Goal: Contribute content: Contribute content

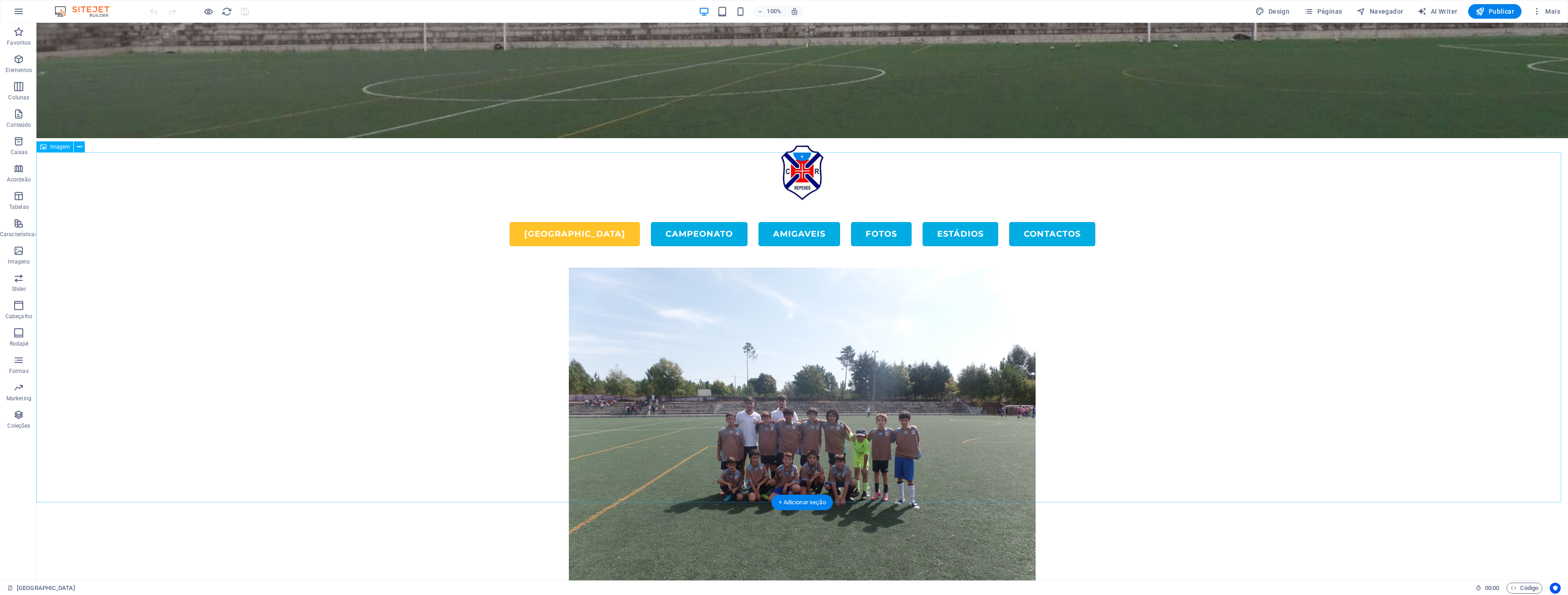
click at [783, 371] on figure at bounding box center [802, 443] width 1531 height 350
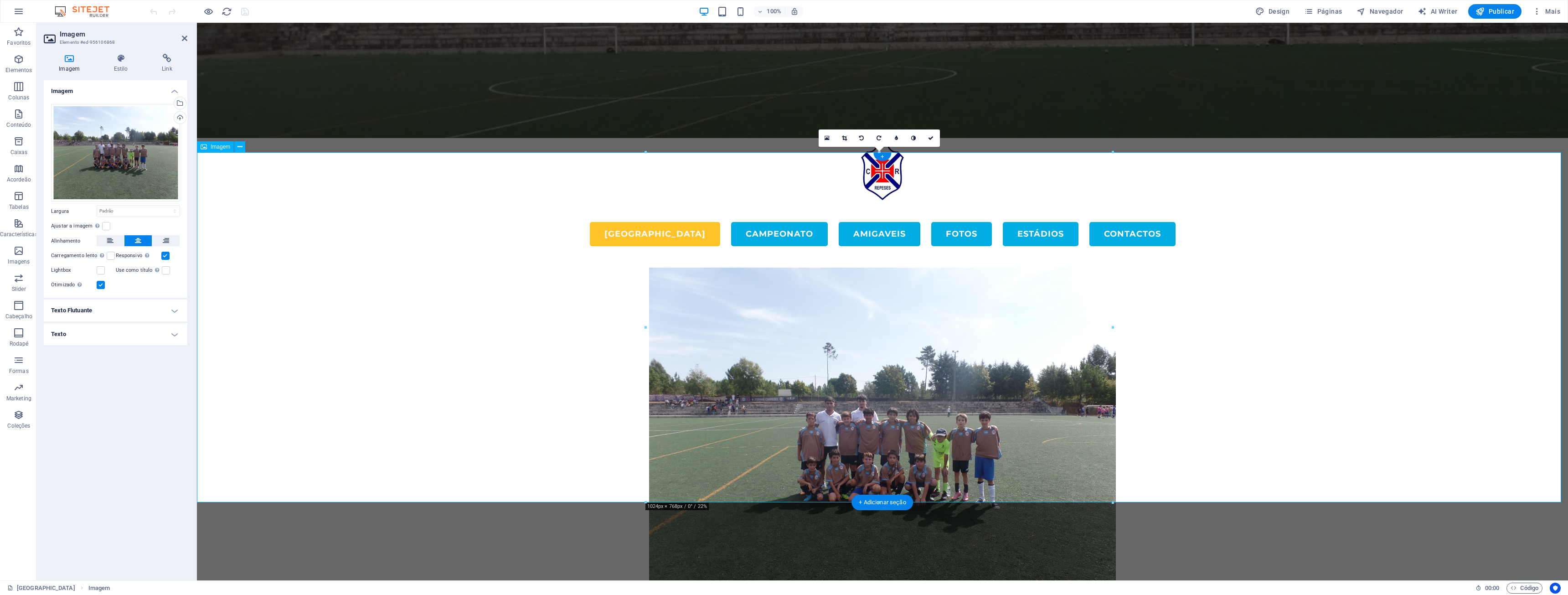
click at [783, 350] on figure at bounding box center [882, 443] width 1371 height 350
click at [110, 163] on div "Arraste os arquivos aqui, clique para escolher os arquivos ou selecione os arqu…" at bounding box center [116, 153] width 129 height 98
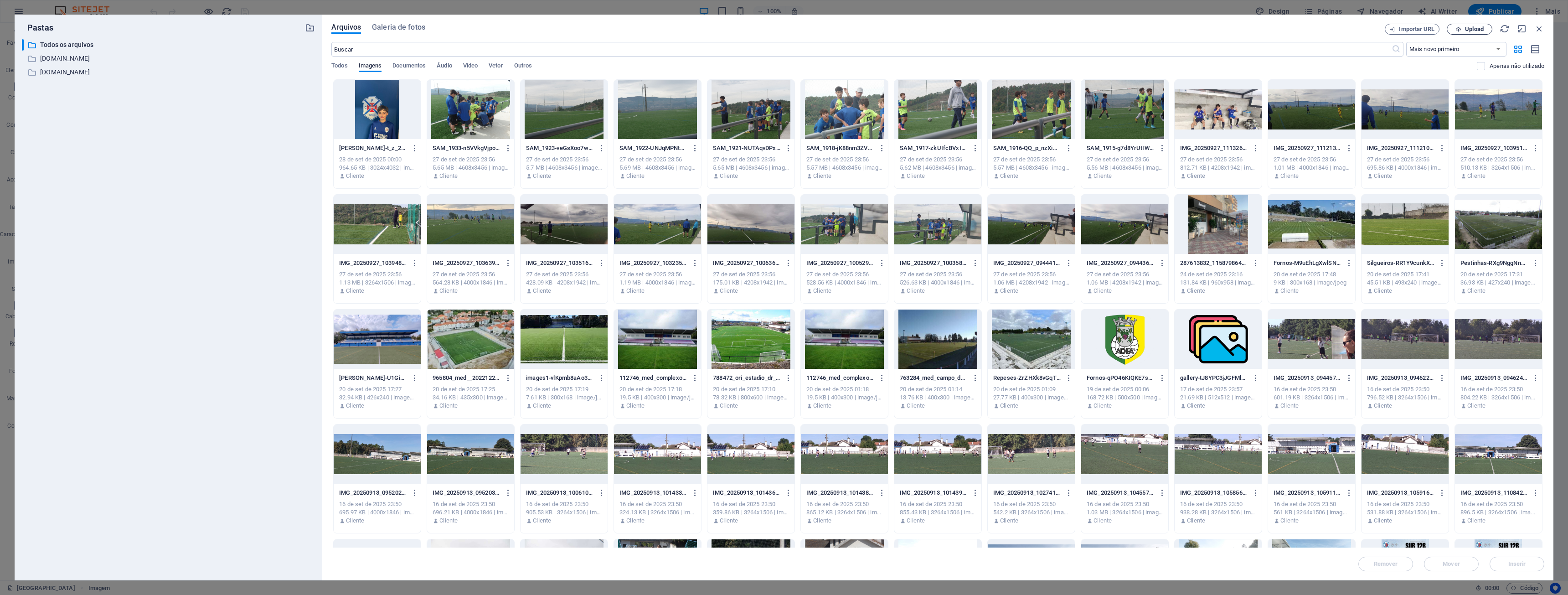
click at [783, 25] on button "Upload" at bounding box center [1469, 29] width 46 height 11
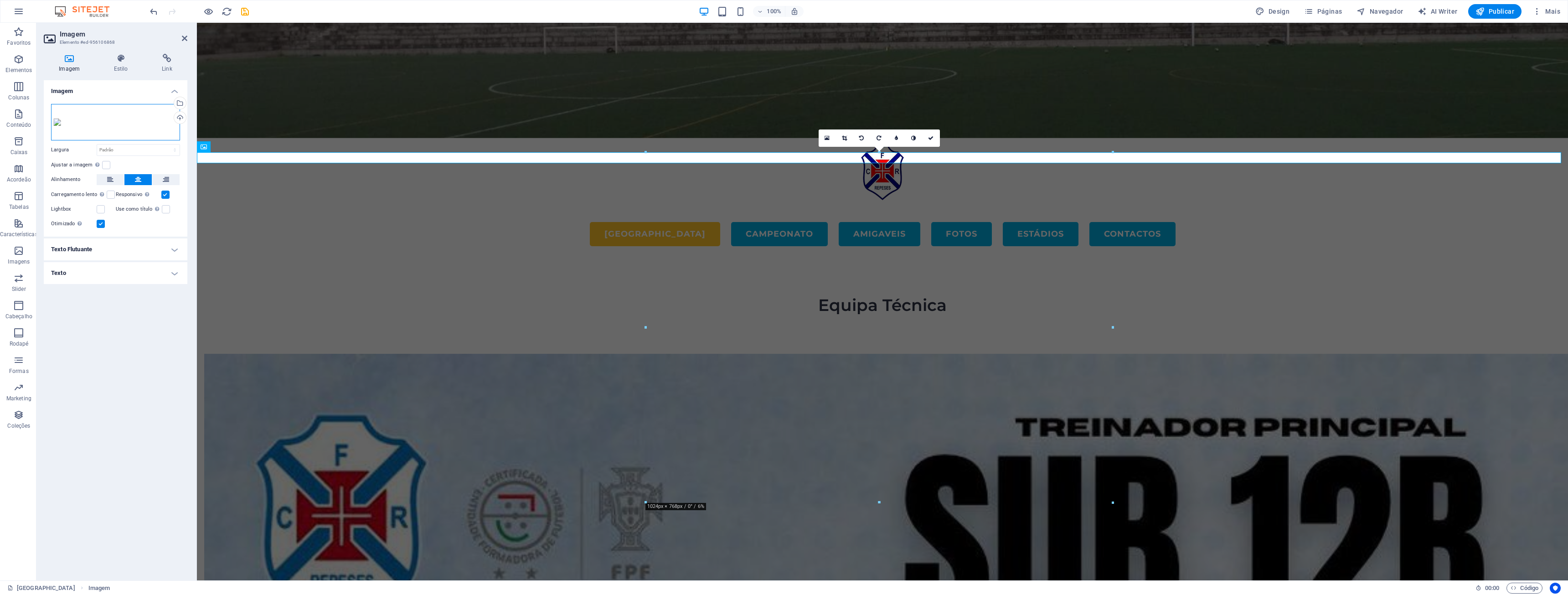
click at [88, 130] on div "Arraste os arquivos aqui, clique para escolher os arquivos ou selecione os arqu…" at bounding box center [116, 122] width 129 height 37
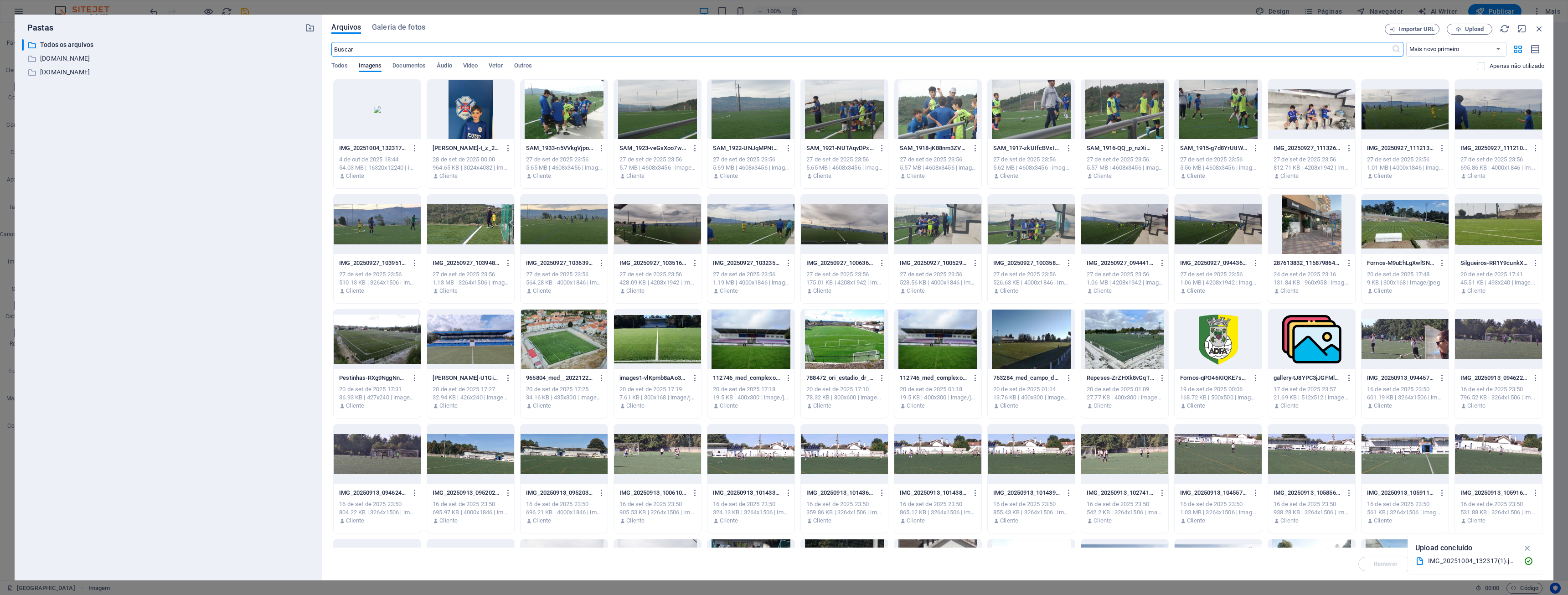
click at [377, 117] on div at bounding box center [377, 109] width 87 height 59
click at [377, 119] on div "1" at bounding box center [377, 109] width 87 height 59
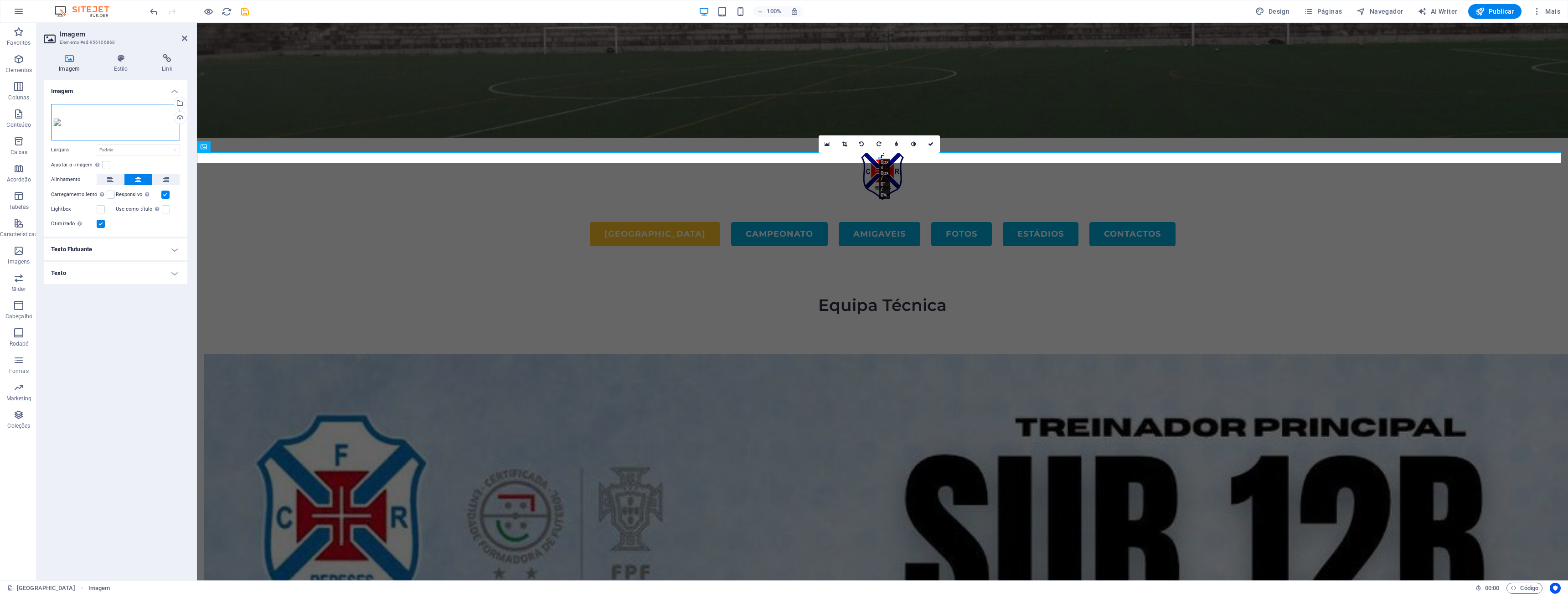
click at [75, 124] on div "Arraste os arquivos aqui, clique para escolher os arquivos ou selecione os arqu…" at bounding box center [116, 122] width 129 height 37
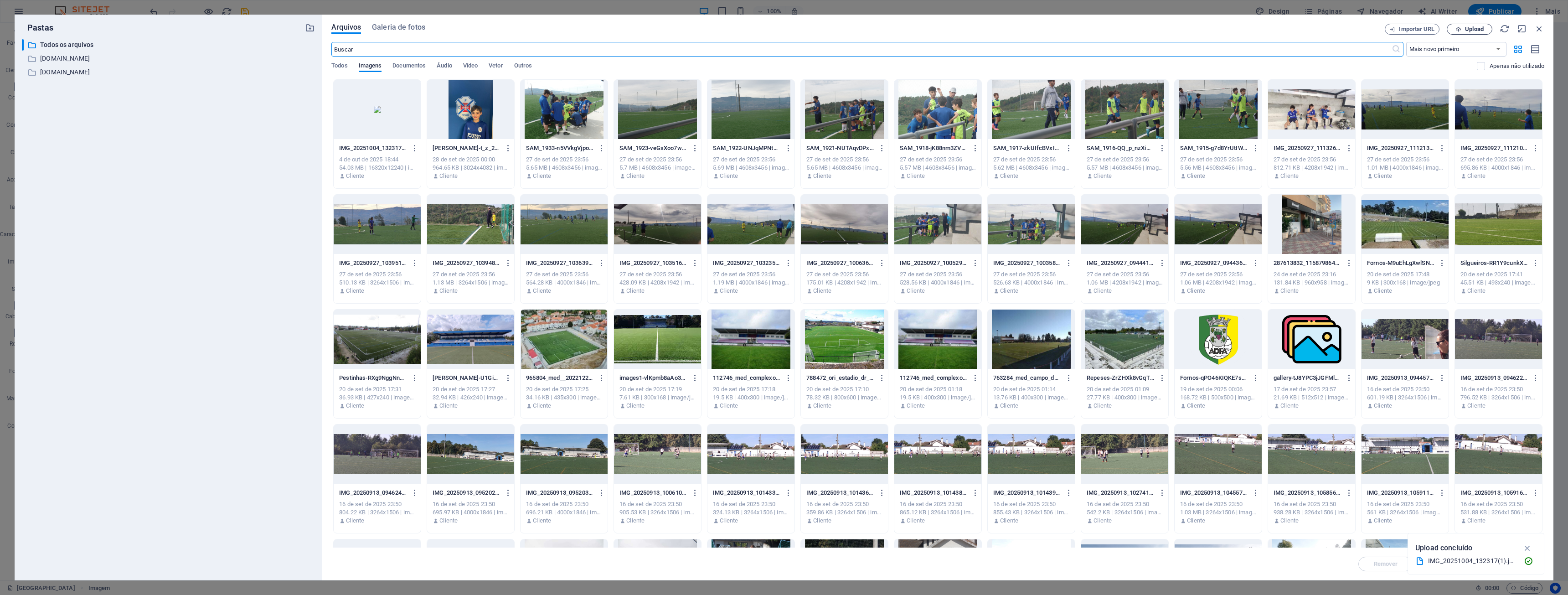
click at [783, 27] on span "Upload" at bounding box center [1474, 29] width 19 height 5
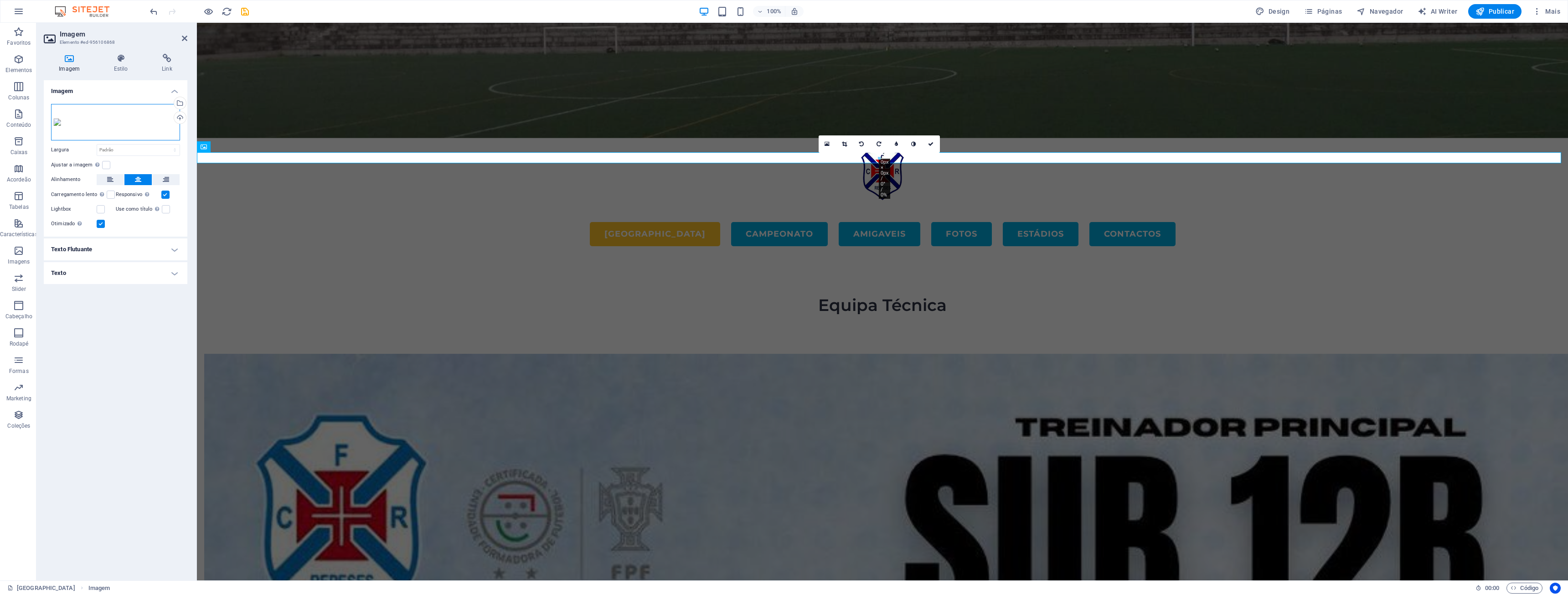
click at [128, 129] on div "Arraste os arquivos aqui, clique para escolher os arquivos ou selecione os arqu…" at bounding box center [116, 122] width 129 height 37
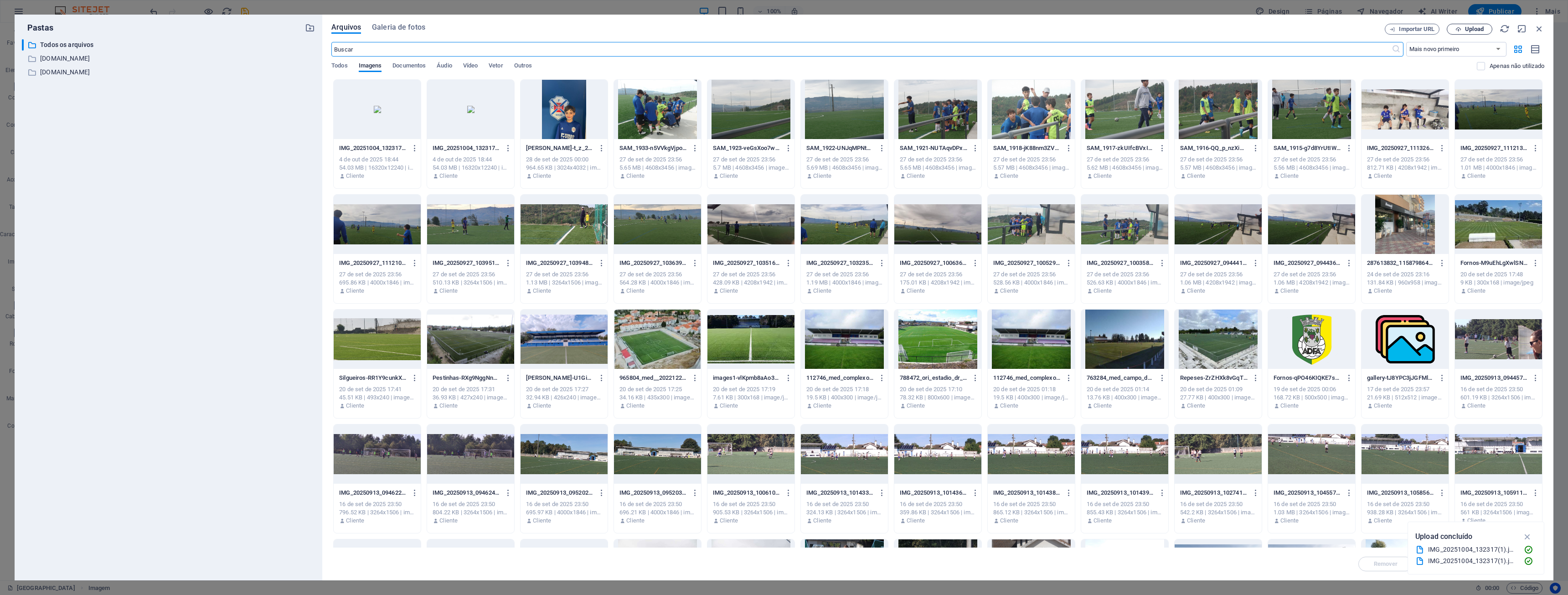
click at [783, 32] on span "Upload" at bounding box center [1474, 29] width 19 height 5
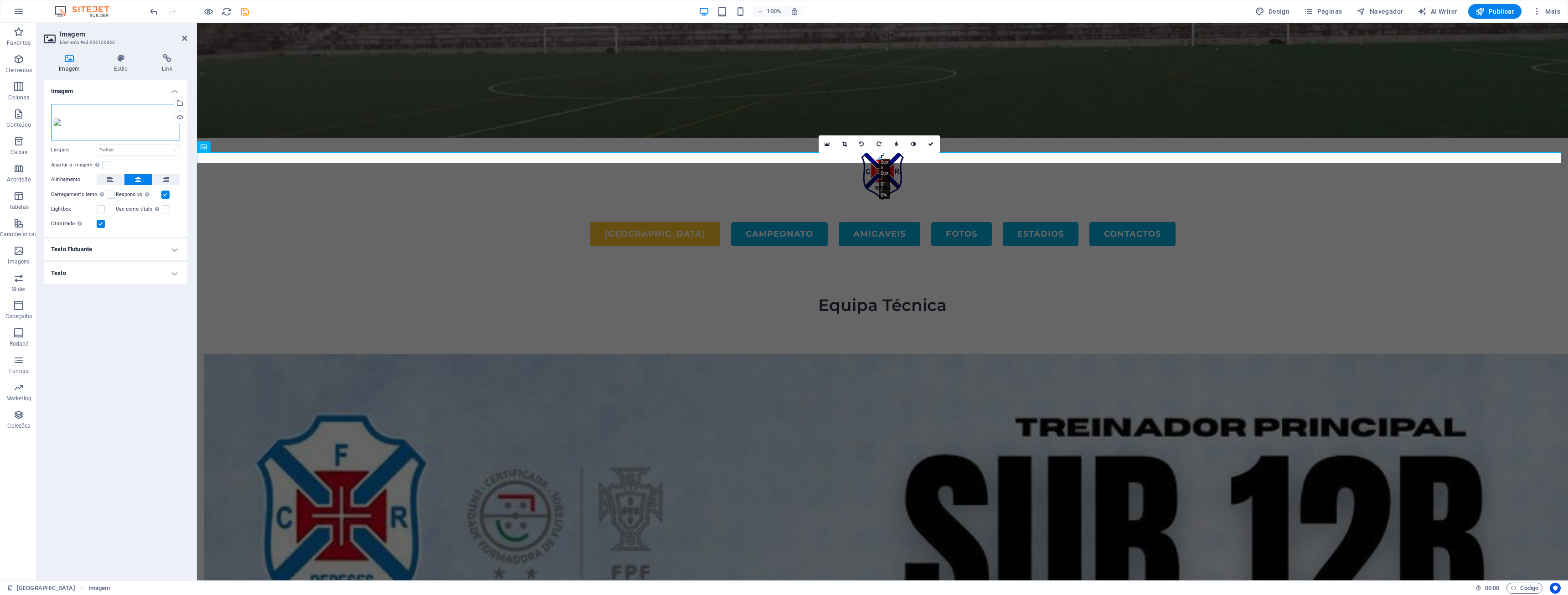
click at [142, 113] on div "Arraste os arquivos aqui, clique para escolher os arquivos ou selecione os arqu…" at bounding box center [116, 122] width 129 height 37
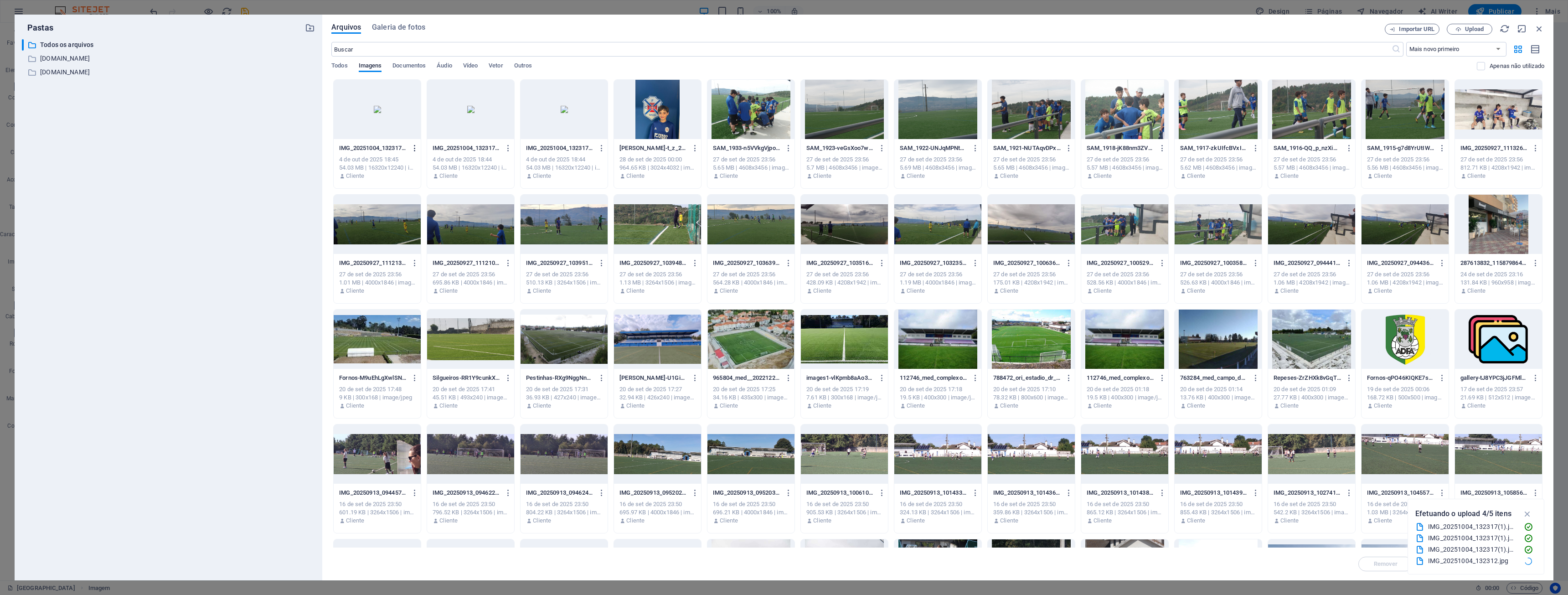
click at [411, 152] on icon "button" at bounding box center [415, 148] width 9 height 8
click at [397, 329] on h6 "Remover" at bounding box center [420, 325] width 52 height 11
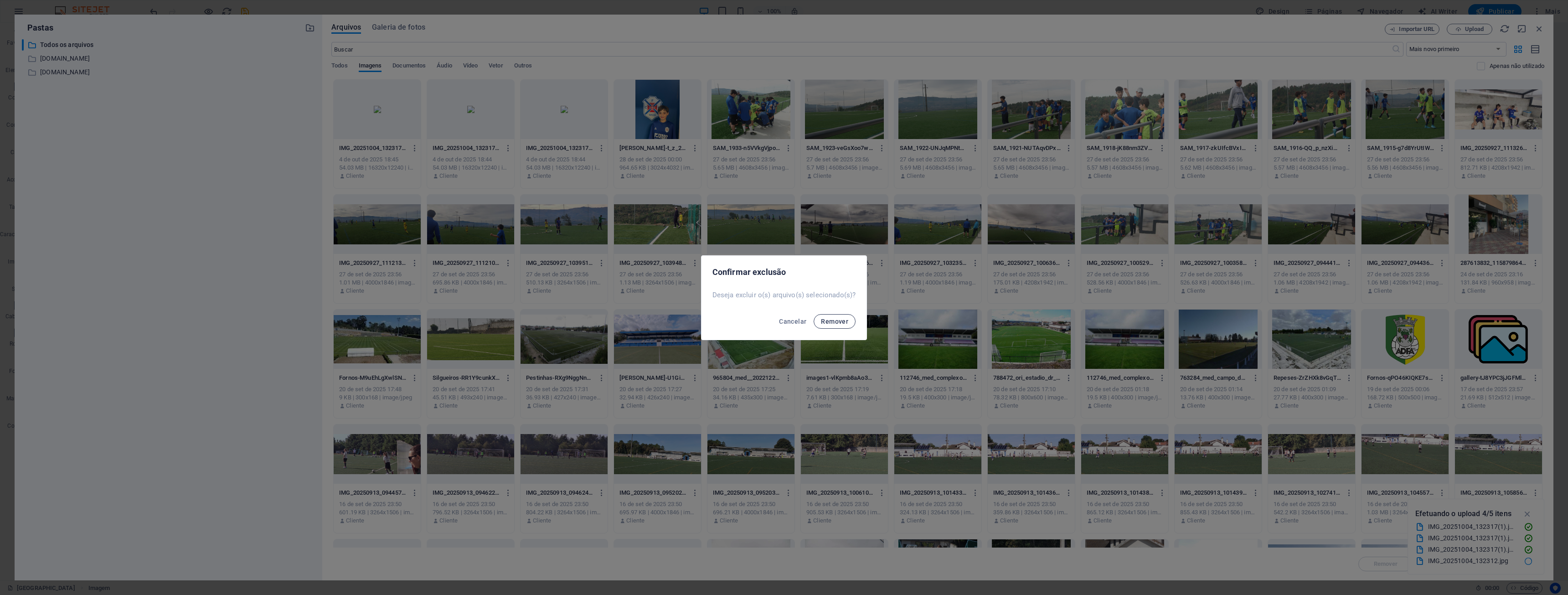
click at [783, 319] on span "Remover" at bounding box center [835, 322] width 27 height 7
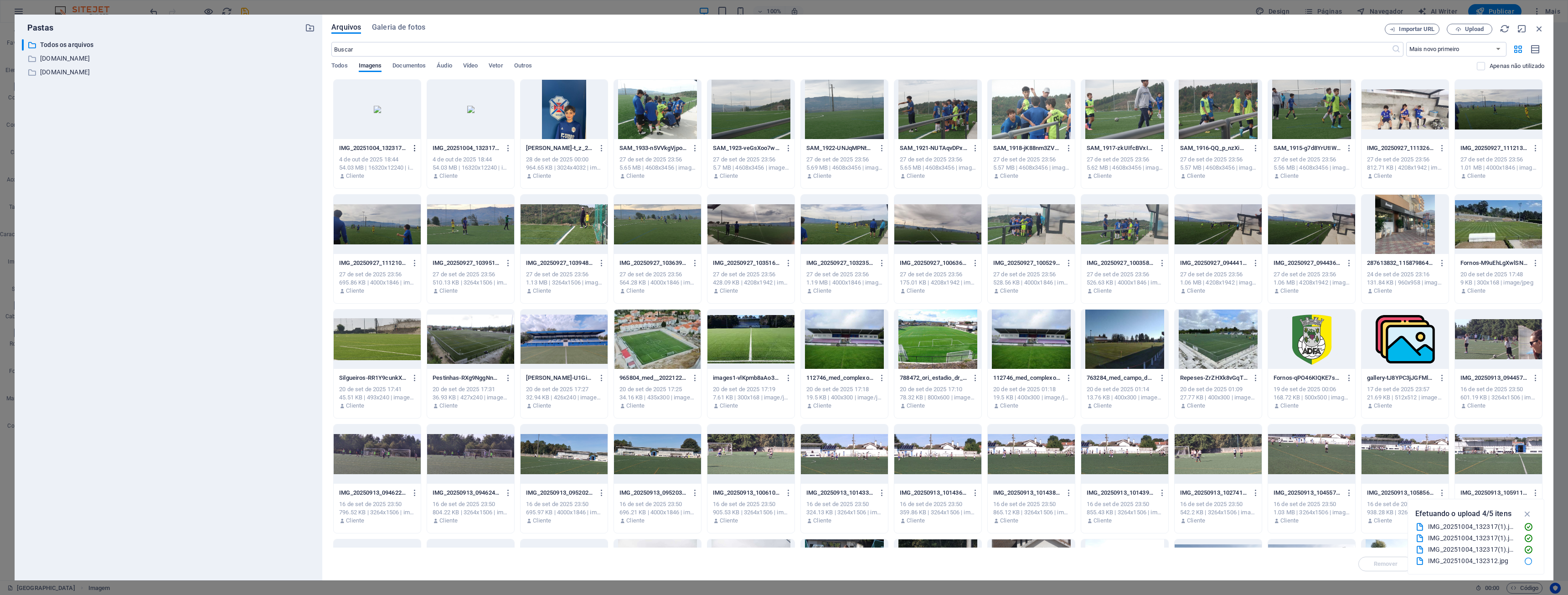
click at [418, 149] on icon "button" at bounding box center [415, 148] width 9 height 8
click at [420, 319] on li "Remover" at bounding box center [413, 325] width 79 height 22
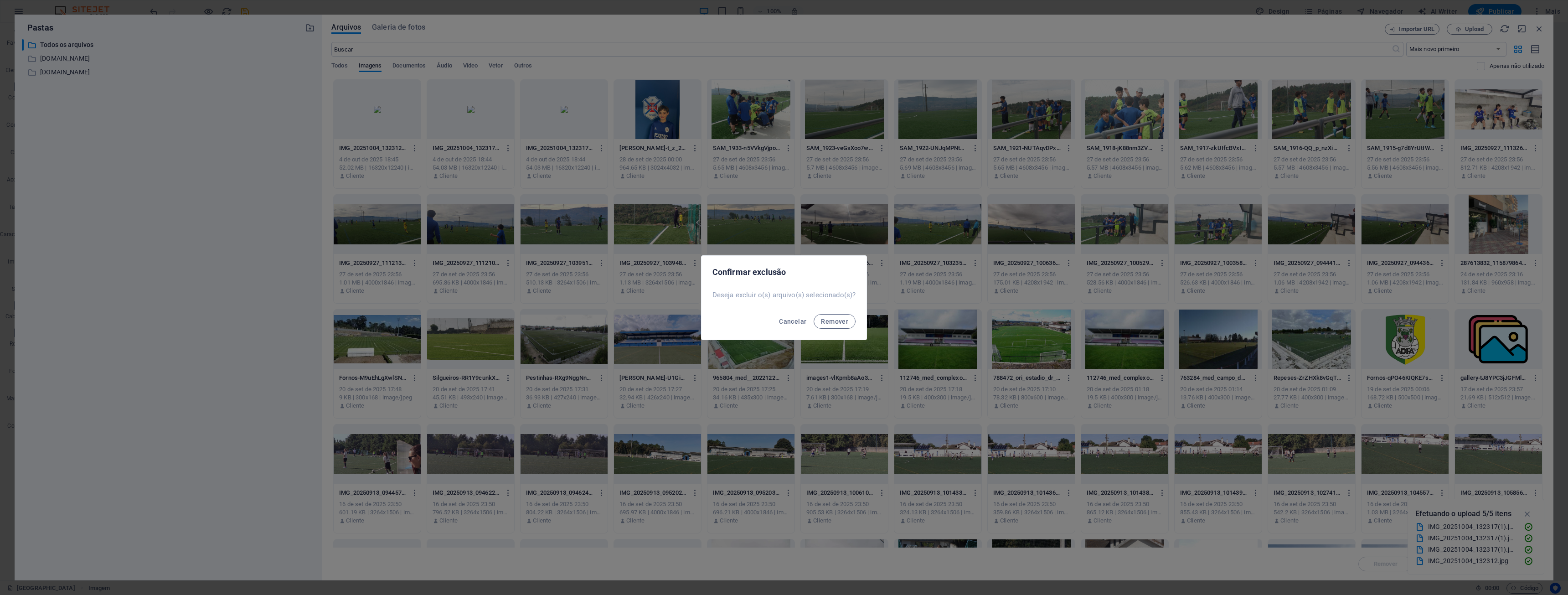
drag, startPoint x: 834, startPoint y: 324, endPoint x: 803, endPoint y: 304, distance: 36.9
click at [783, 324] on span "Remover" at bounding box center [835, 322] width 27 height 7
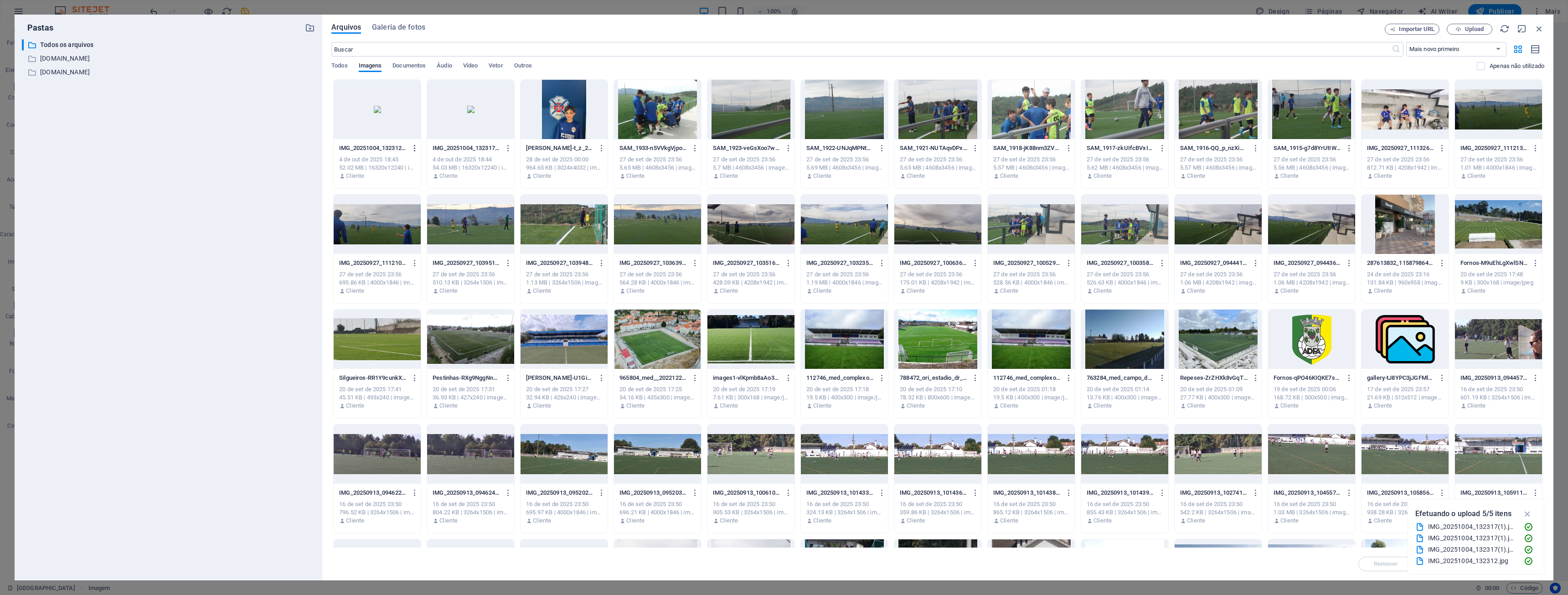
click at [415, 147] on icon "button" at bounding box center [415, 148] width 9 height 8
click at [432, 321] on h6 "Remover" at bounding box center [420, 325] width 52 height 11
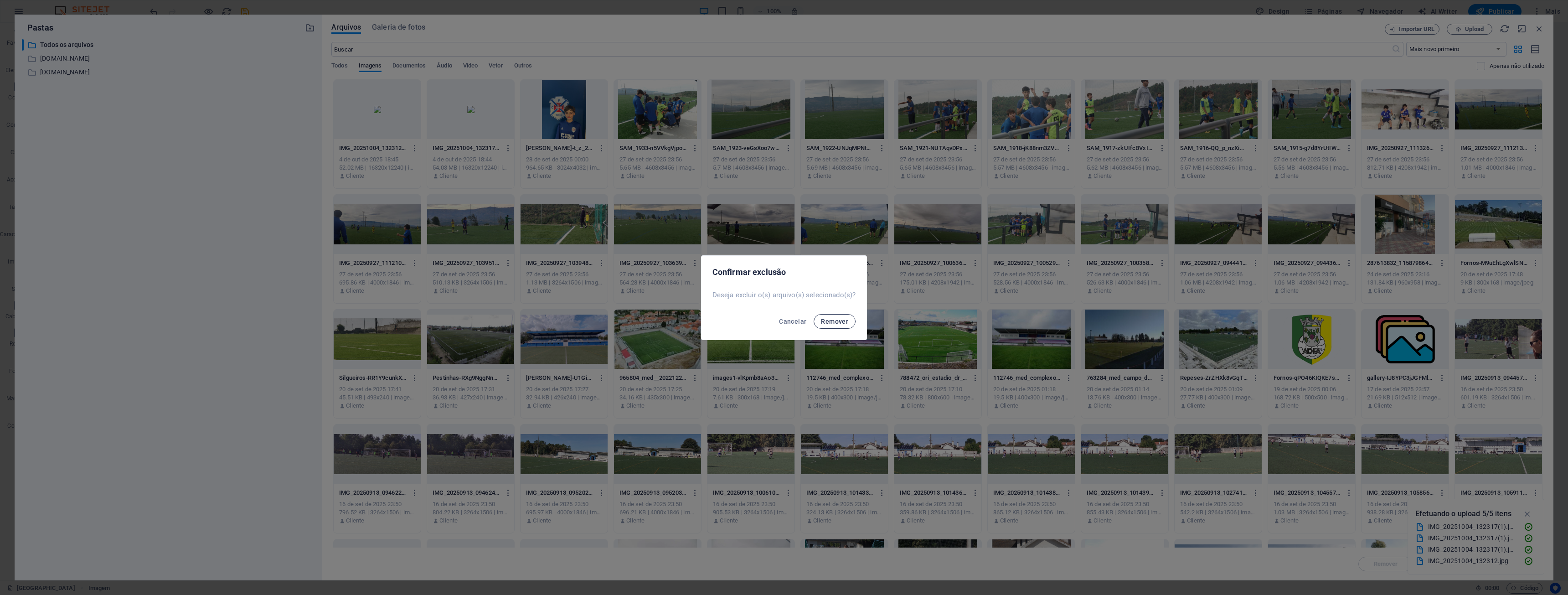
click at [783, 320] on span "Remover" at bounding box center [835, 322] width 27 height 7
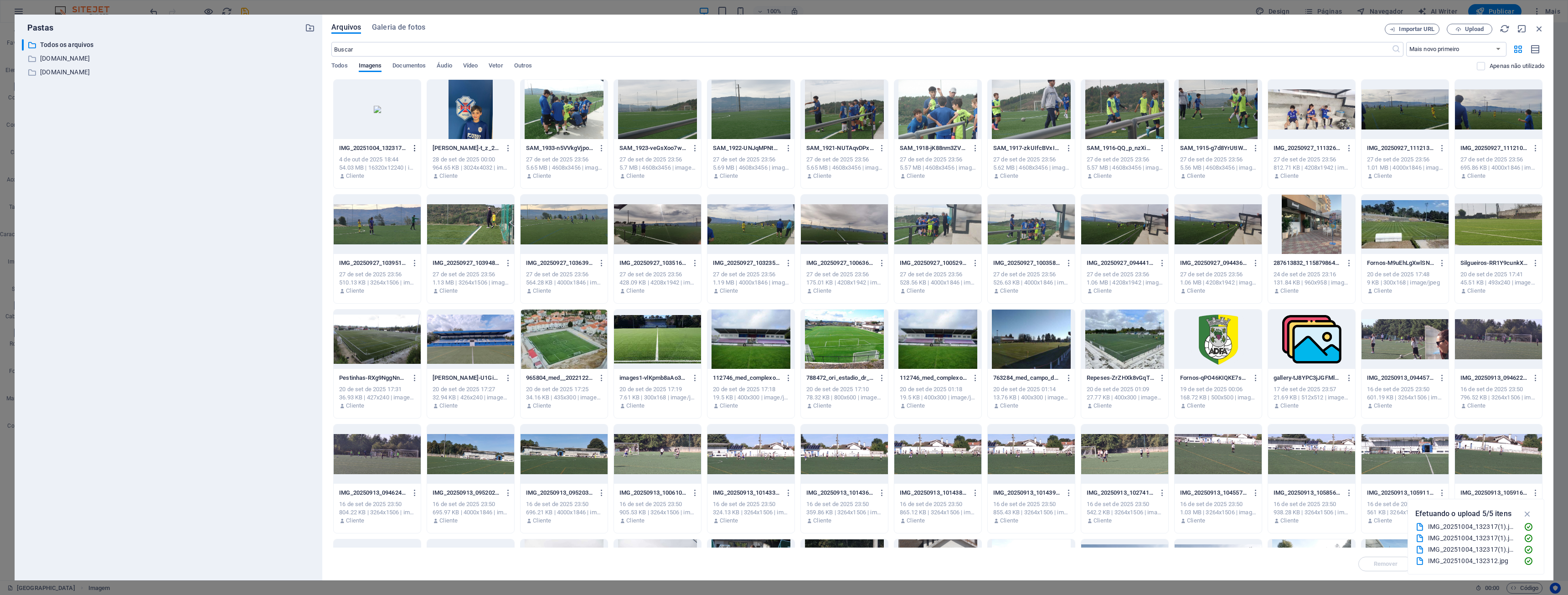
click at [416, 150] on icon "button" at bounding box center [415, 148] width 9 height 8
click at [429, 327] on h6 "Remover" at bounding box center [420, 325] width 52 height 11
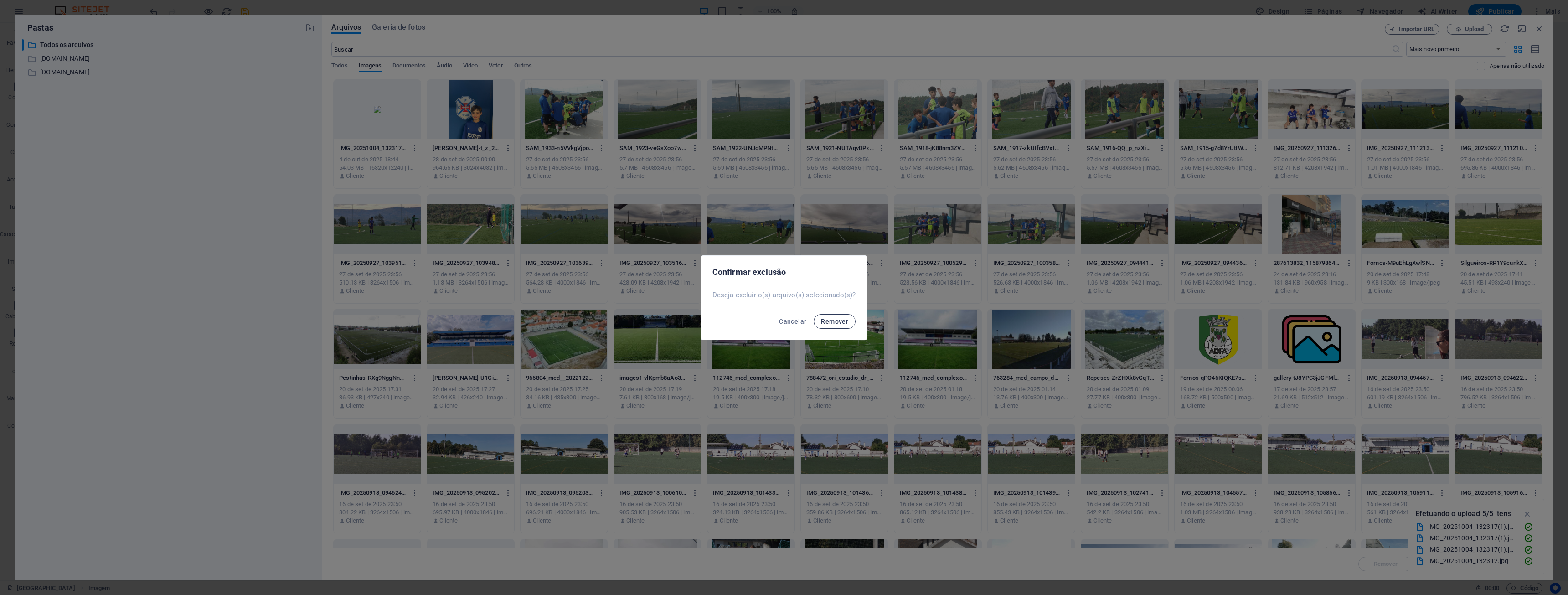
click at [783, 319] on span "Remover" at bounding box center [835, 322] width 27 height 7
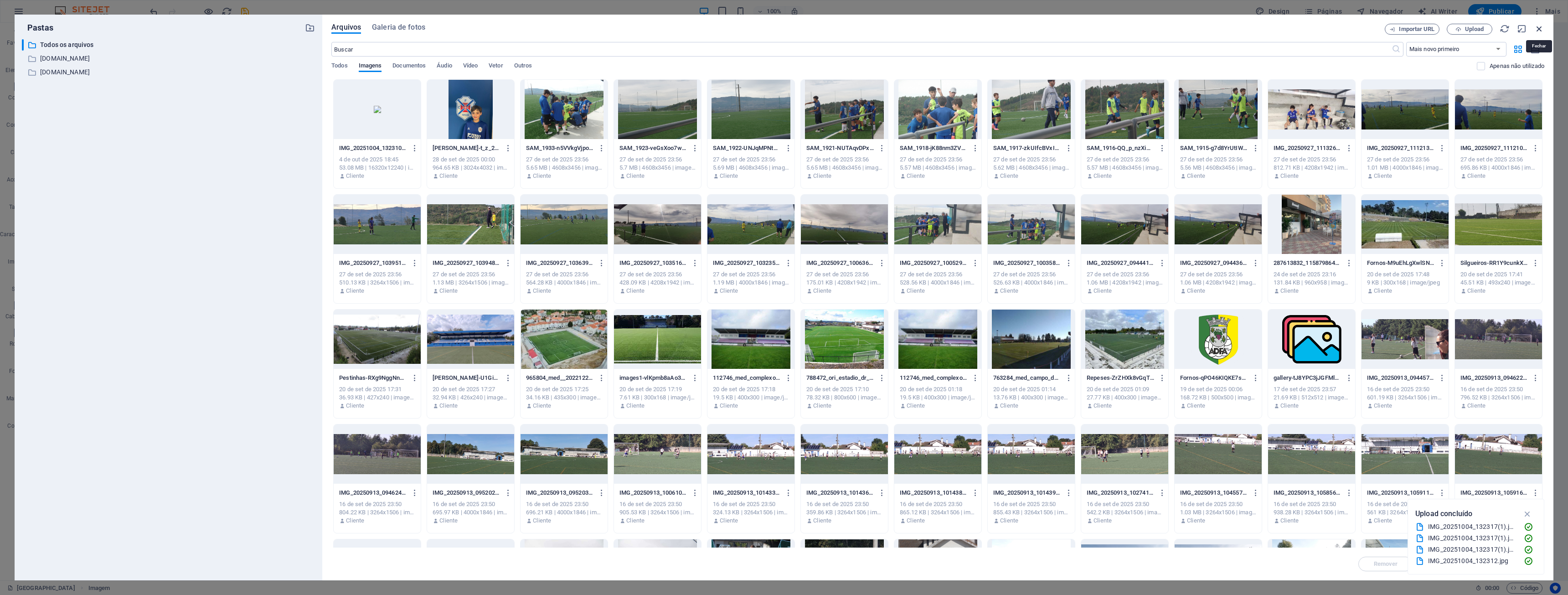
click at [783, 27] on icon "button" at bounding box center [1539, 29] width 10 height 10
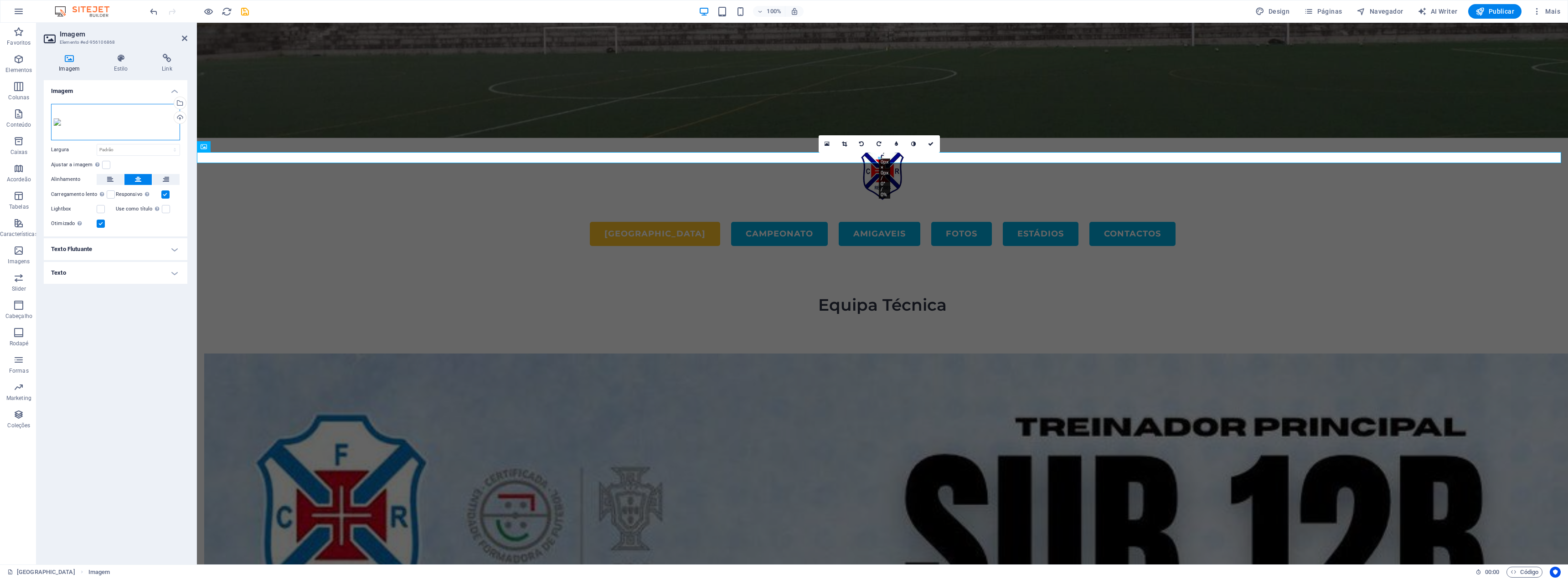
click at [113, 117] on div "Arraste os arquivos aqui, clique para escolher os arquivos ou selecione os arqu…" at bounding box center [116, 122] width 129 height 36
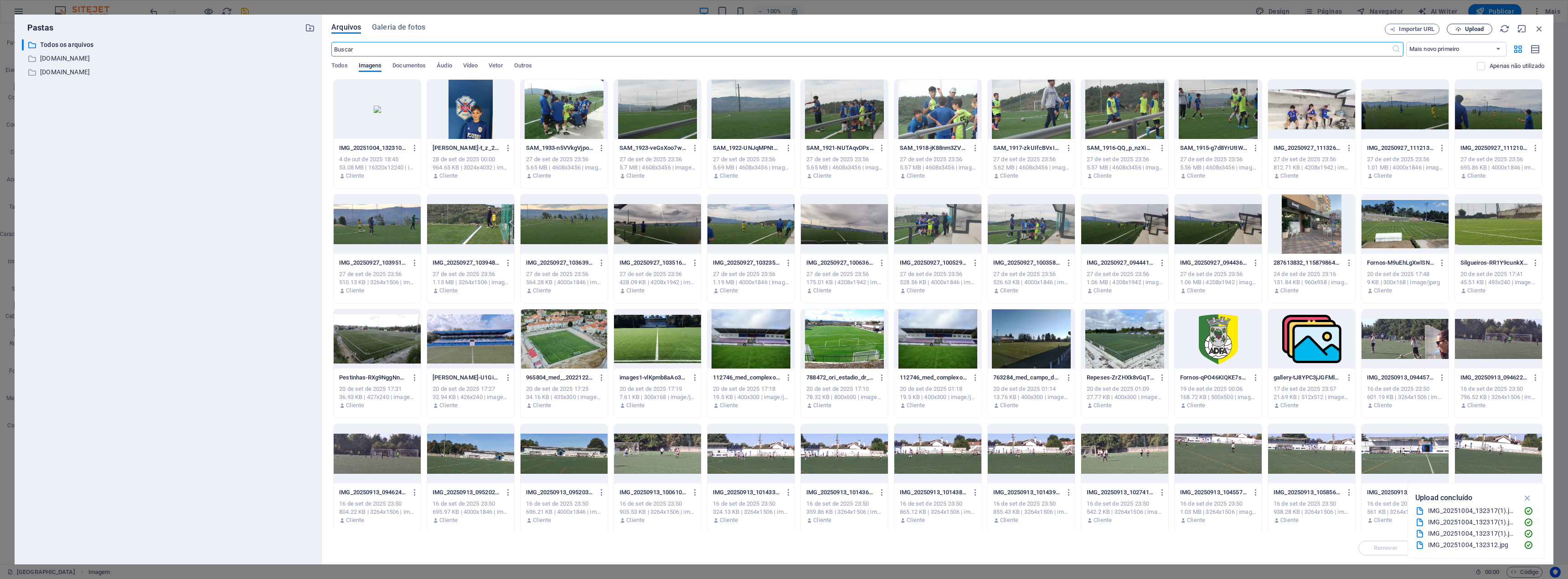
click at [783, 29] on span "Upload" at bounding box center [1469, 29] width 37 height 6
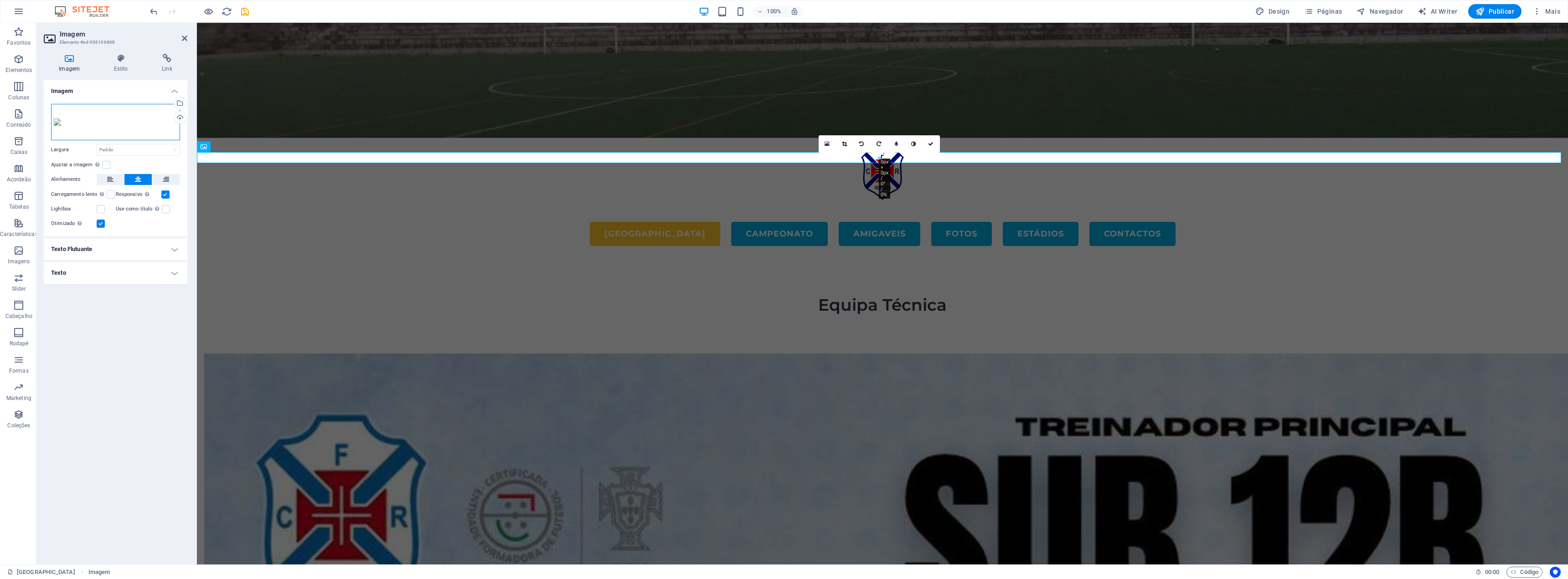
click at [93, 121] on div "Arraste os arquivos aqui, clique para escolher os arquivos ou selecione os arqu…" at bounding box center [116, 122] width 129 height 36
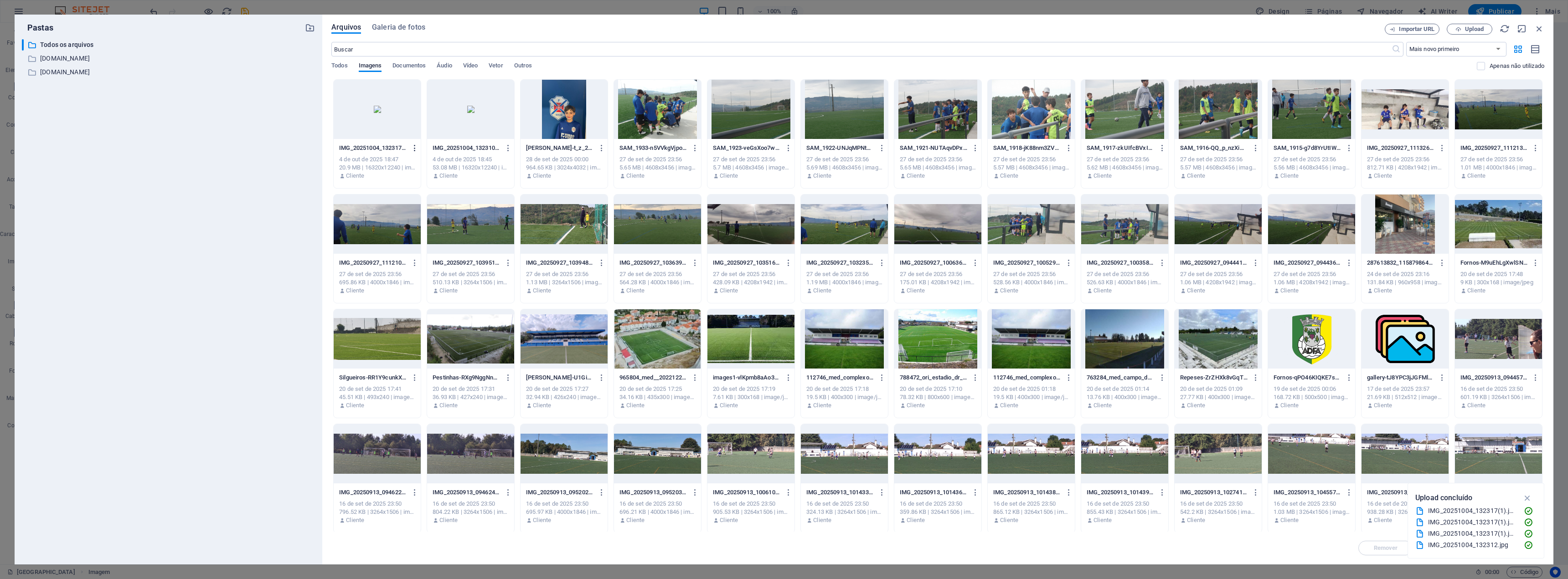
click at [411, 148] on icon "button" at bounding box center [415, 148] width 9 height 8
click at [402, 325] on h6 "Remover" at bounding box center [420, 325] width 52 height 11
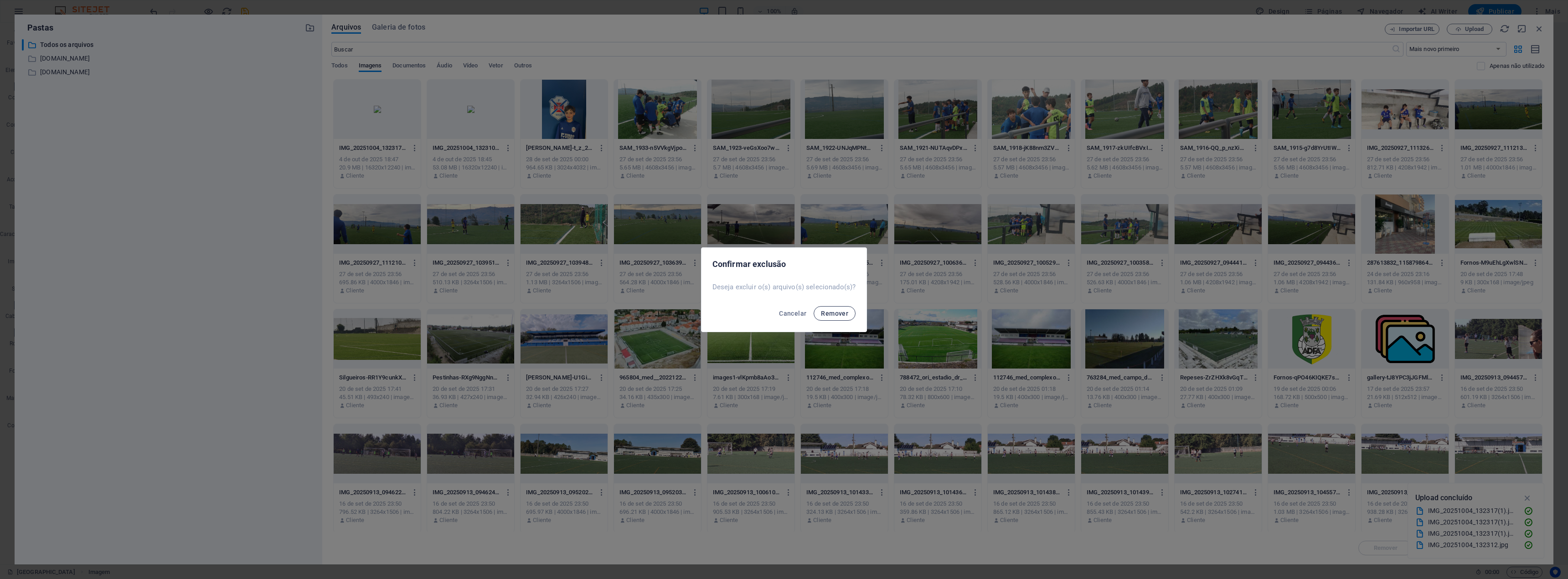
click at [783, 313] on span "Remover" at bounding box center [835, 313] width 27 height 7
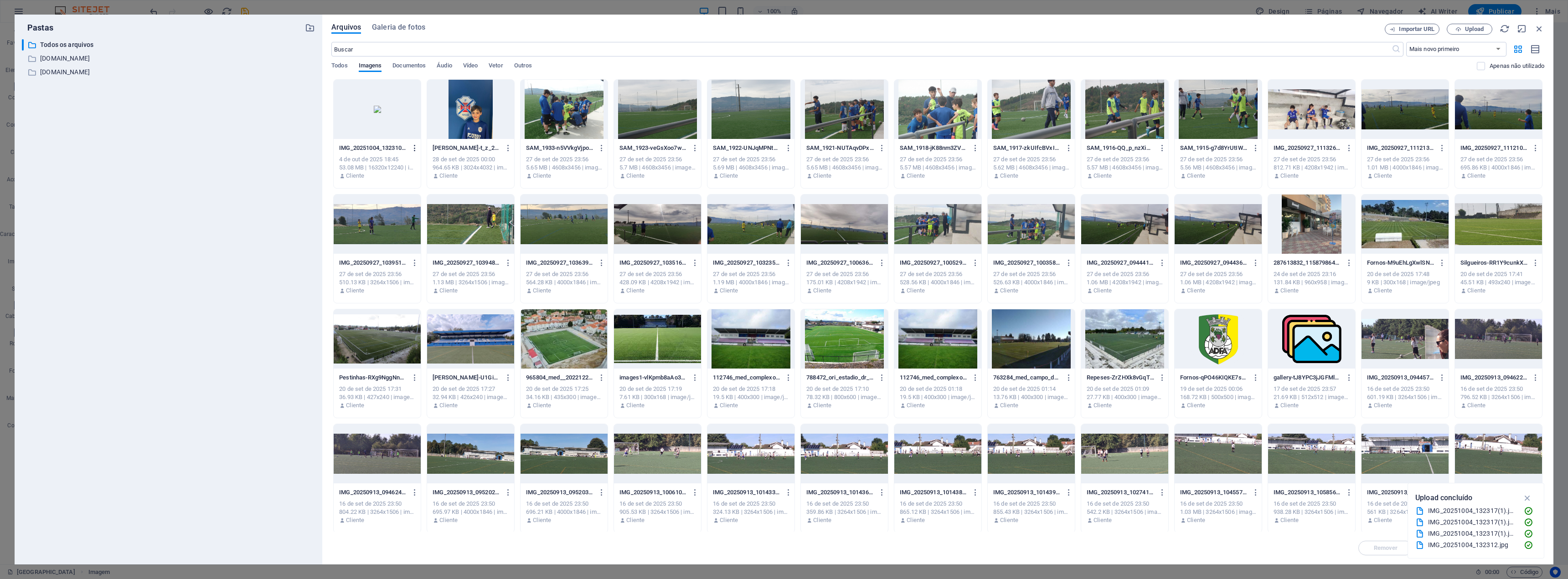
click at [415, 148] on icon "button" at bounding box center [415, 148] width 9 height 8
click at [424, 323] on h6 "Remover" at bounding box center [420, 325] width 52 height 11
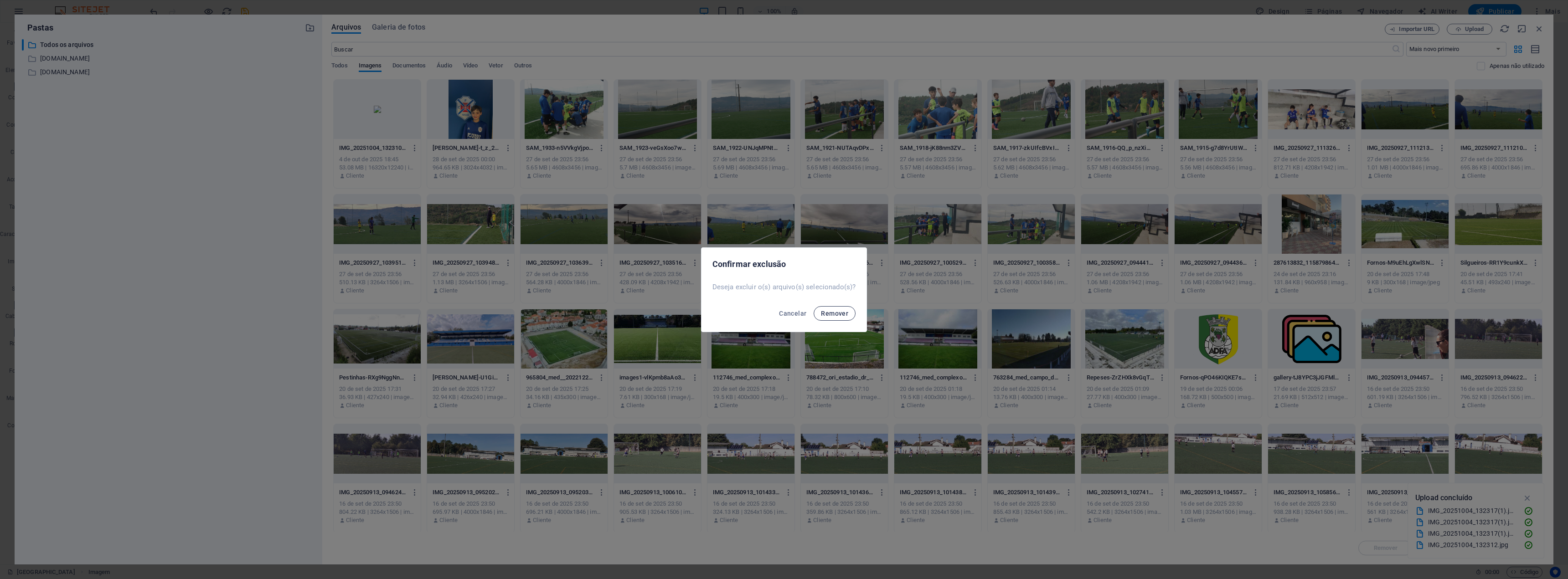
drag, startPoint x: 823, startPoint y: 305, endPoint x: 827, endPoint y: 311, distance: 7.2
click at [783, 306] on div "Cancelar Remover" at bounding box center [783, 316] width 165 height 31
click at [783, 311] on span "Remover" at bounding box center [835, 313] width 27 height 7
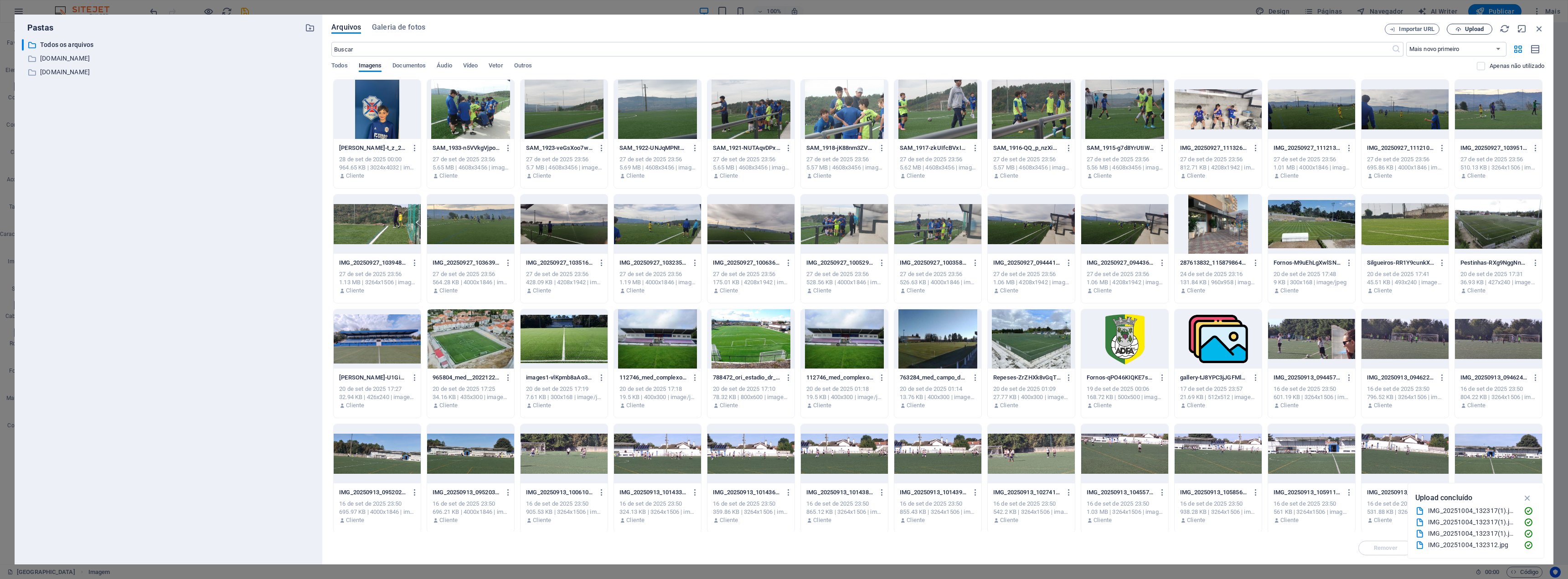
click at [783, 26] on span "Upload" at bounding box center [1474, 29] width 19 height 5
click at [783, 26] on button "Upload" at bounding box center [1469, 29] width 46 height 11
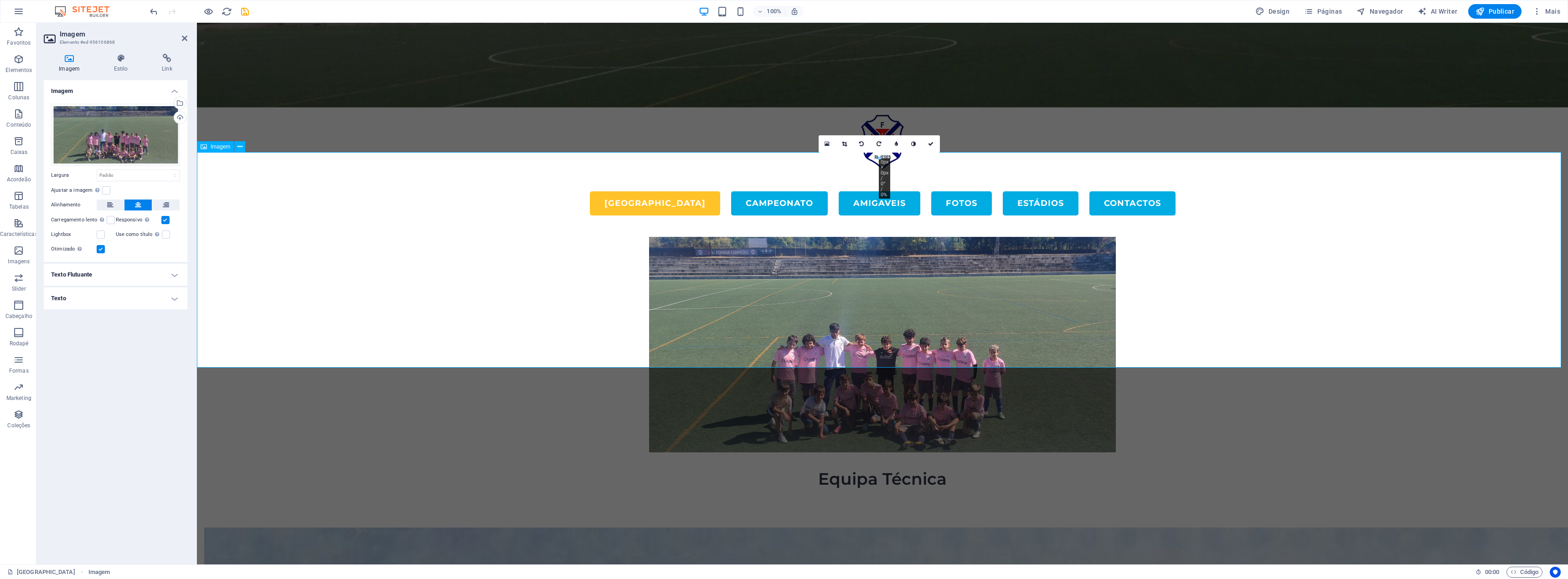
scroll to position [46, 0]
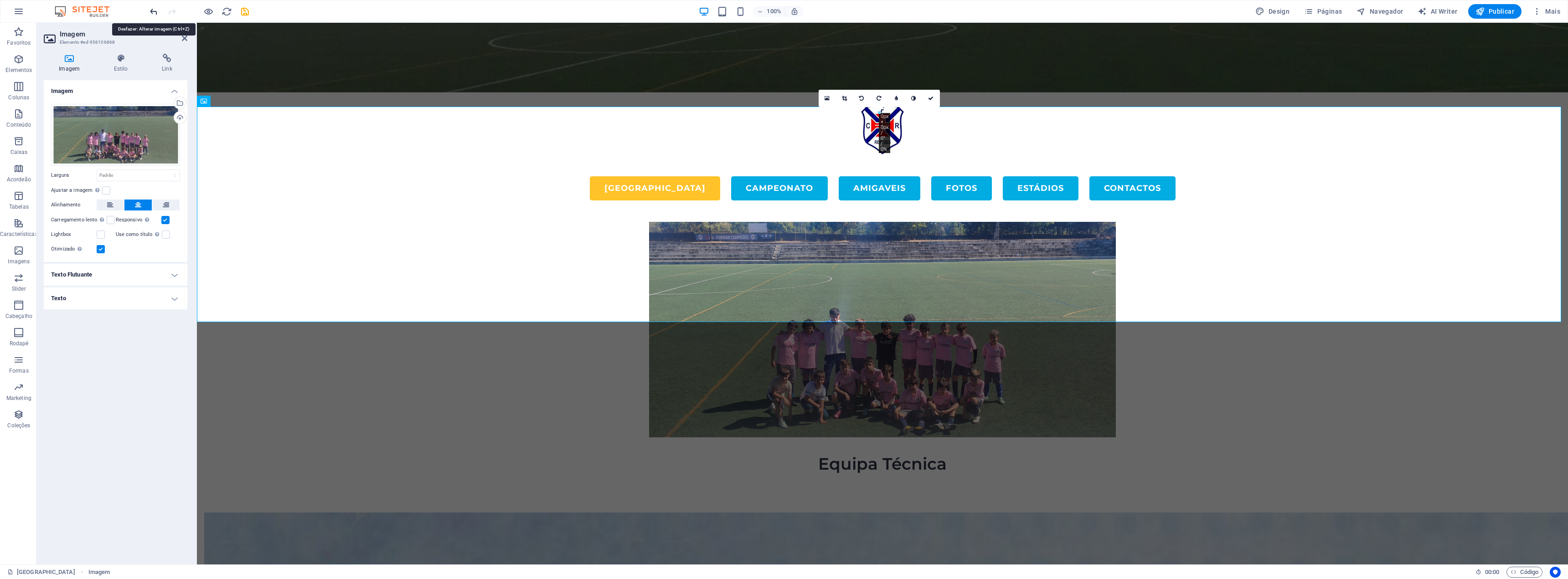
click at [155, 13] on icon "undo" at bounding box center [153, 11] width 10 height 10
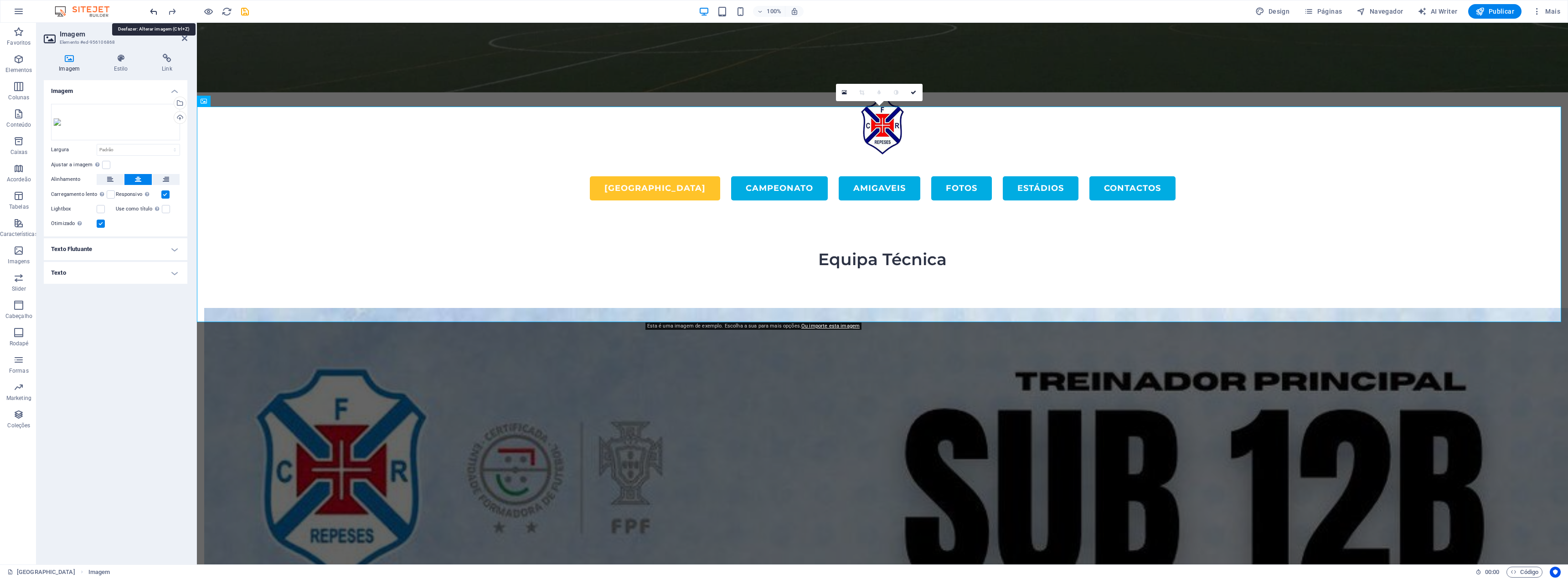
click at [155, 13] on icon "undo" at bounding box center [153, 11] width 10 height 10
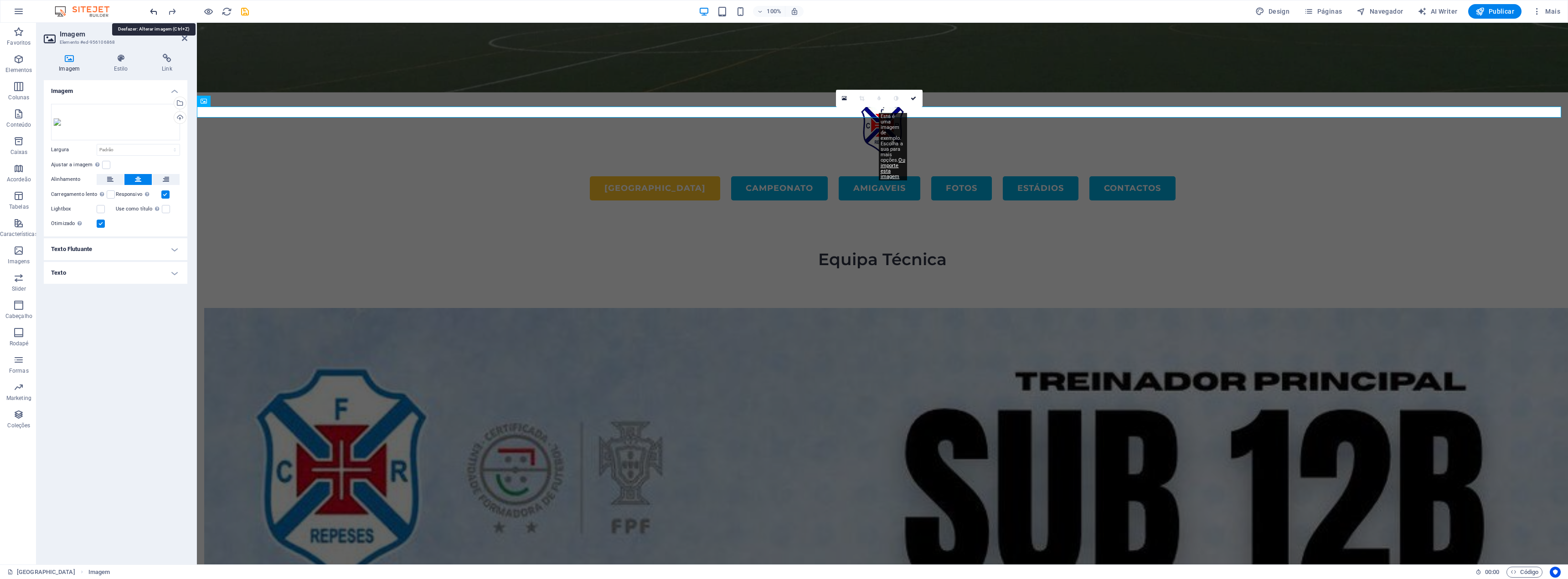
click at [155, 13] on icon "undo" at bounding box center [153, 11] width 10 height 10
click at [152, 15] on icon "undo" at bounding box center [153, 11] width 10 height 10
click at [153, 12] on icon "undo" at bounding box center [153, 11] width 10 height 10
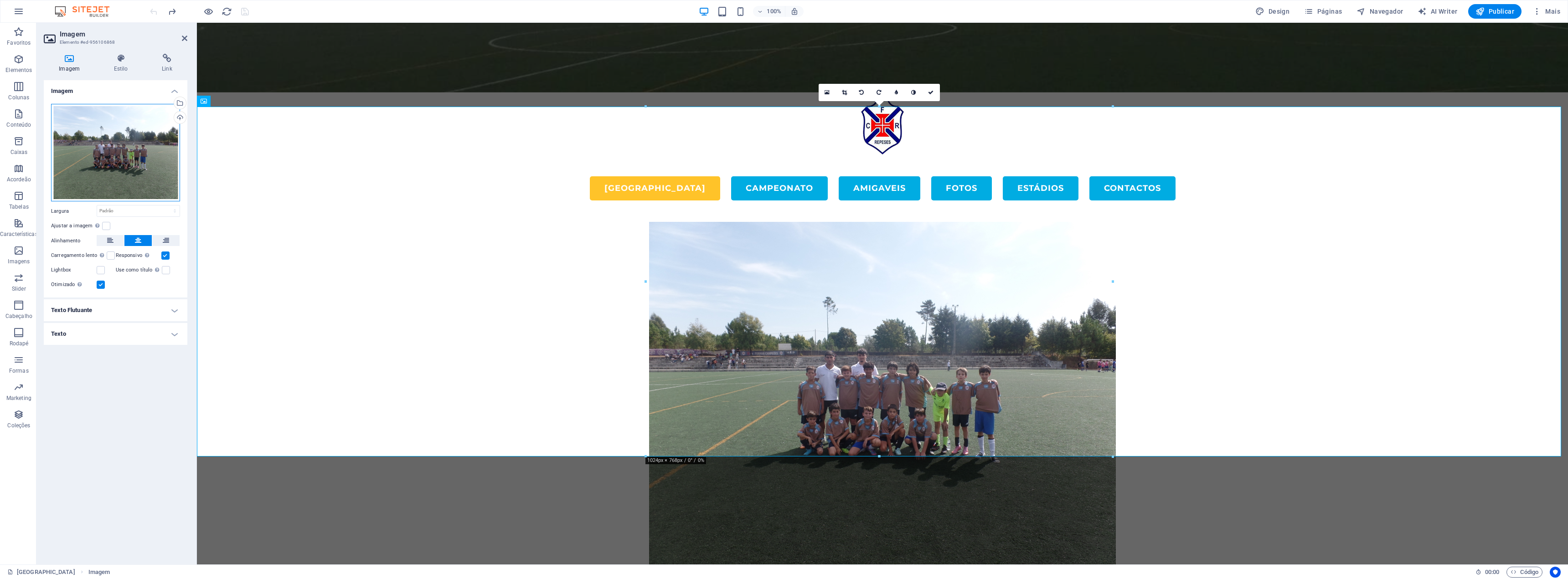
click at [101, 175] on div "Arraste os arquivos aqui, clique para escolher os arquivos ou selecione os arqu…" at bounding box center [116, 153] width 129 height 98
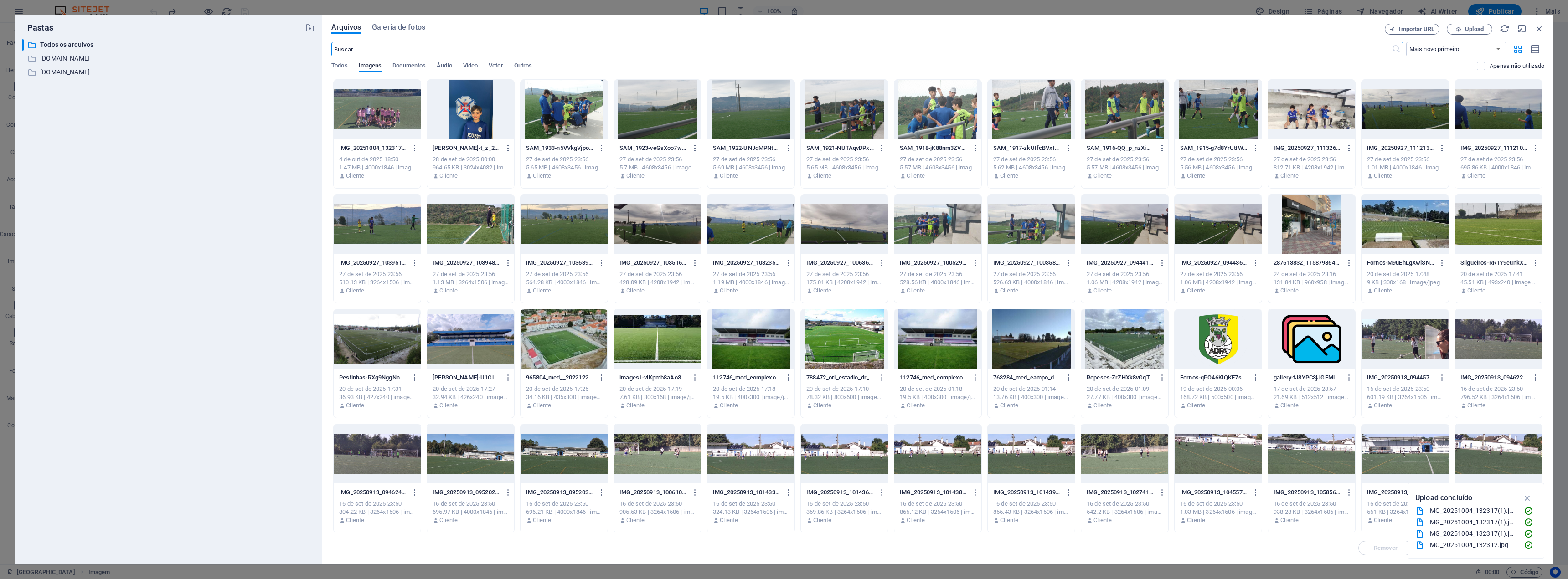
click at [377, 117] on div at bounding box center [377, 109] width 87 height 59
click at [391, 135] on div "1" at bounding box center [377, 109] width 87 height 59
click at [391, 135] on div at bounding box center [377, 109] width 87 height 59
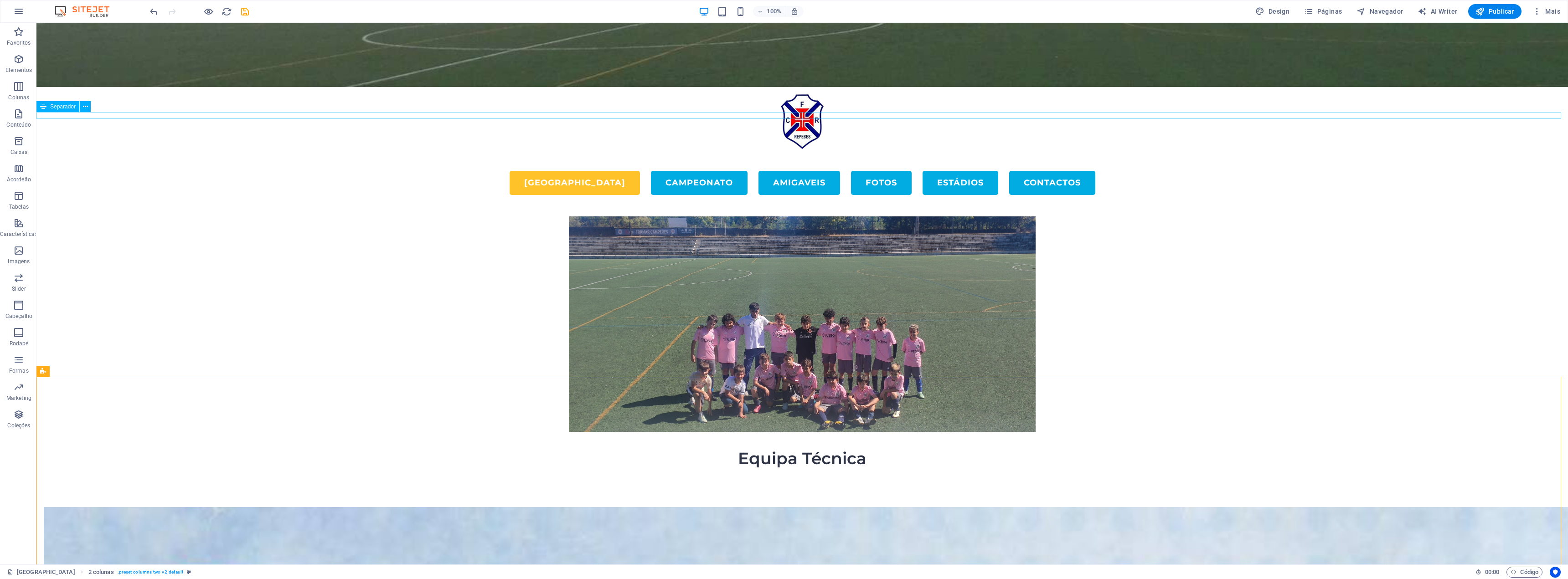
scroll to position [0, 0]
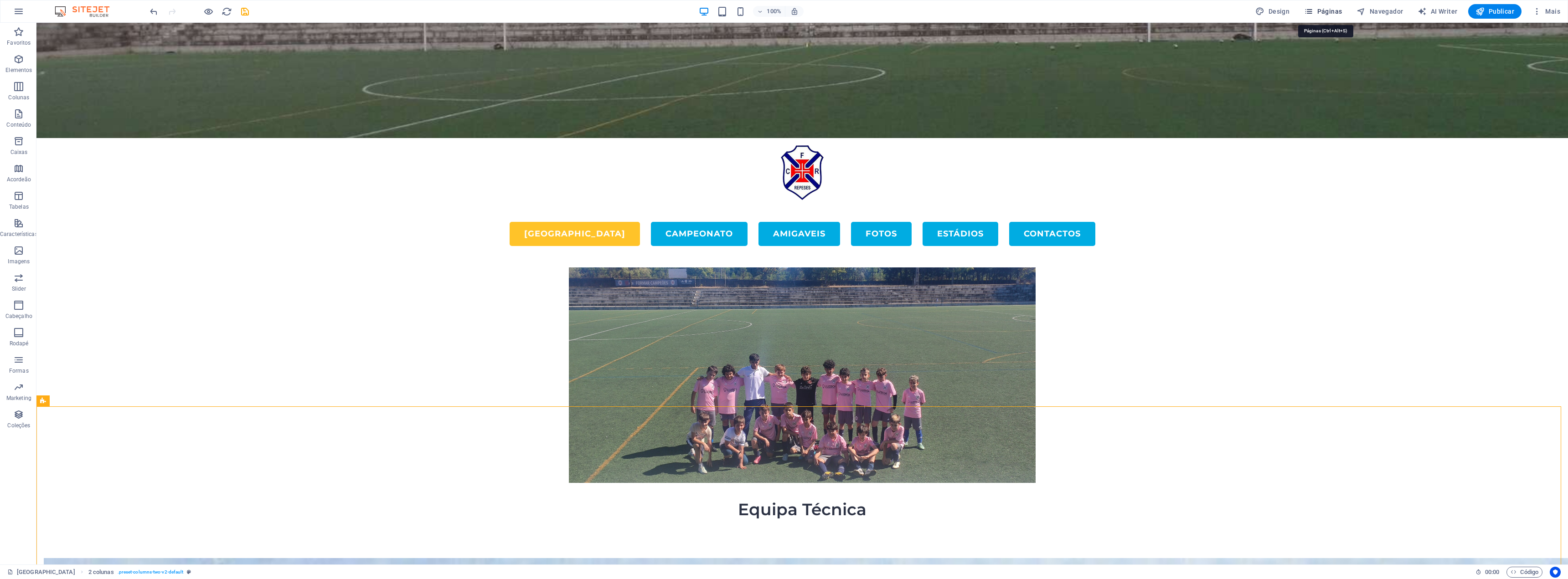
click at [783, 10] on span "Páginas" at bounding box center [1323, 11] width 38 height 9
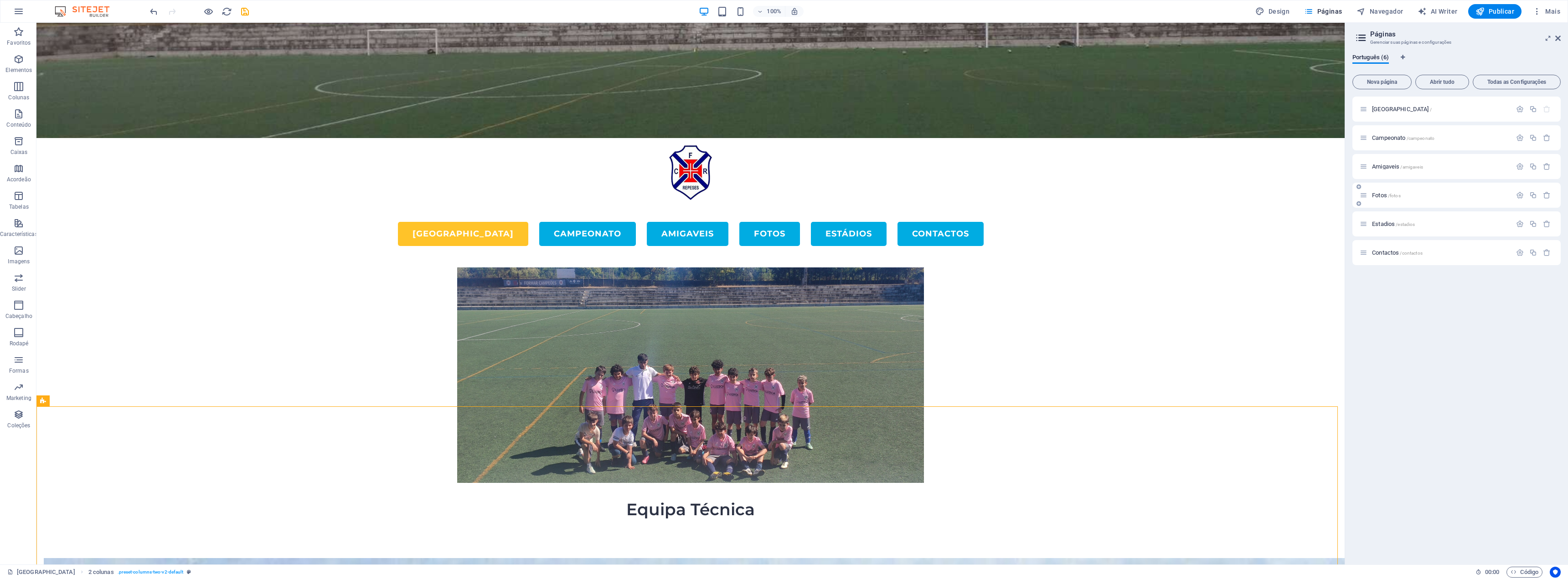
click at [783, 196] on p "Fotos /fotos" at bounding box center [1440, 195] width 137 height 6
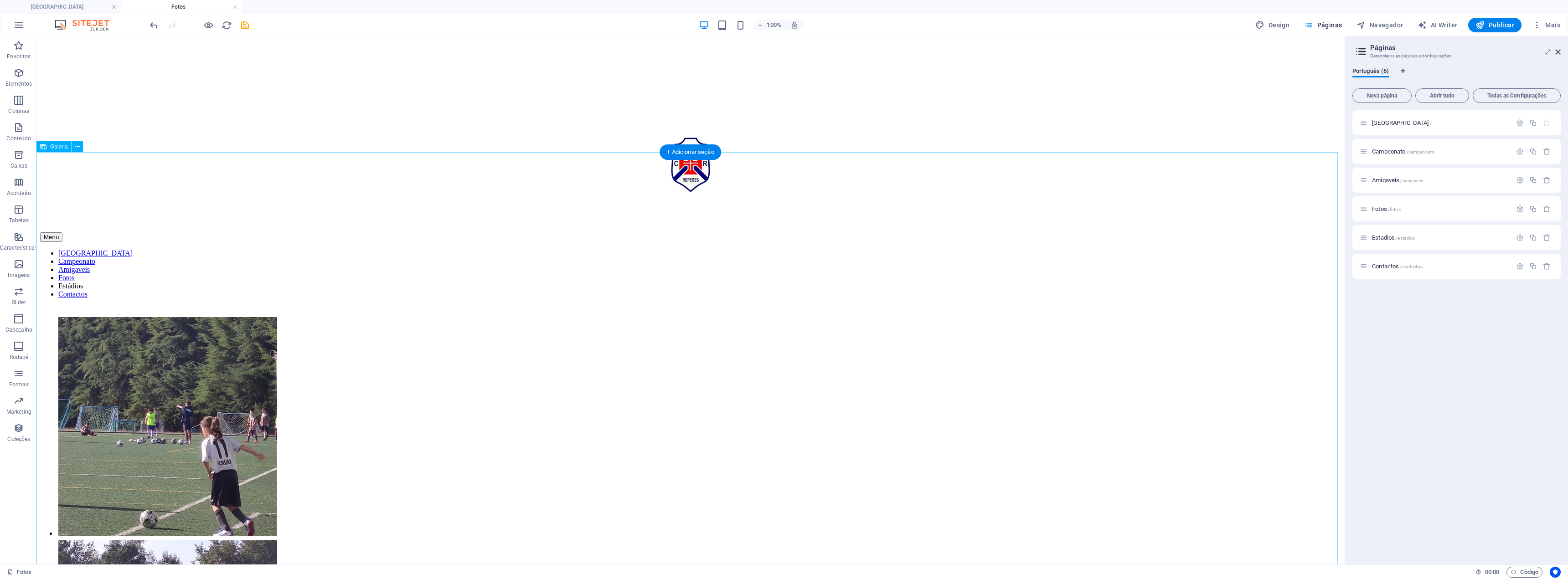
scroll to position [46, 0]
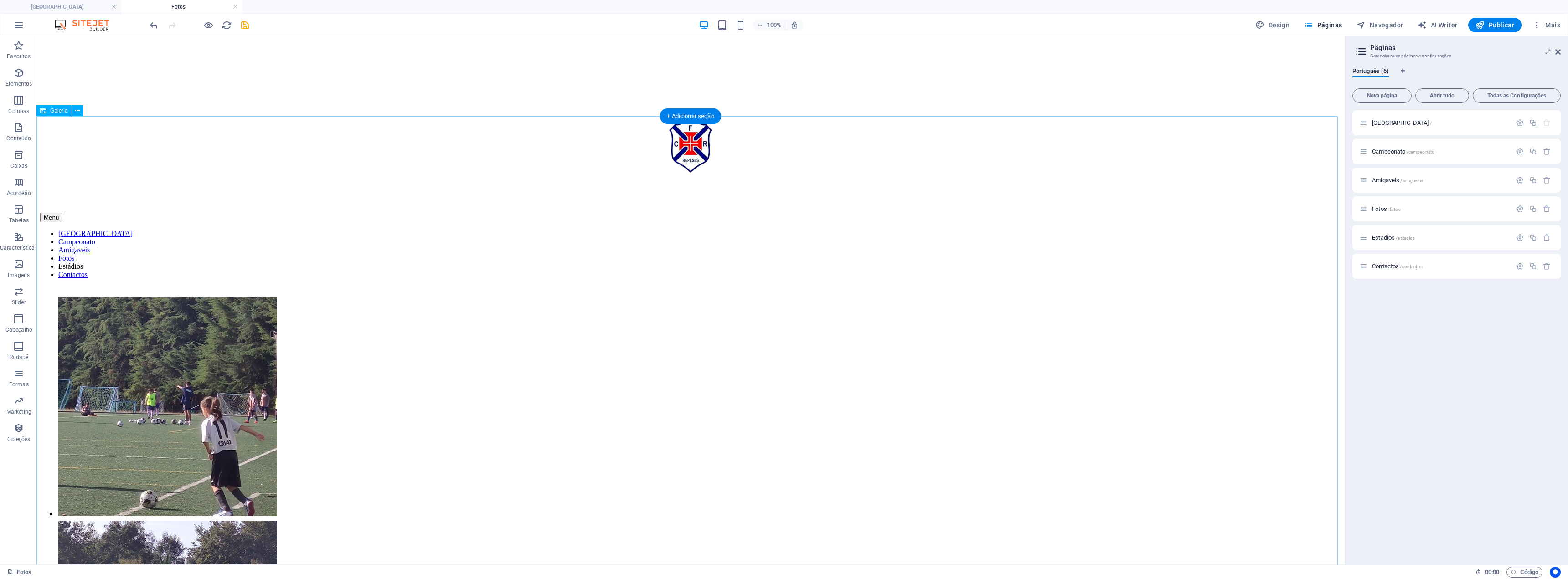
click at [181, 296] on li at bounding box center [219, 407] width 324 height 223
select select "4"
select select "%"
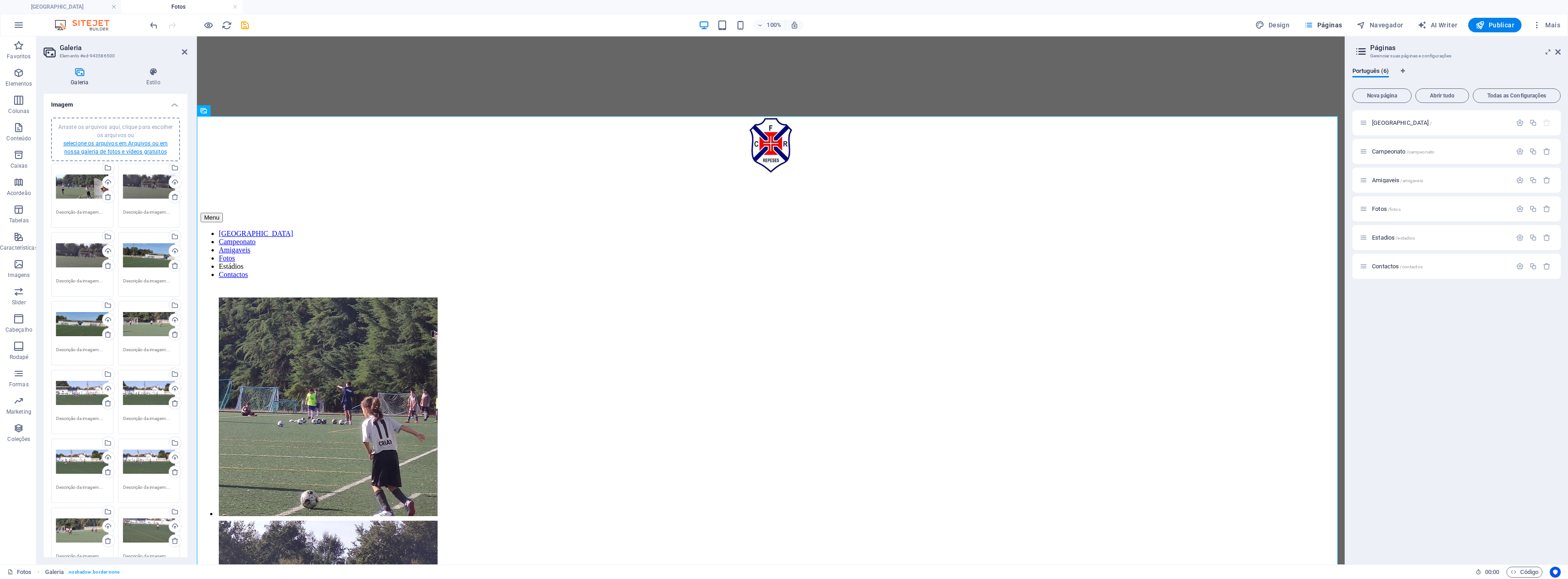
click at [110, 142] on link "selecione os arquivos em Arquivos ou em nossa galeria de fotos e vídeos gratuit…" at bounding box center [115, 148] width 104 height 15
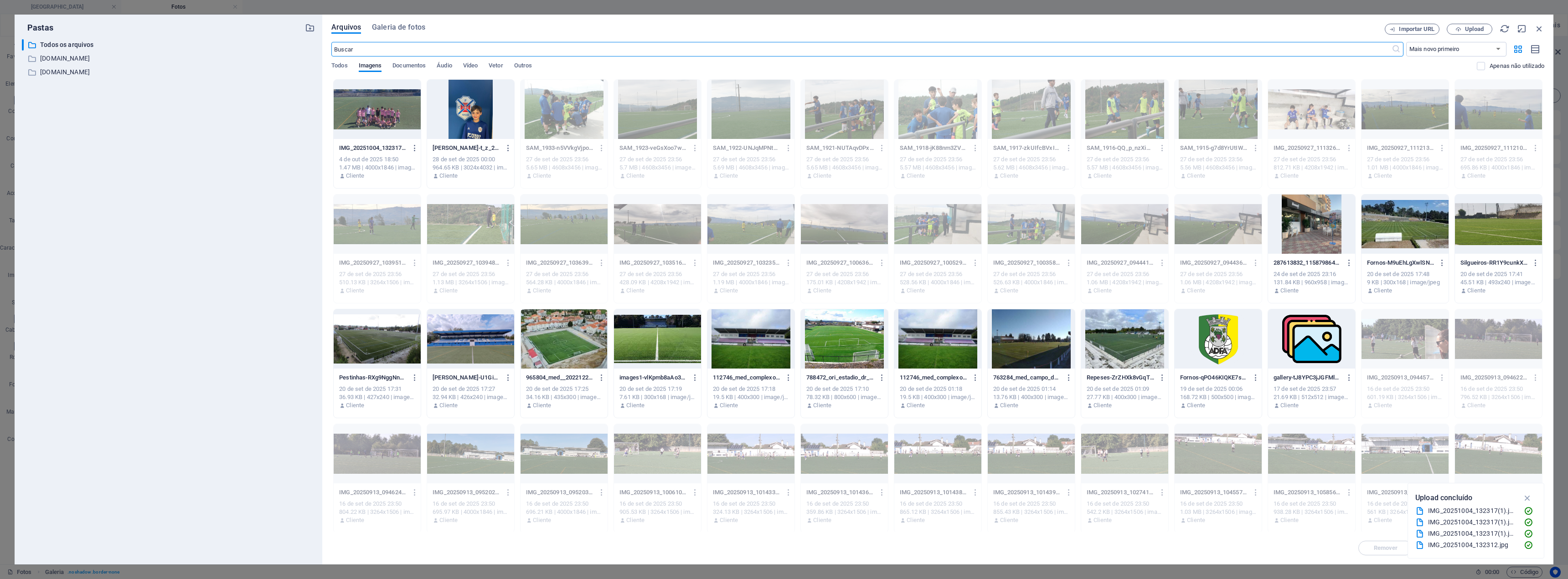
click at [783, 23] on div "Arquivos Galeria de fotos Importar URL Upload ​ Mais novo primeiro Mais antigo …" at bounding box center [937, 290] width 1231 height 550
click at [783, 27] on span "Upload" at bounding box center [1474, 29] width 19 height 5
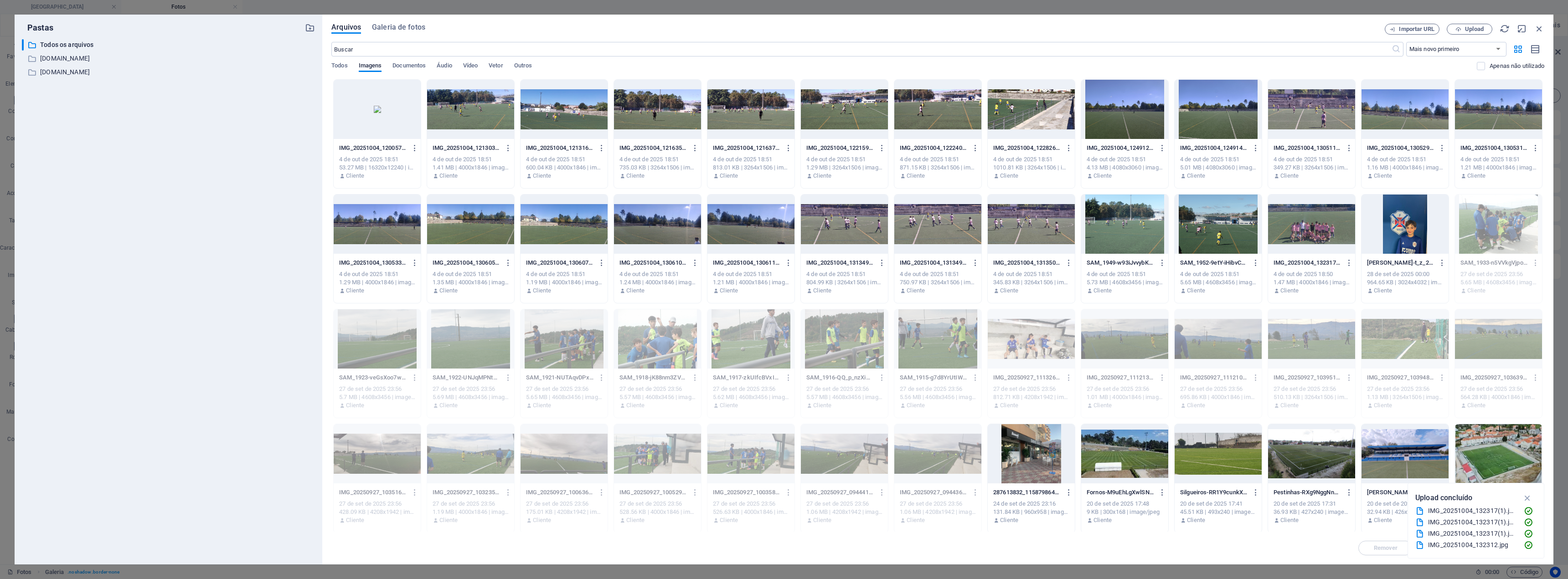
click at [472, 125] on div at bounding box center [471, 109] width 87 height 59
click at [555, 120] on div at bounding box center [564, 109] width 87 height 59
click at [485, 121] on div at bounding box center [471, 109] width 87 height 59
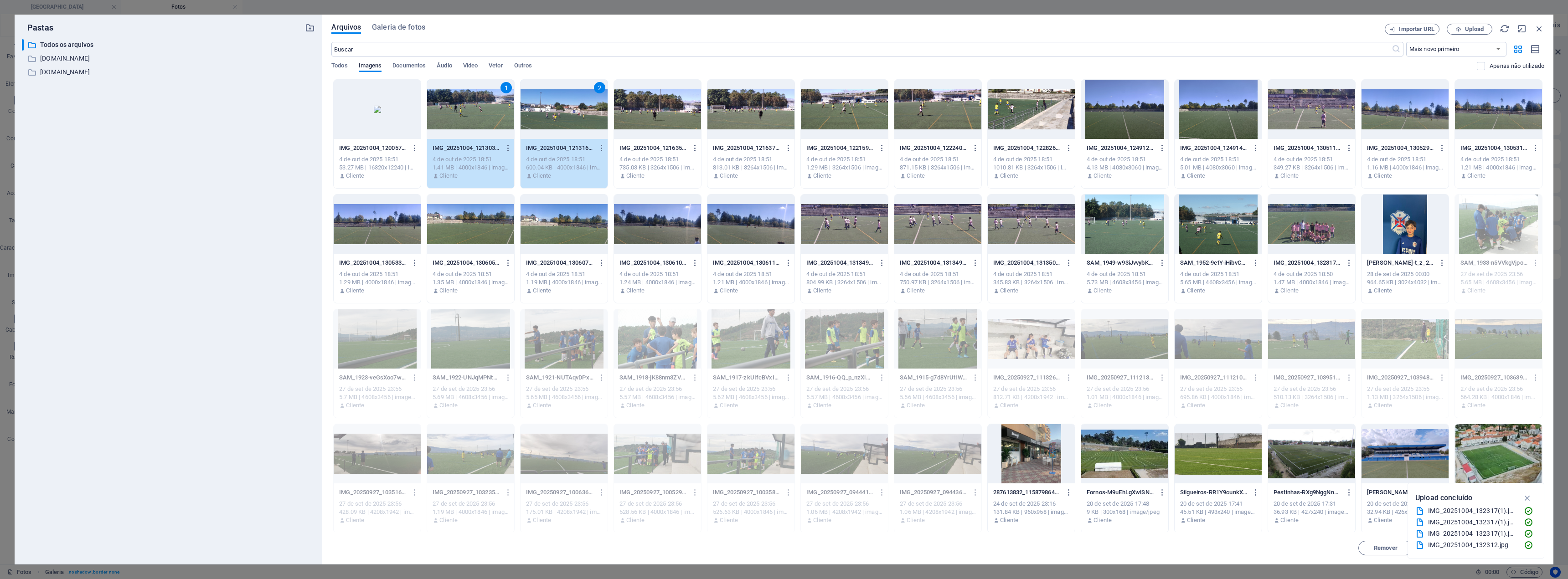
click at [648, 120] on div at bounding box center [657, 109] width 87 height 59
click at [768, 128] on div at bounding box center [751, 109] width 87 height 59
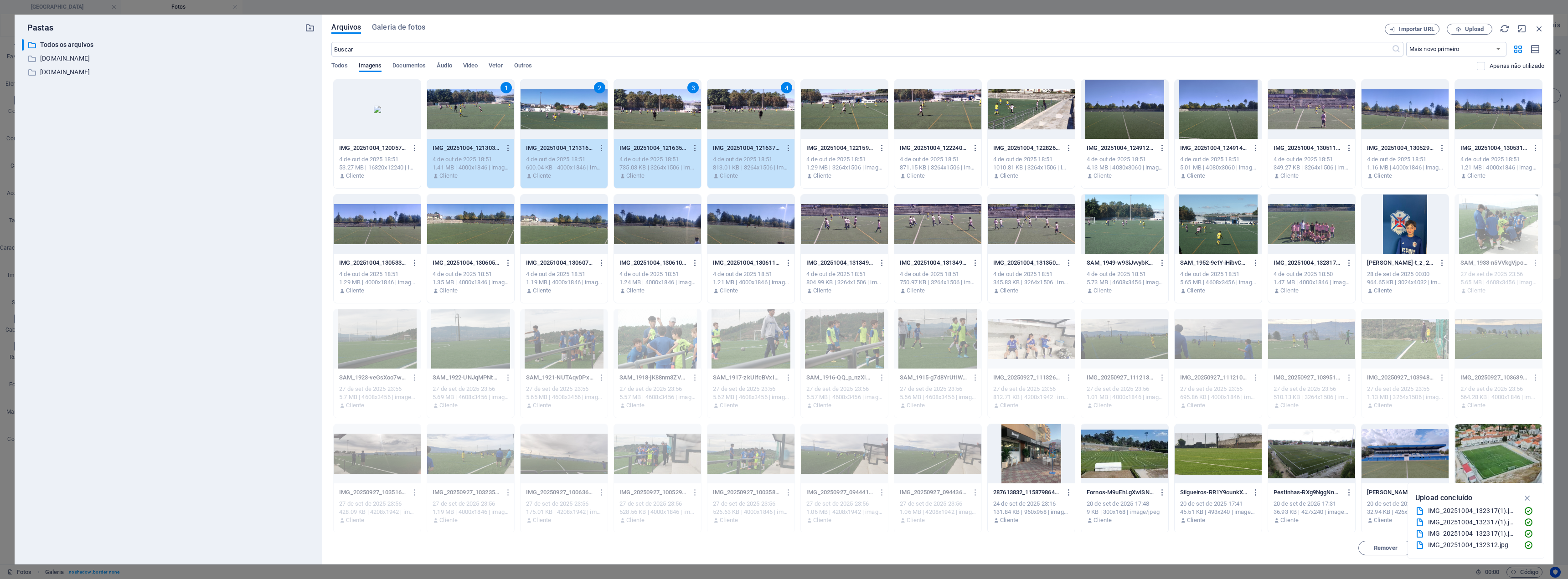
click at [783, 123] on div at bounding box center [844, 109] width 87 height 59
click at [783, 123] on div at bounding box center [937, 109] width 87 height 59
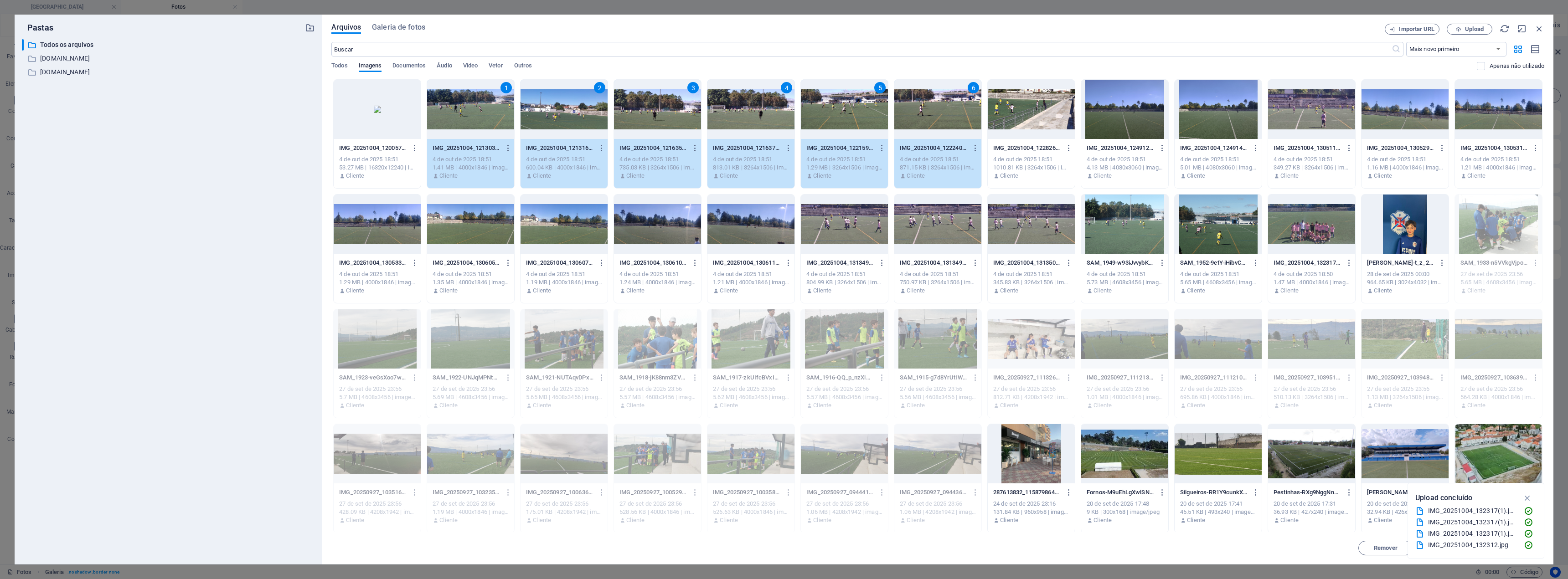
click at [783, 120] on div at bounding box center [1031, 109] width 87 height 59
click at [783, 122] on div at bounding box center [1124, 109] width 87 height 59
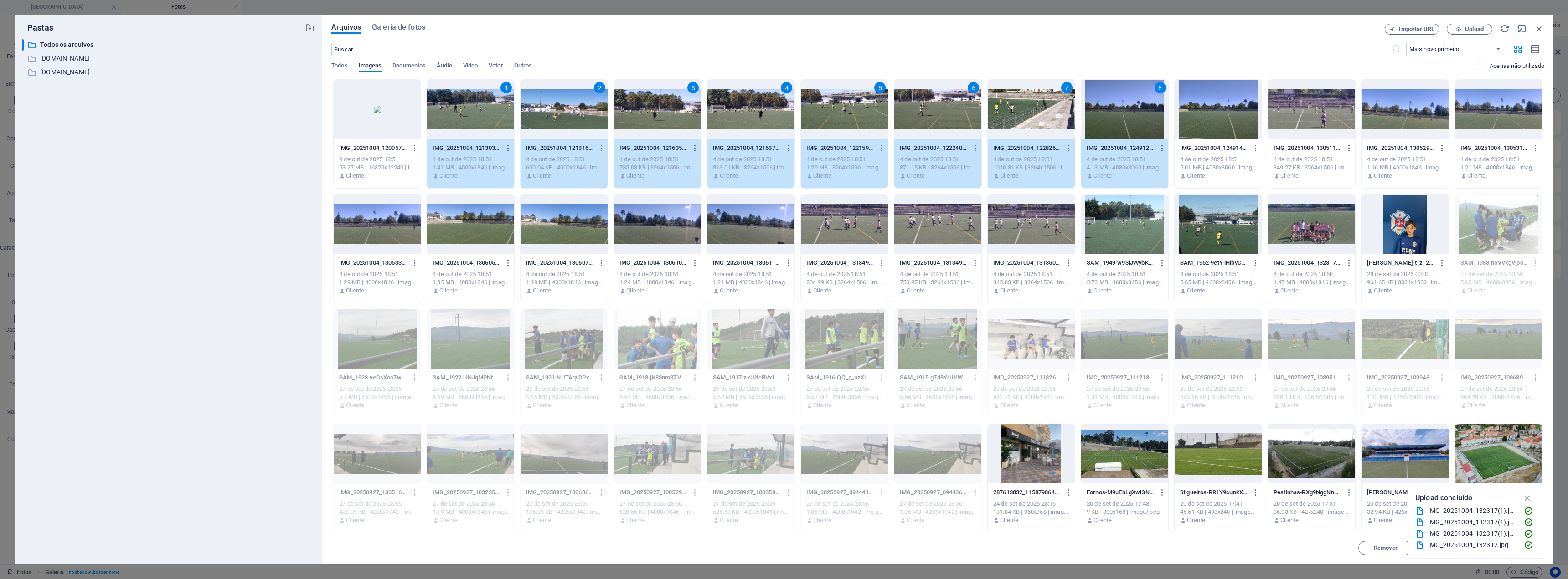
click at [783, 124] on div at bounding box center [1218, 109] width 87 height 59
click at [783, 128] on div at bounding box center [1311, 109] width 87 height 59
click at [783, 126] on div at bounding box center [1405, 109] width 87 height 59
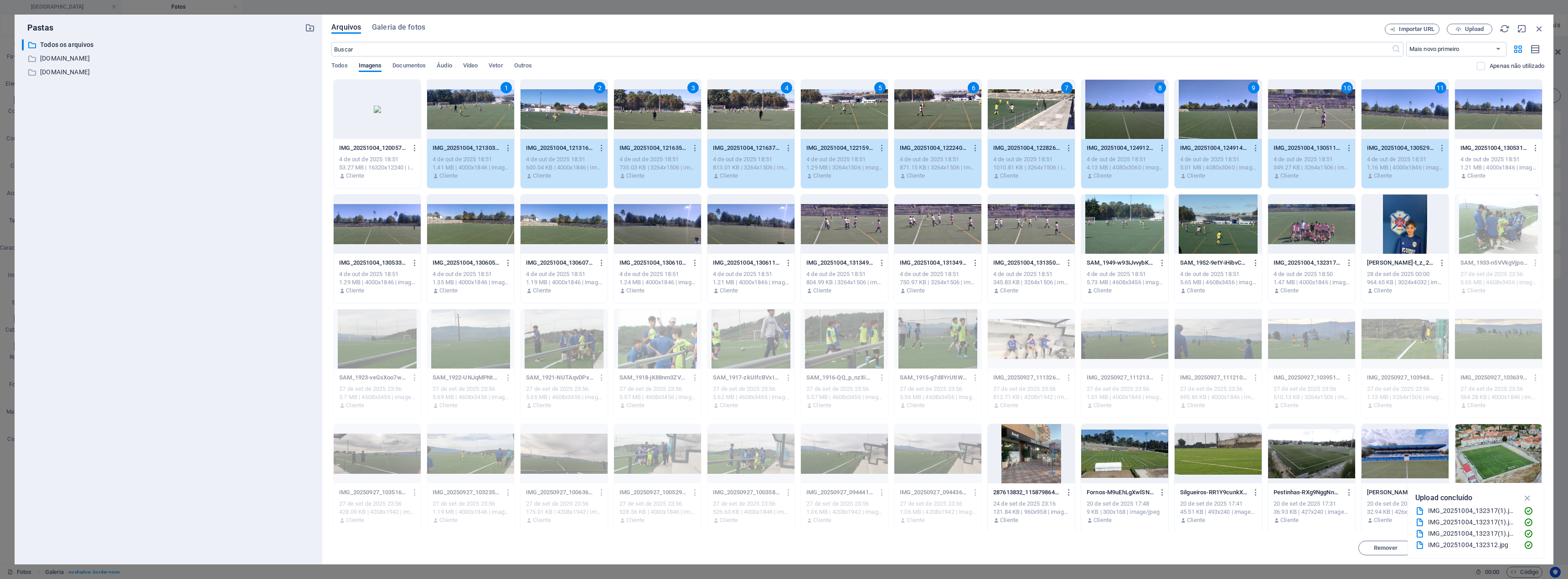
click at [783, 122] on div at bounding box center [1498, 109] width 87 height 59
click at [404, 223] on div at bounding box center [377, 224] width 87 height 59
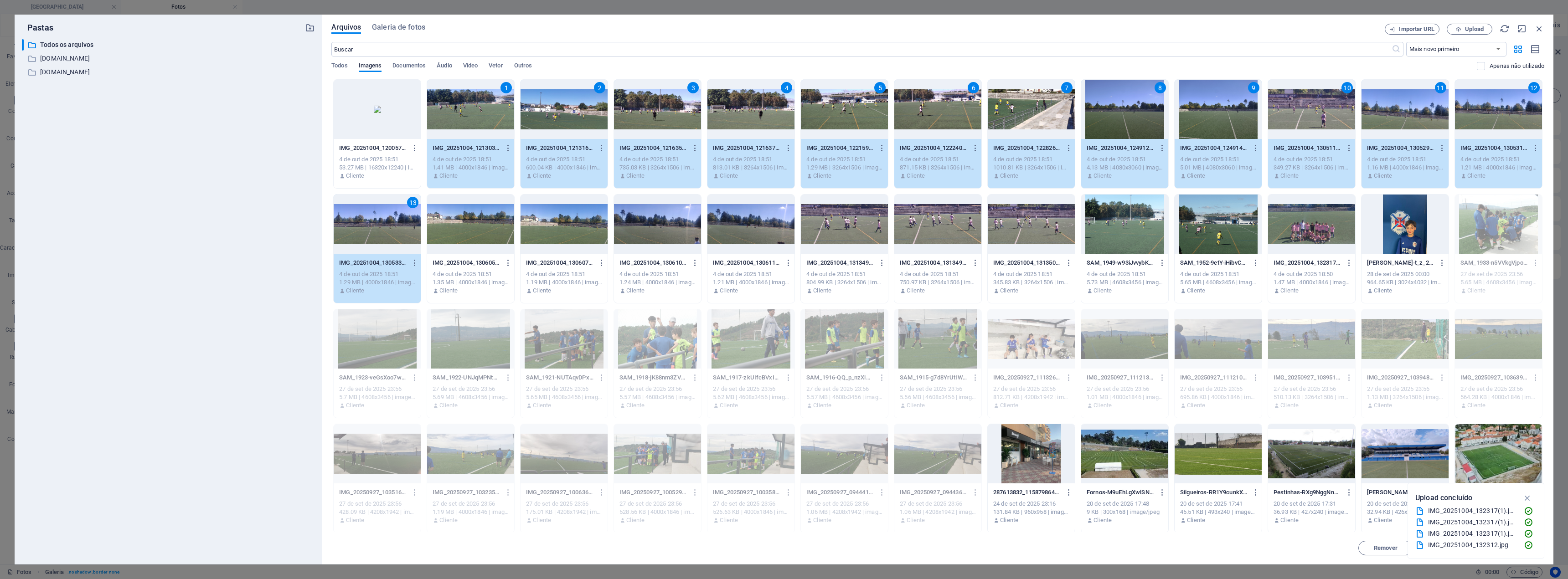
click at [452, 222] on div at bounding box center [471, 224] width 87 height 59
click at [532, 231] on div at bounding box center [564, 224] width 87 height 59
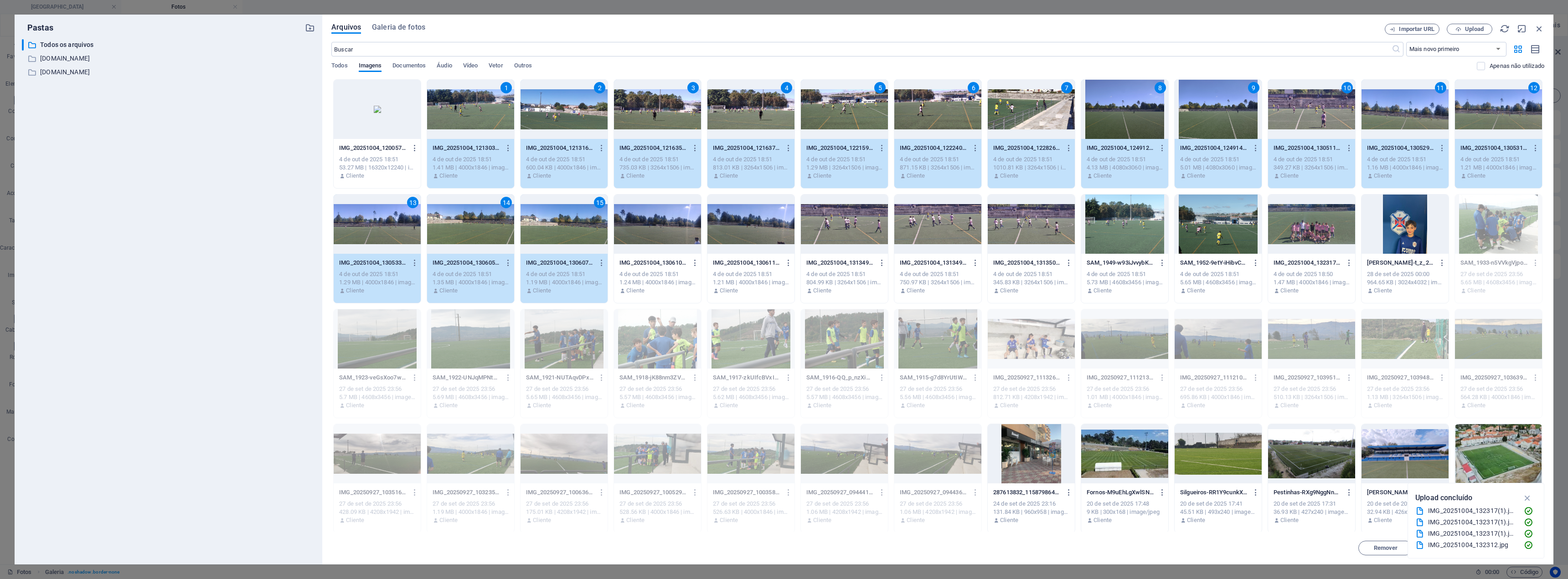
click at [657, 227] on div at bounding box center [657, 224] width 87 height 59
click at [732, 231] on div at bounding box center [751, 224] width 87 height 59
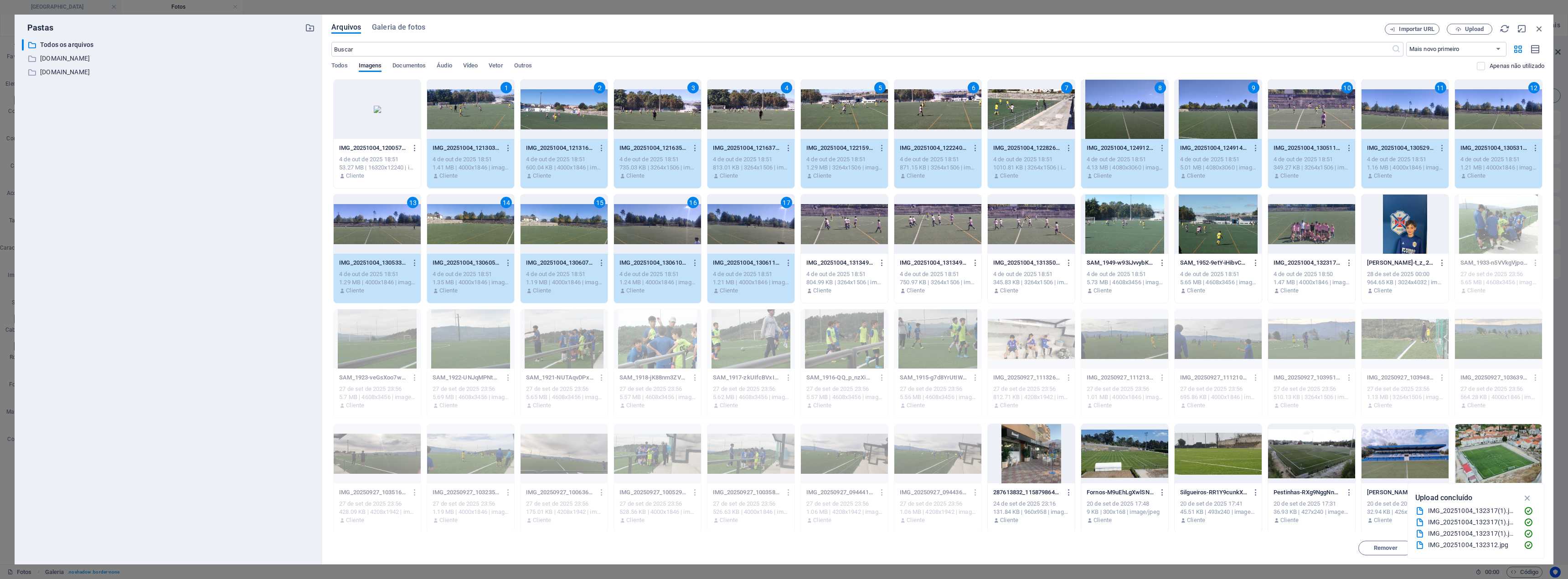
click at [783, 229] on div at bounding box center [844, 224] width 87 height 59
click at [783, 226] on div at bounding box center [937, 224] width 87 height 59
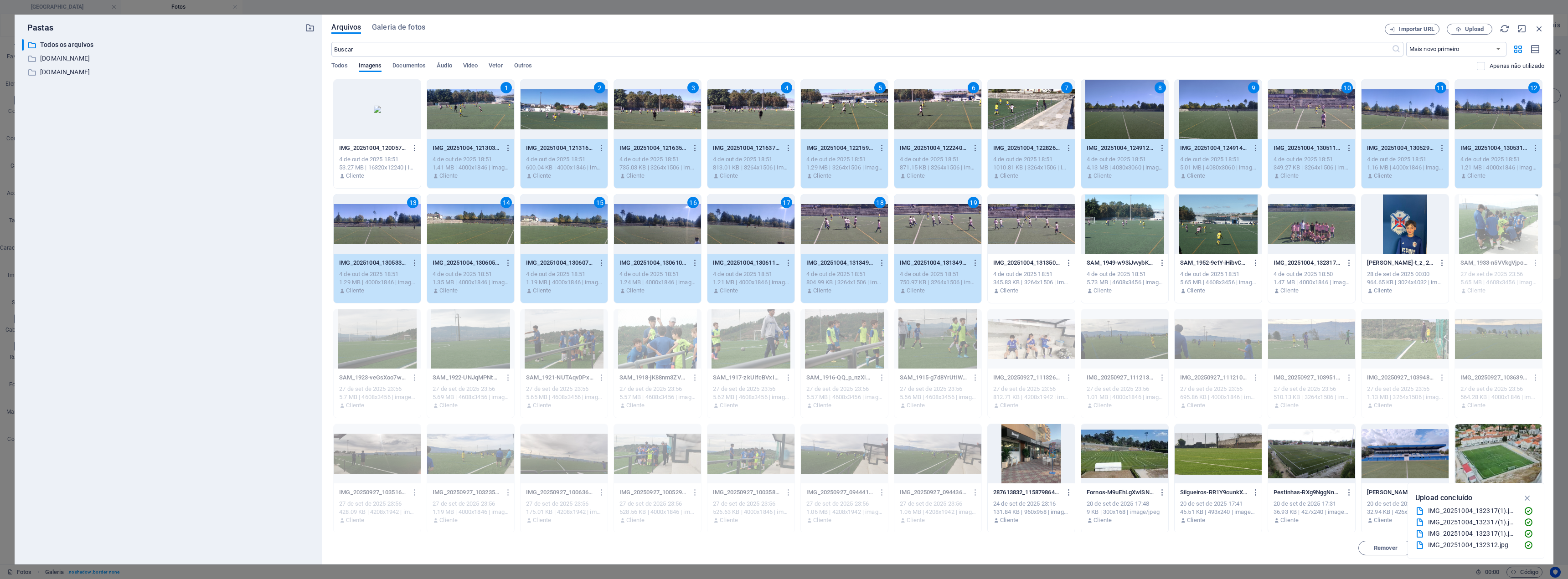
click at [783, 224] on div at bounding box center [1031, 224] width 87 height 59
drag, startPoint x: 1131, startPoint y: 225, endPoint x: 1137, endPoint y: 225, distance: 6.0
click at [783, 225] on div at bounding box center [1124, 224] width 87 height 59
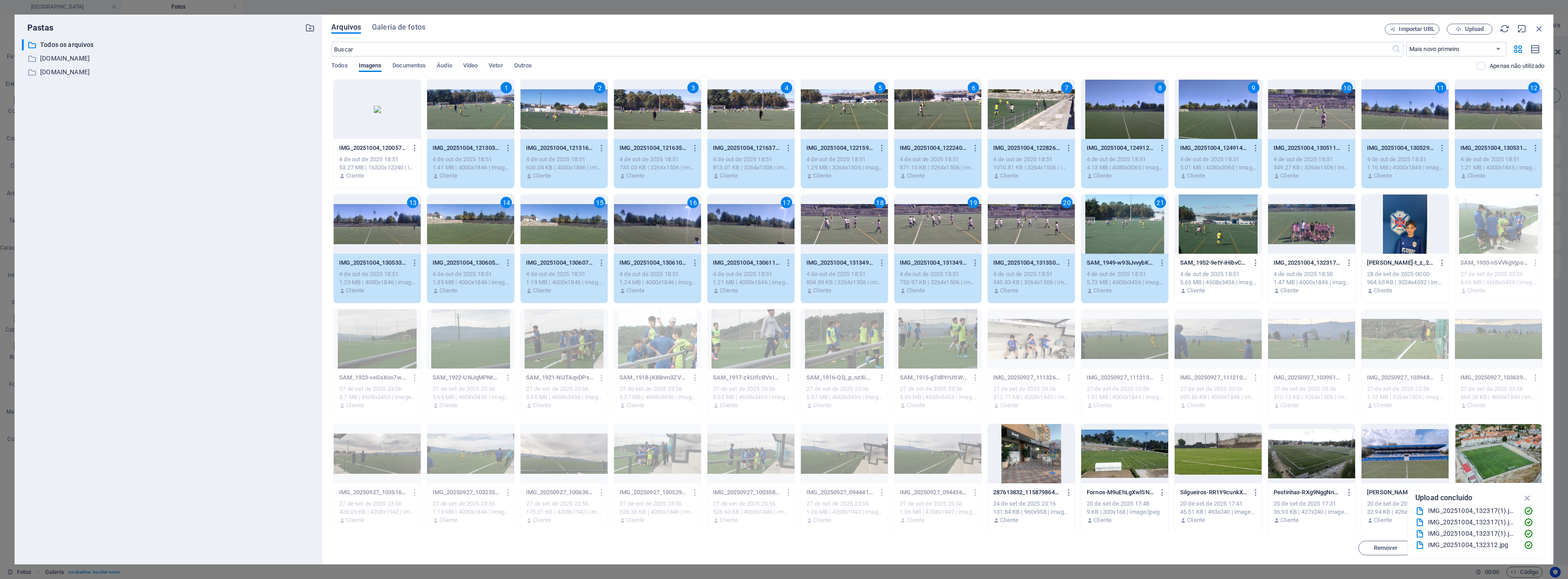
click at [783, 227] on div at bounding box center [1218, 224] width 87 height 59
click at [783, 496] on icon "button" at bounding box center [1527, 498] width 10 height 10
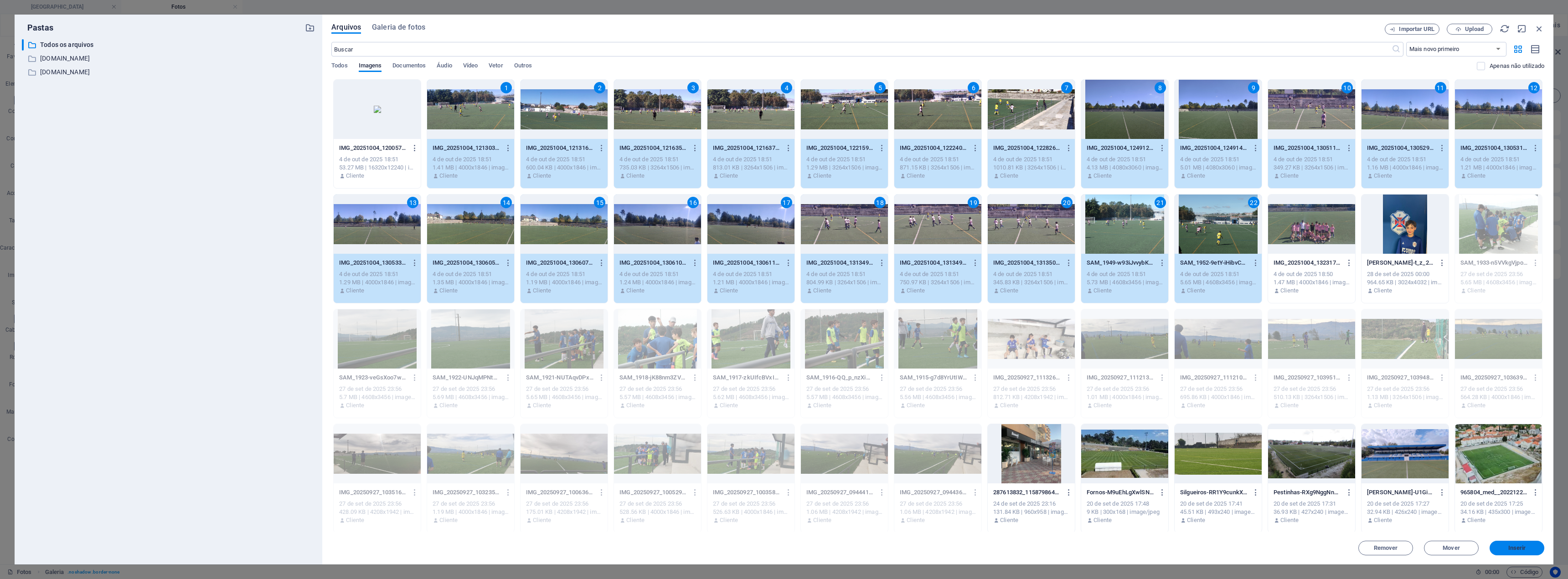
click at [783, 548] on span "Inserir" at bounding box center [1517, 547] width 18 height 5
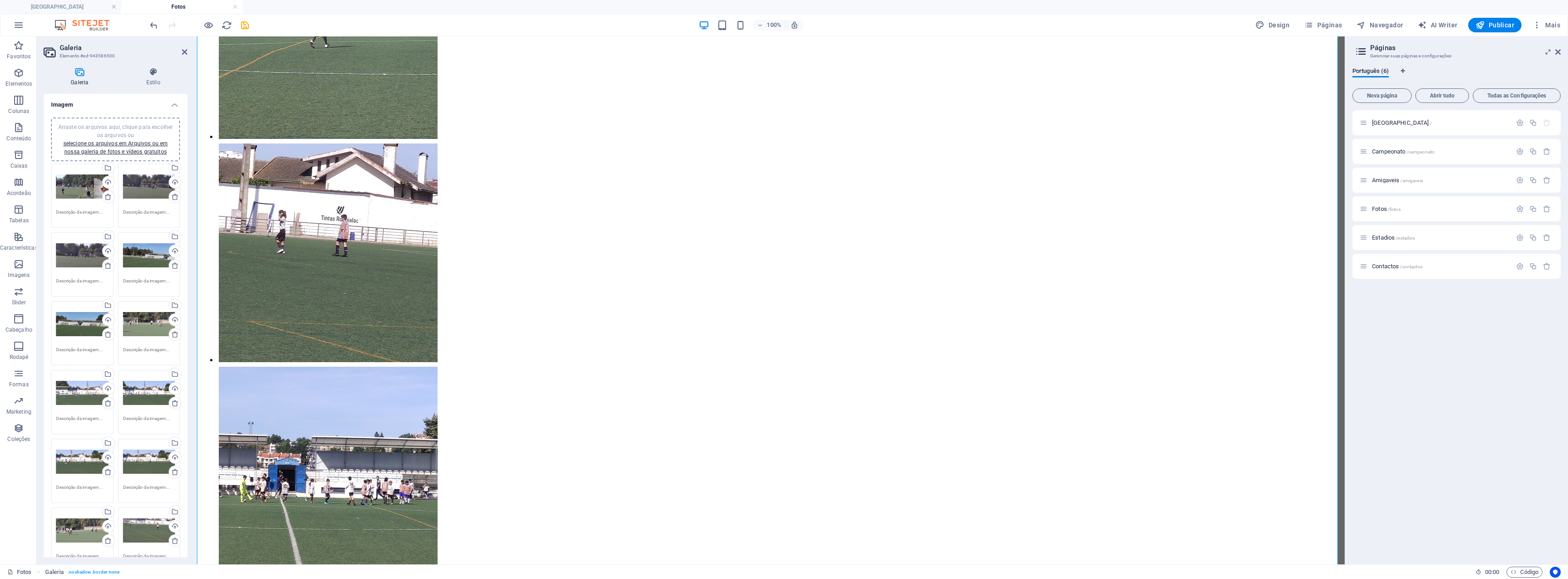
scroll to position [3201, 0]
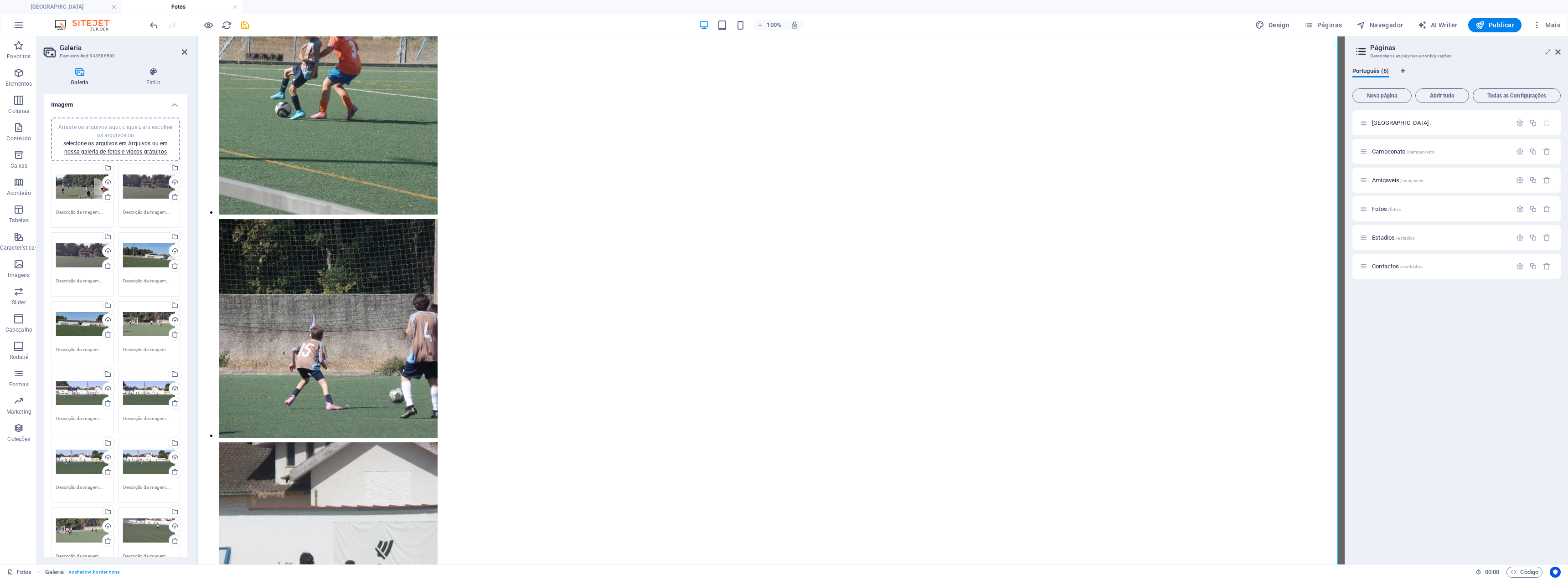
drag, startPoint x: 1342, startPoint y: 362, endPoint x: 1547, endPoint y: 544, distance: 274.1
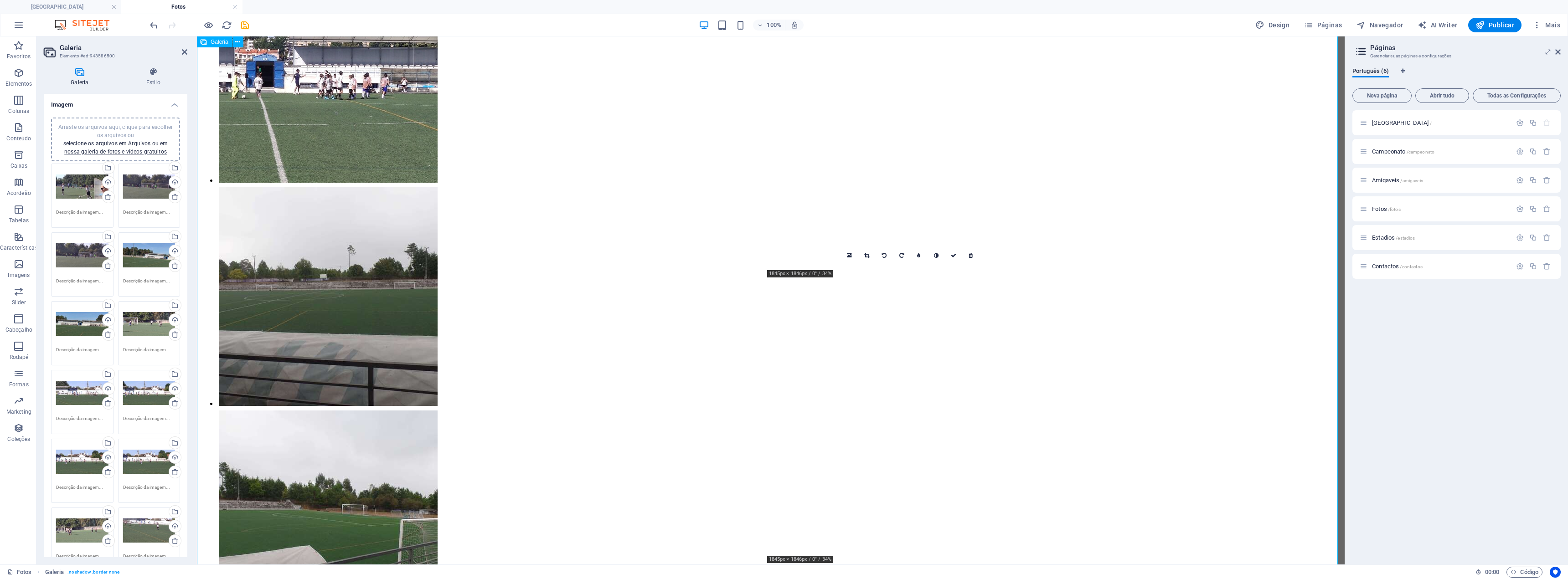
scroll to position [4314, 0]
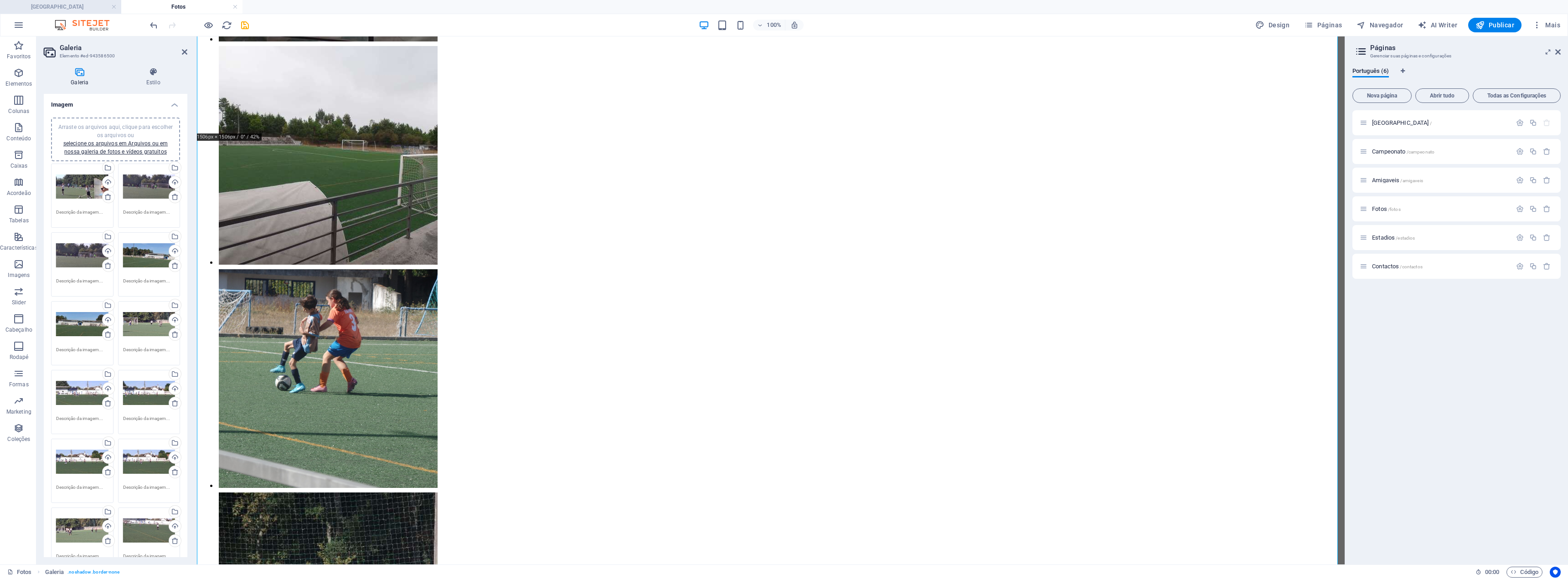
drag, startPoint x: 64, startPoint y: 1, endPoint x: 64, endPoint y: 11, distance: 10.0
click at [64, 1] on li "[GEOGRAPHIC_DATA]" at bounding box center [60, 7] width 121 height 13
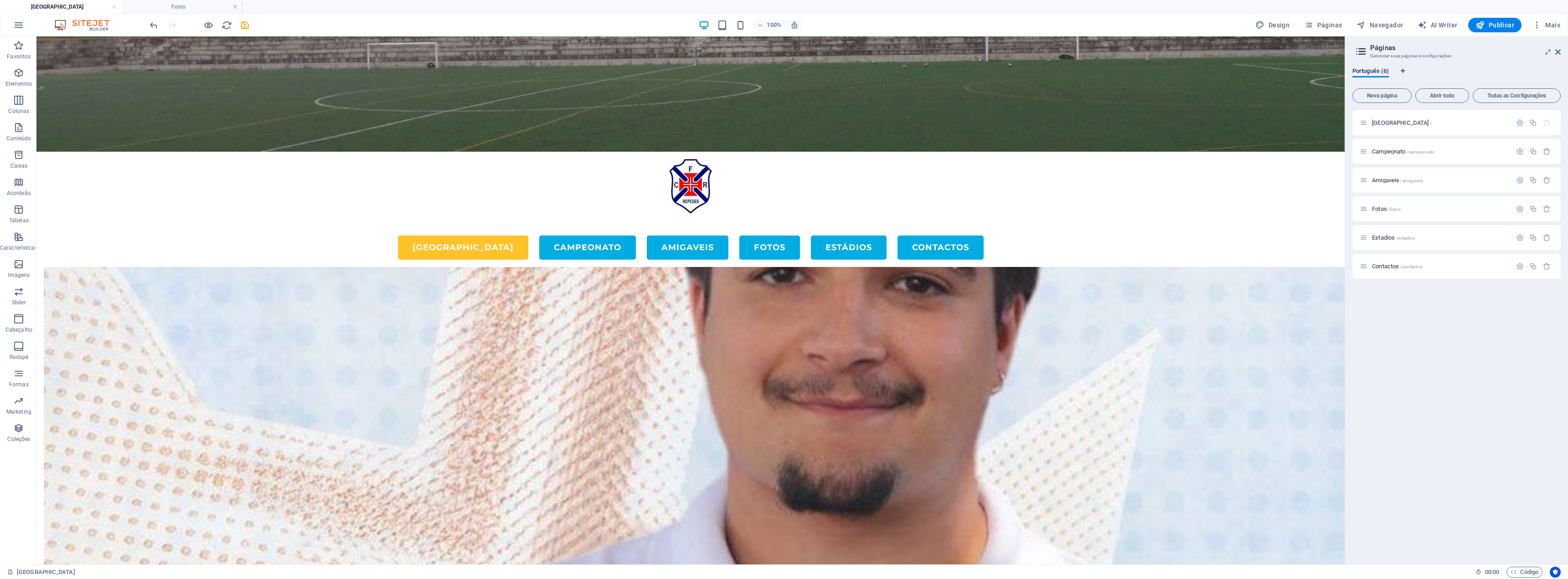
scroll to position [2594, 0]
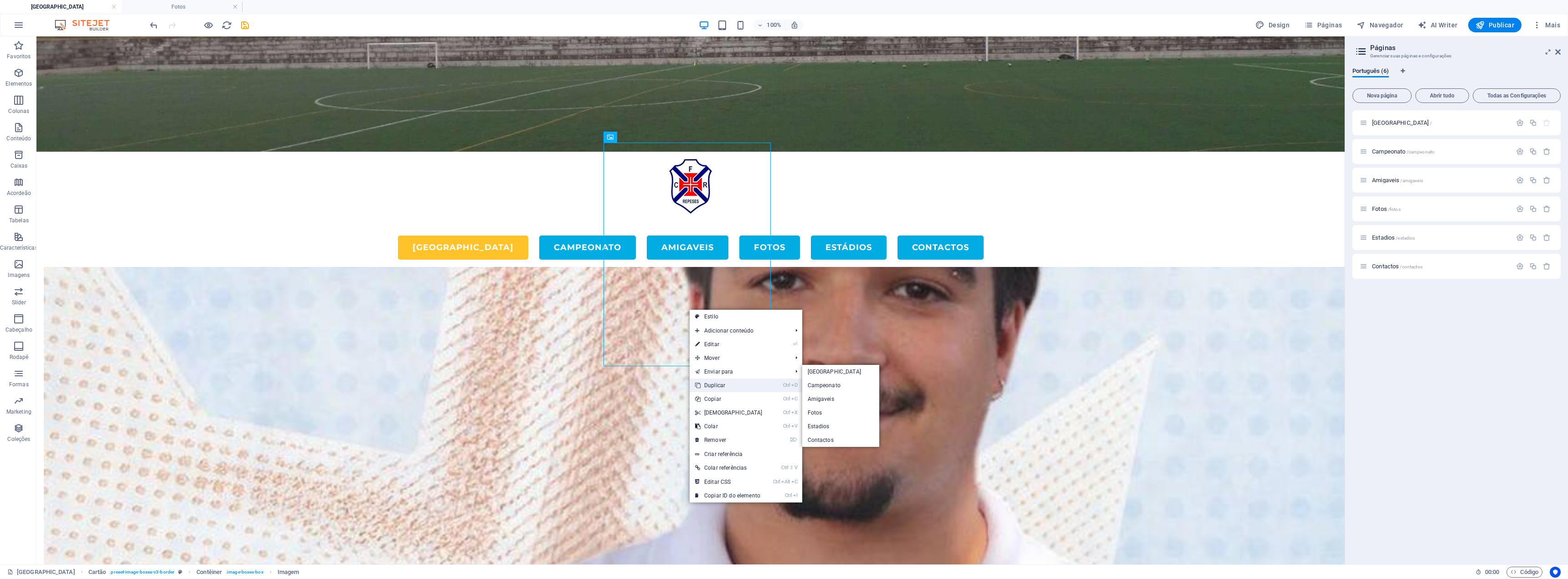
click at [720, 383] on link "Ctrl D Duplicar" at bounding box center [729, 385] width 79 height 13
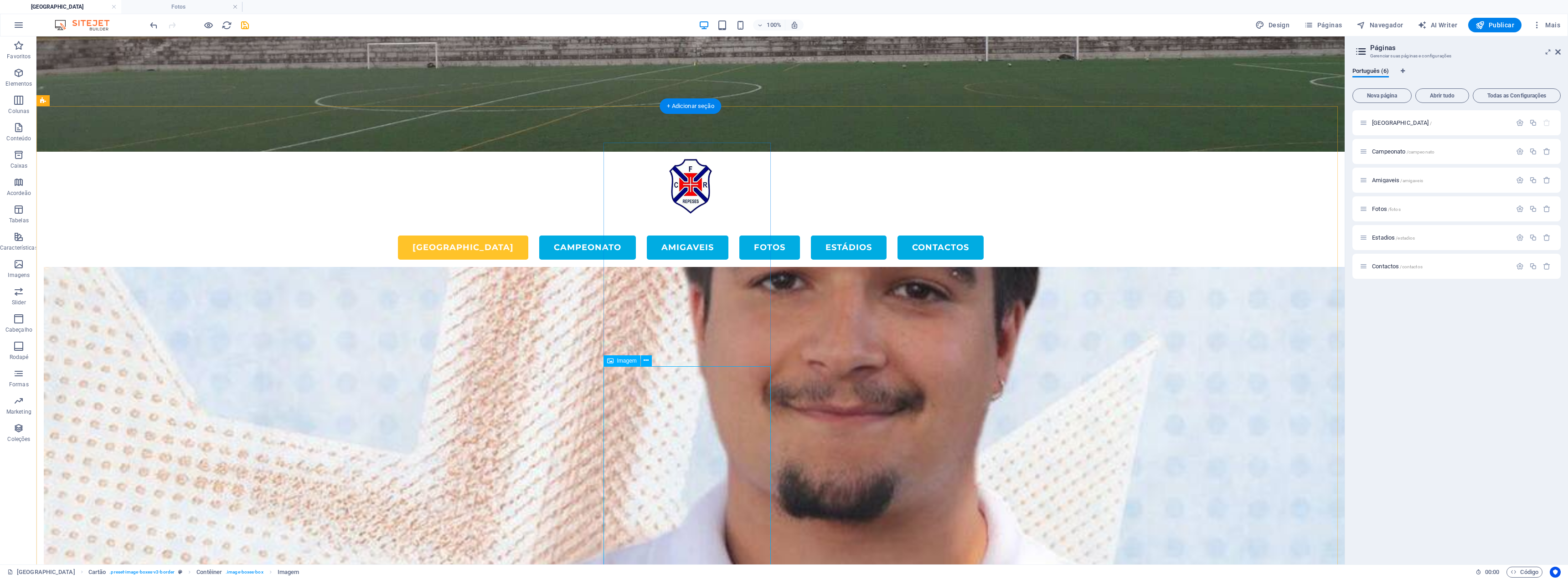
drag, startPoint x: 618, startPoint y: 393, endPoint x: 825, endPoint y: 277, distance: 237.3
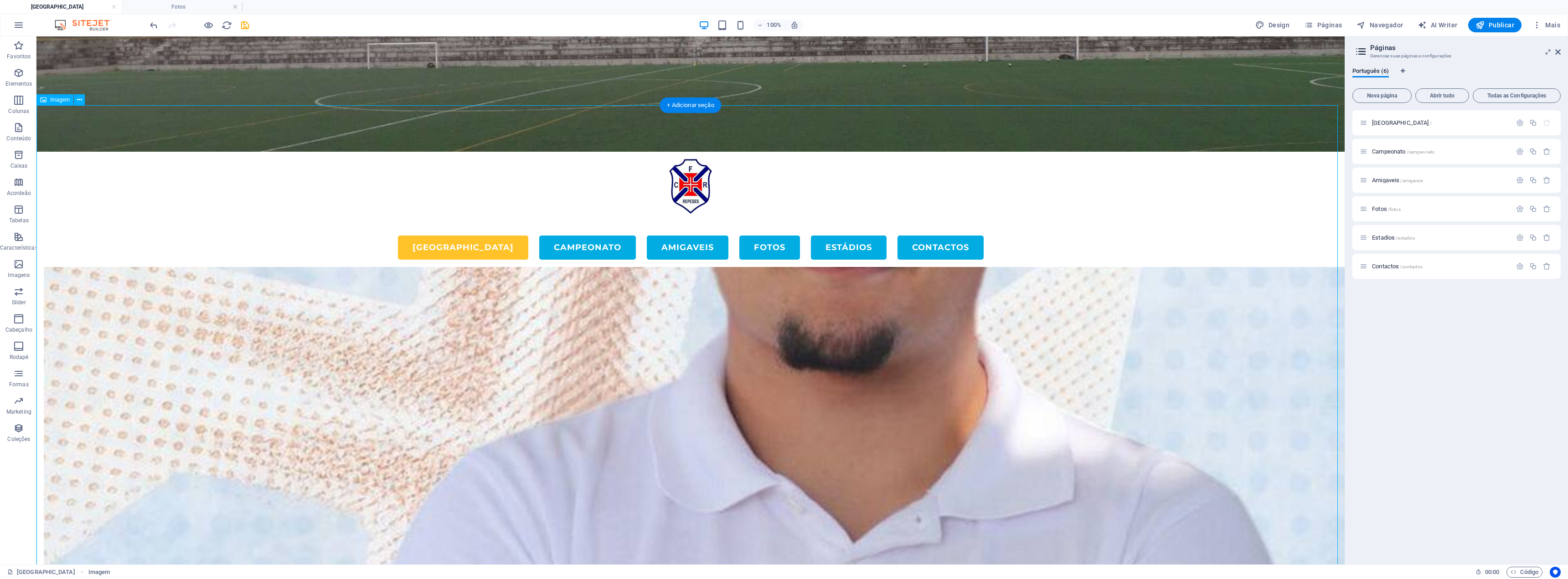
scroll to position [2822, 0]
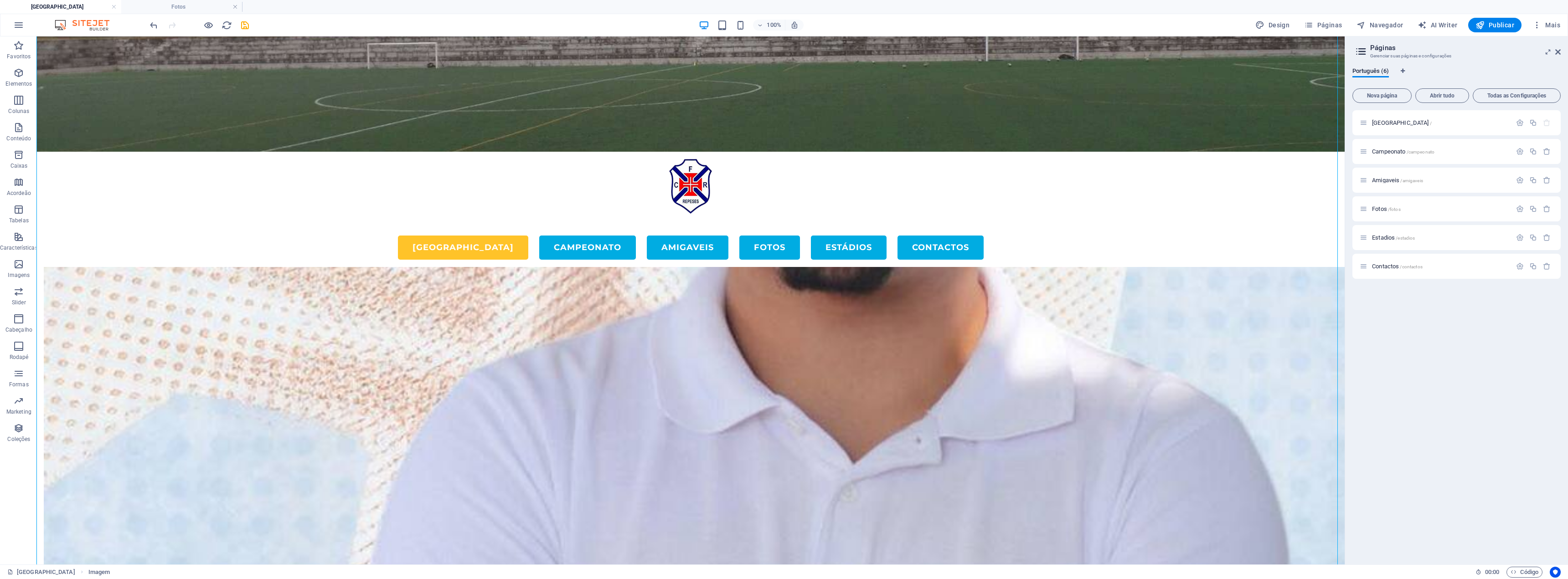
click at [150, 31] on div at bounding box center [199, 25] width 102 height 15
click at [152, 26] on icon "undo" at bounding box center [153, 25] width 10 height 10
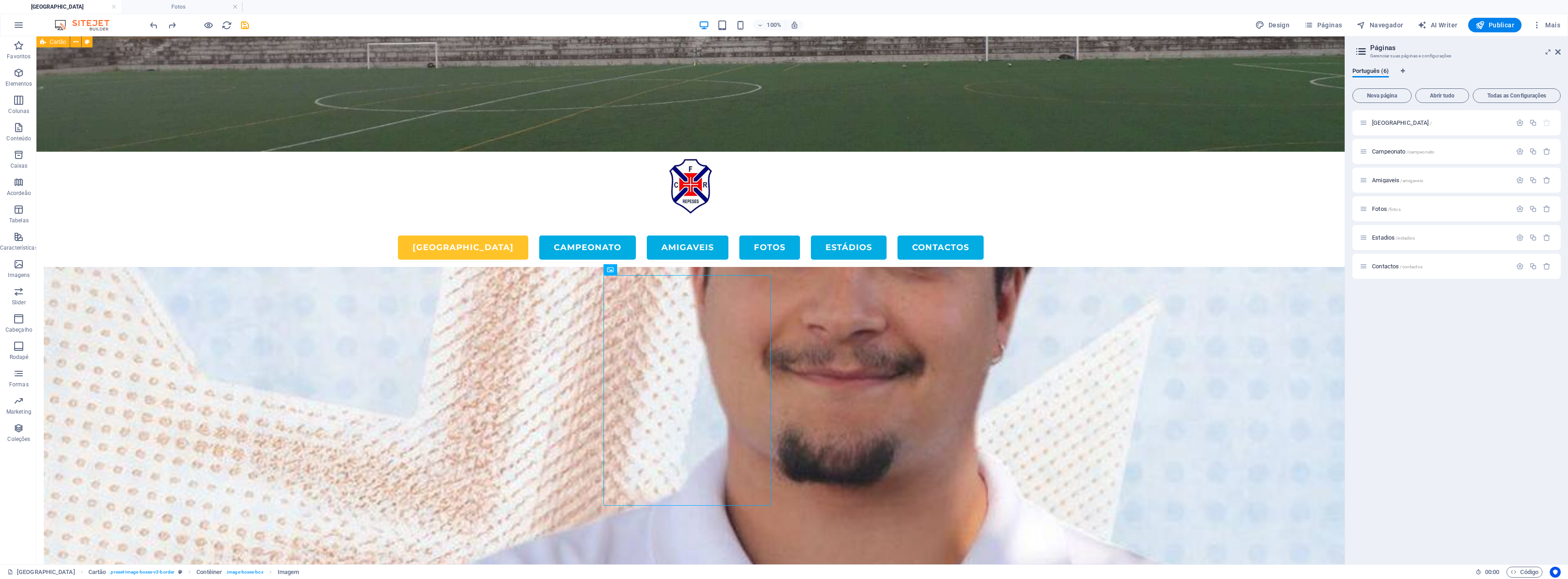
scroll to position [2548, 0]
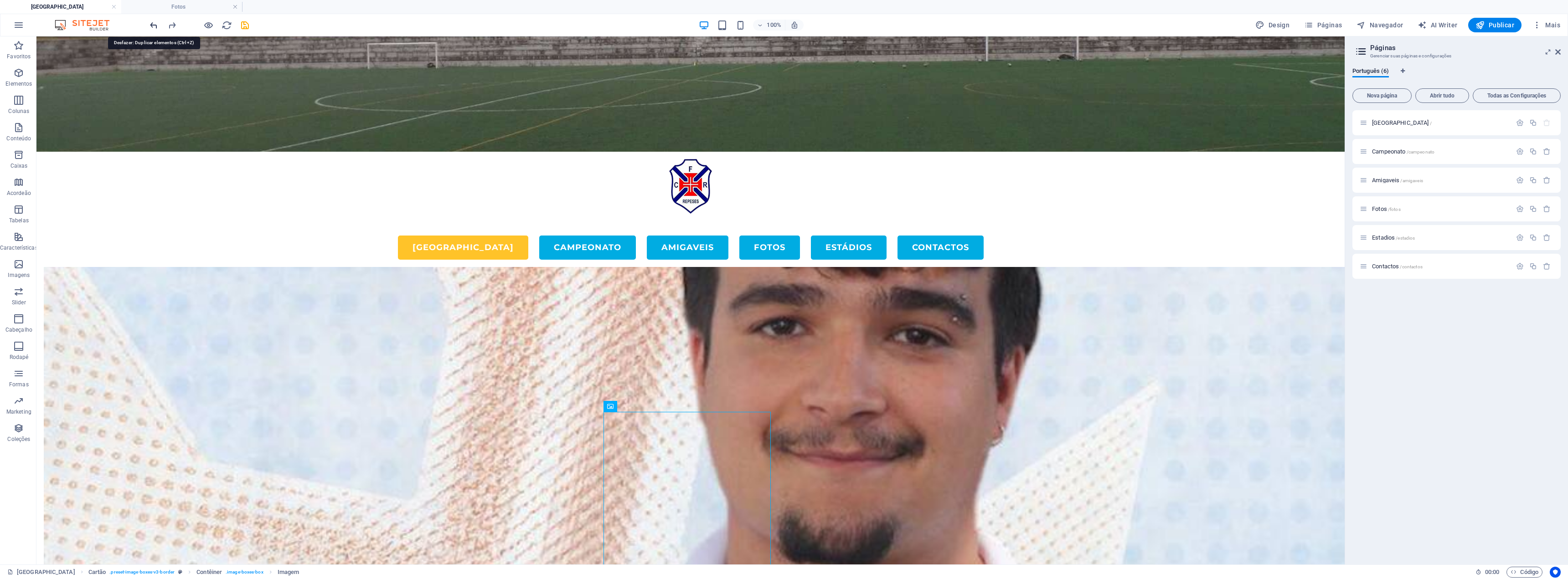
click at [153, 23] on icon "undo" at bounding box center [153, 25] width 10 height 10
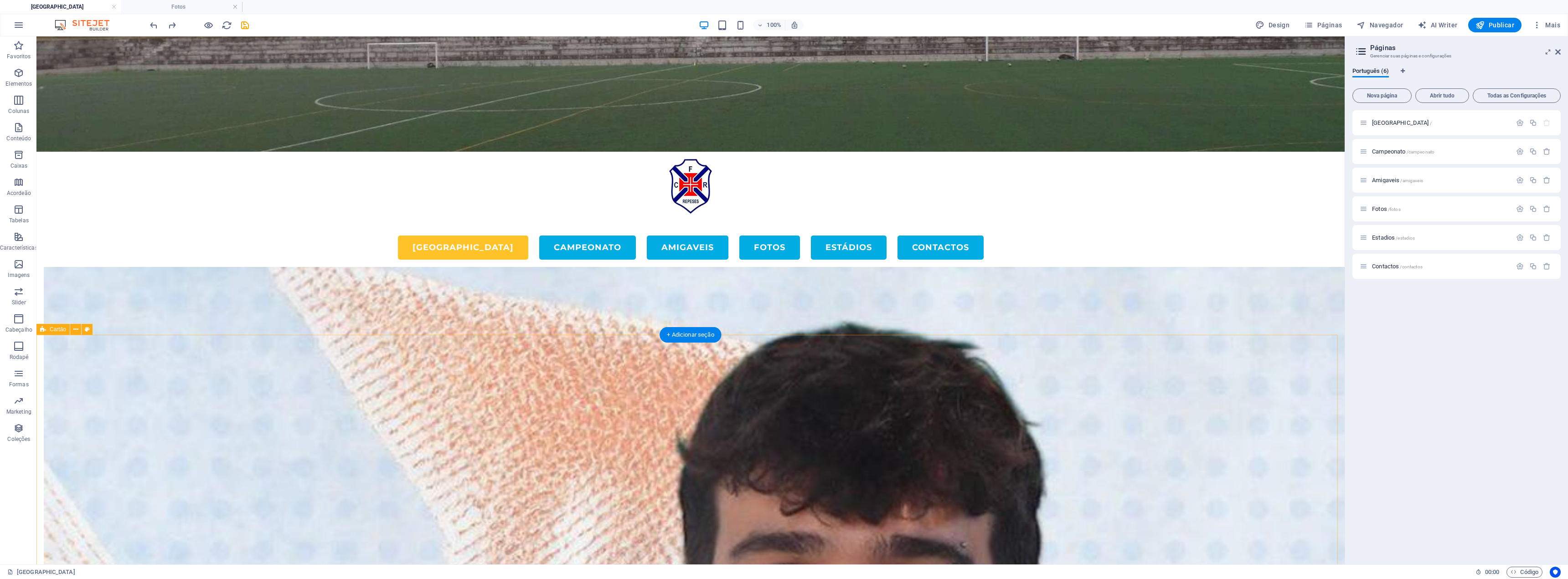
scroll to position [2275, 0]
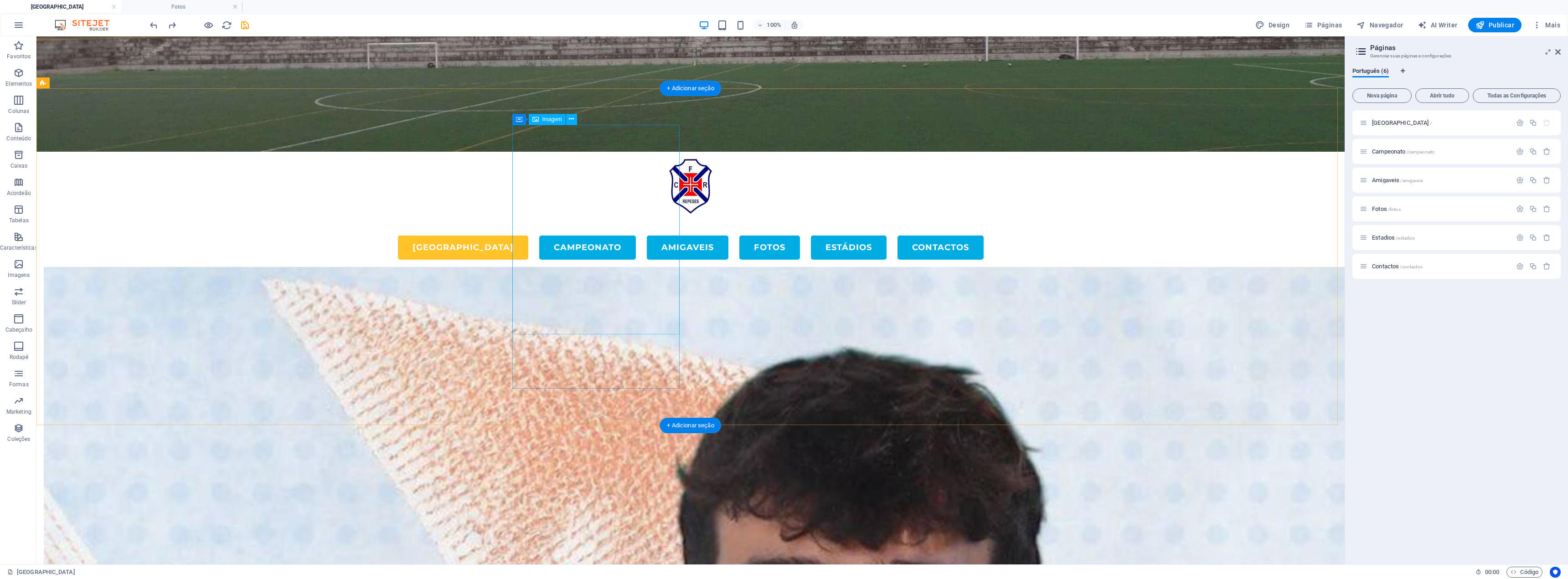
drag, startPoint x: 435, startPoint y: 242, endPoint x: 634, endPoint y: 311, distance: 210.6
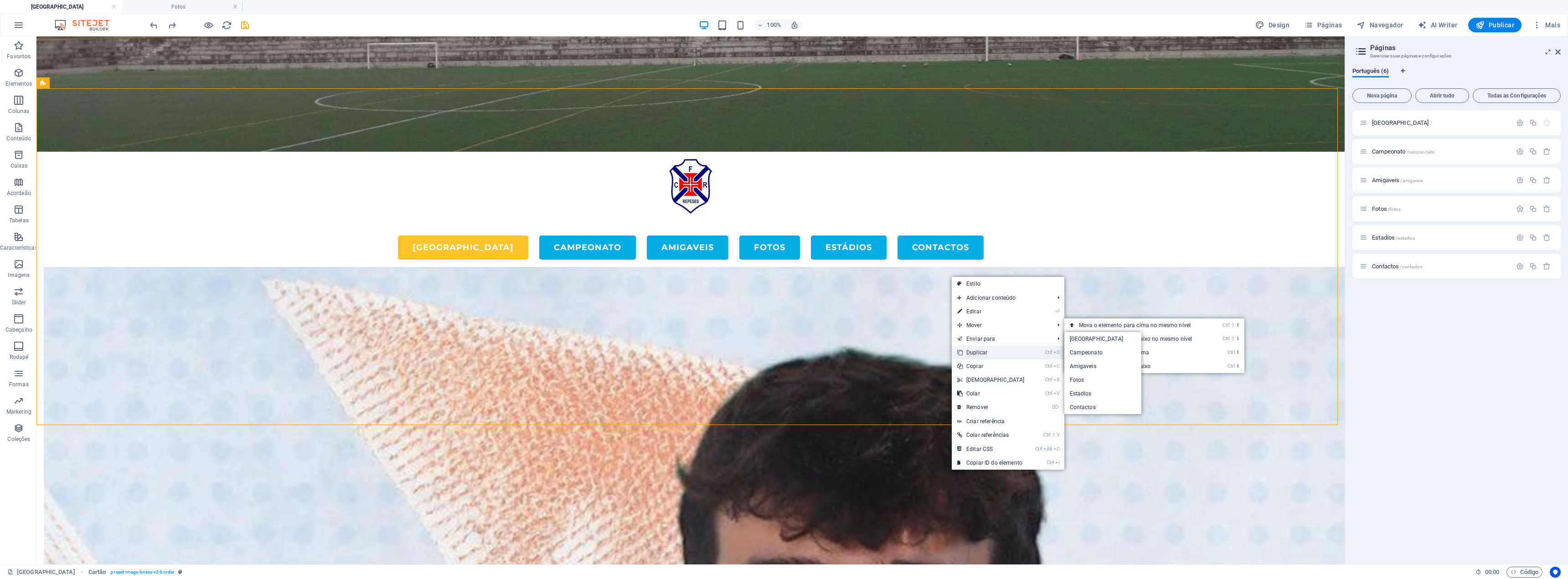
click at [783, 355] on link "Ctrl D Duplicar" at bounding box center [991, 352] width 79 height 13
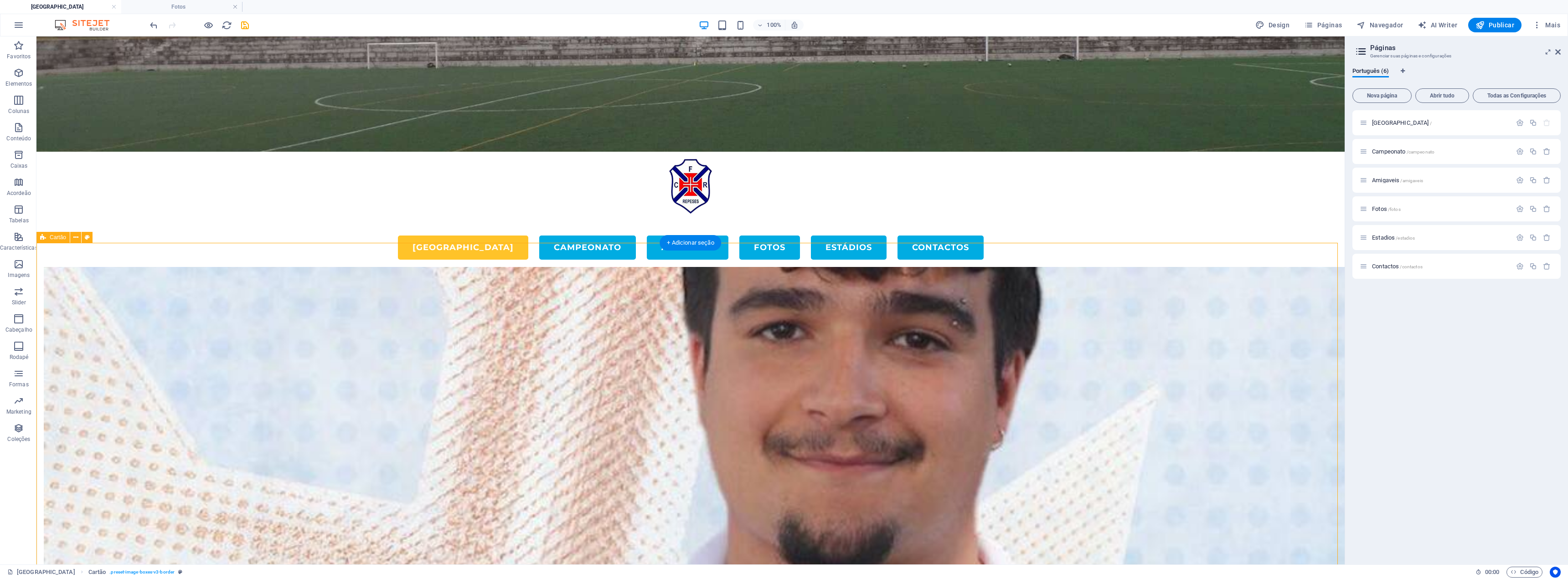
scroll to position [2685, 0]
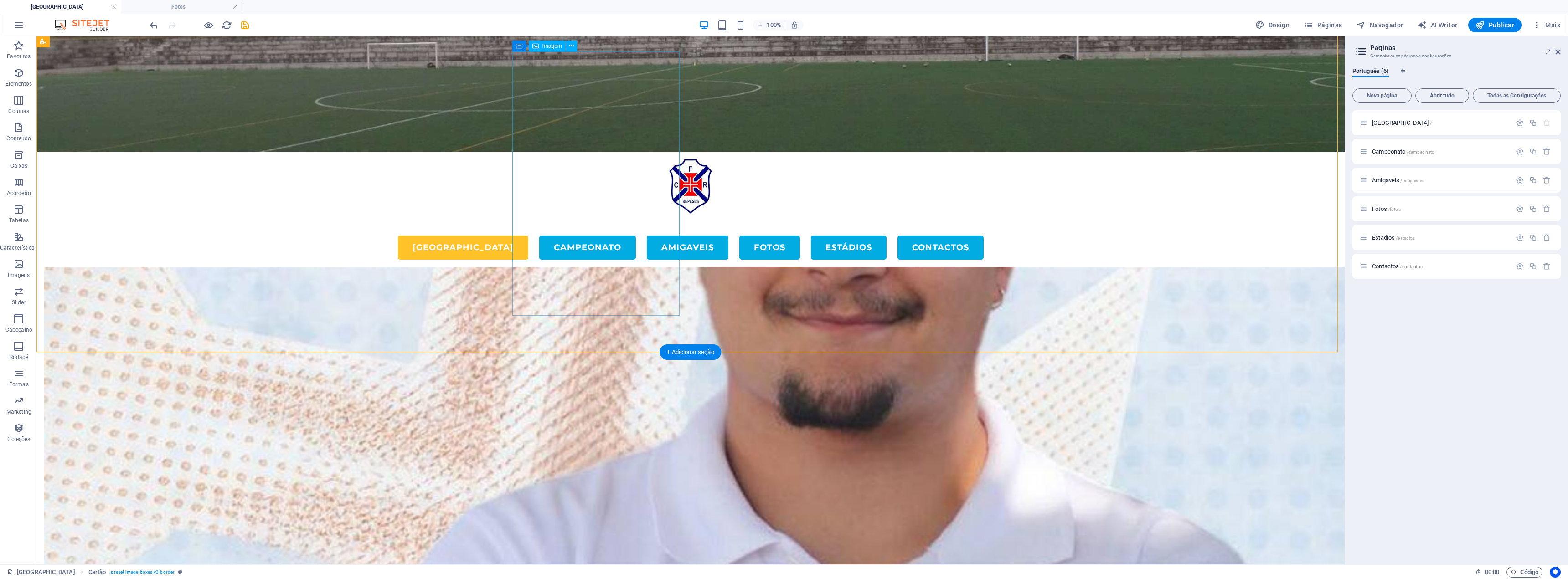
select select "%"
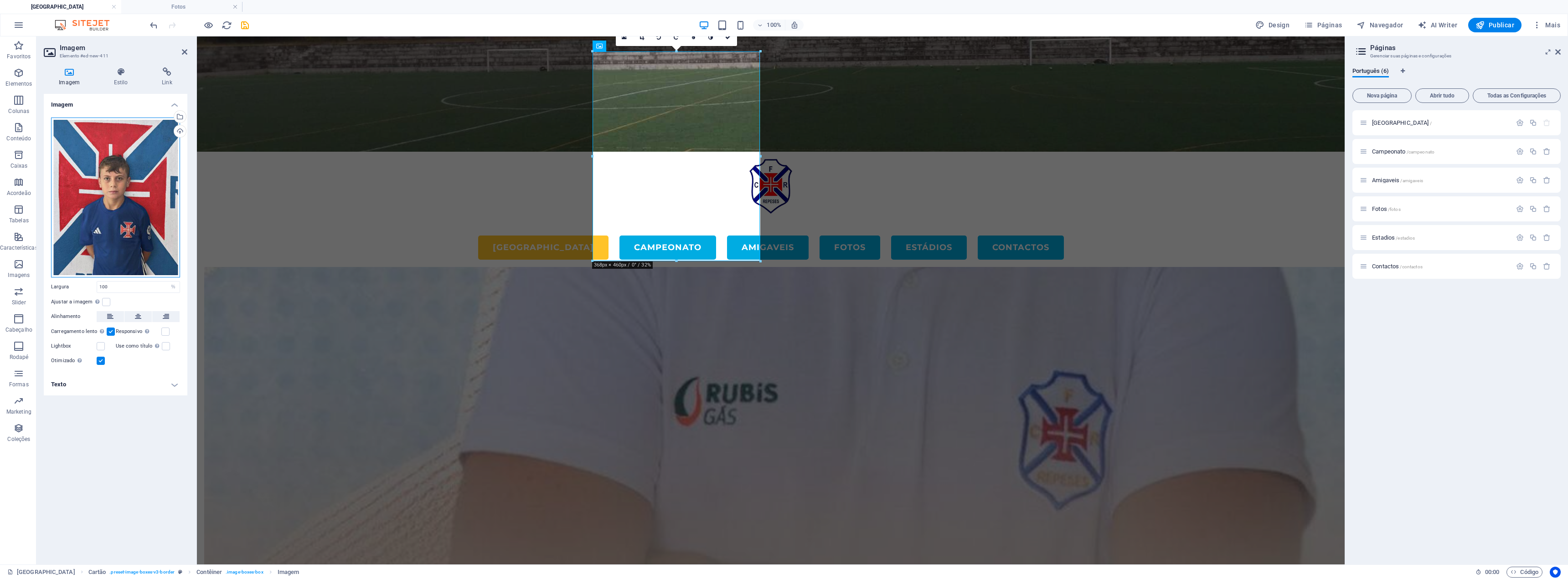
click at [128, 187] on div "Arraste os arquivos aqui, clique para escolher os arquivos ou selecione os arqu…" at bounding box center [116, 197] width 129 height 160
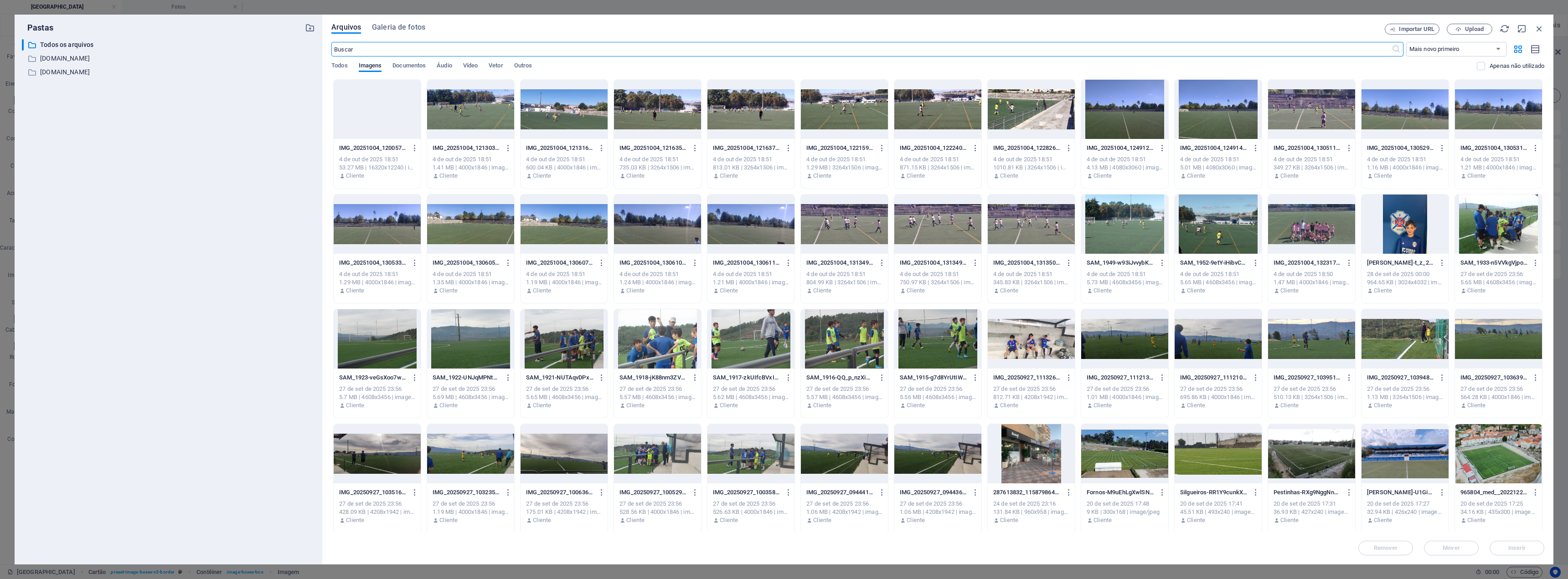
click at [783, 227] on div at bounding box center [1405, 224] width 87 height 59
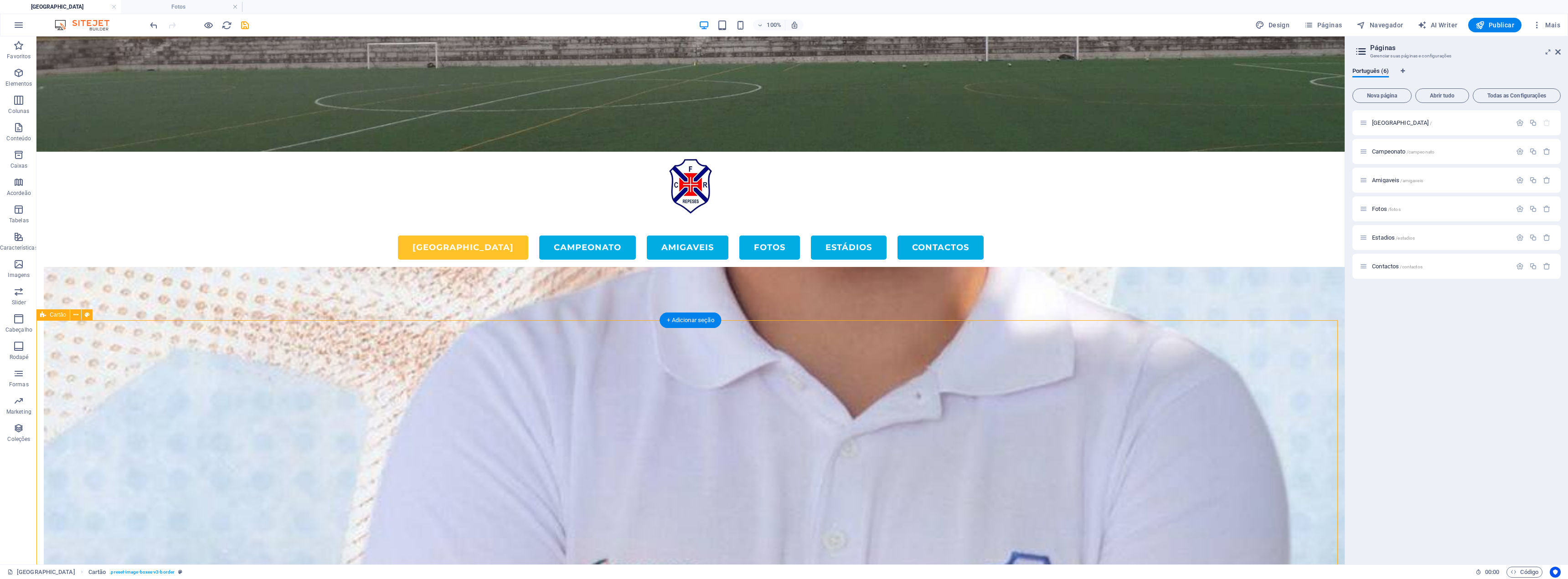
scroll to position [2868, 0]
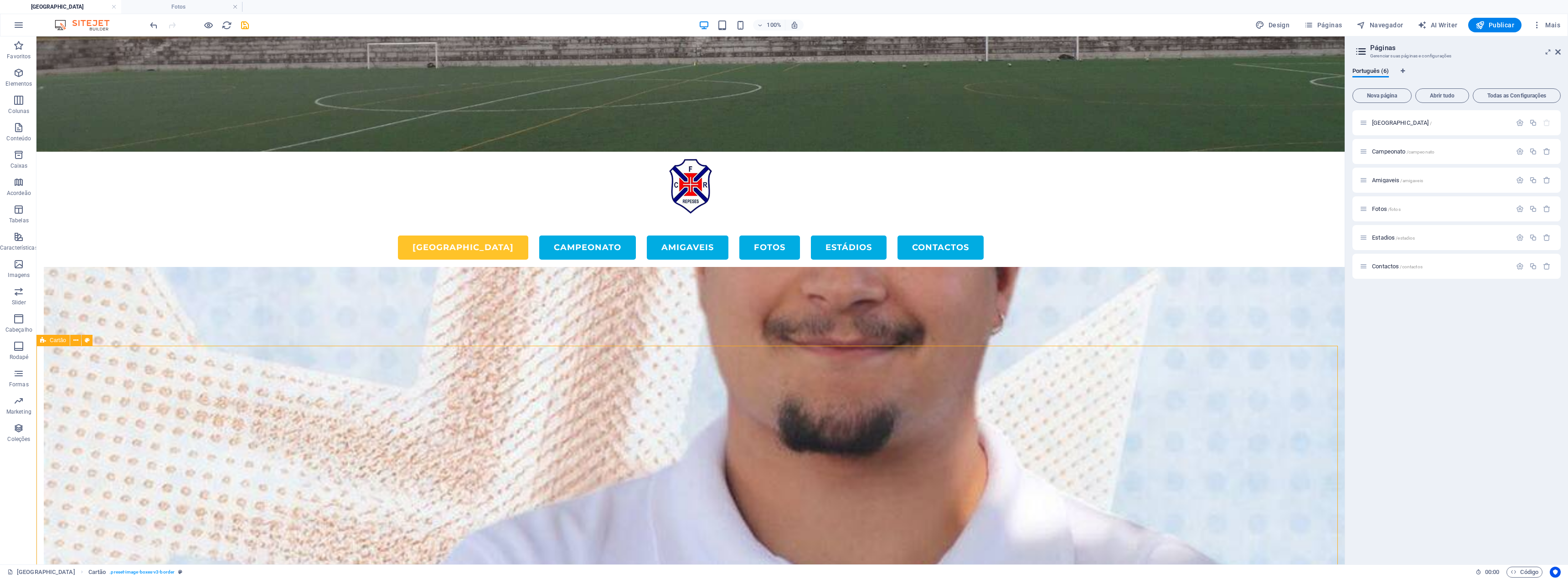
scroll to position [2640, 0]
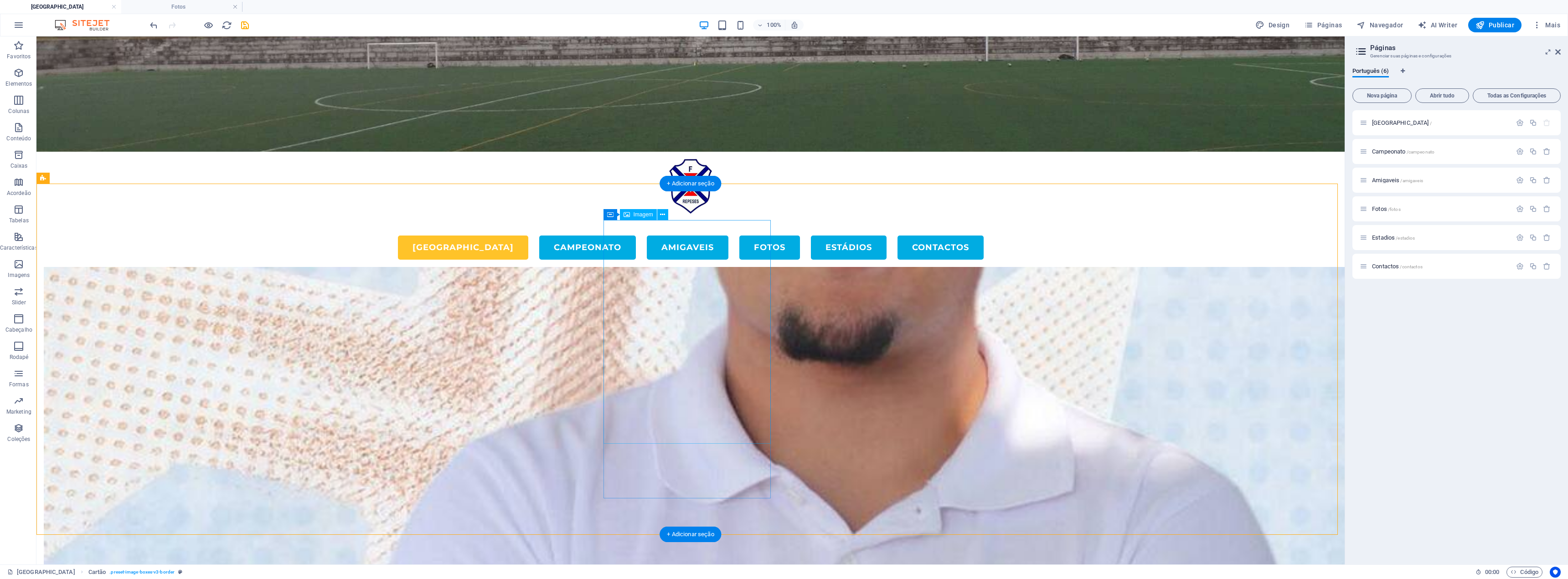
scroll to position [2685, 0]
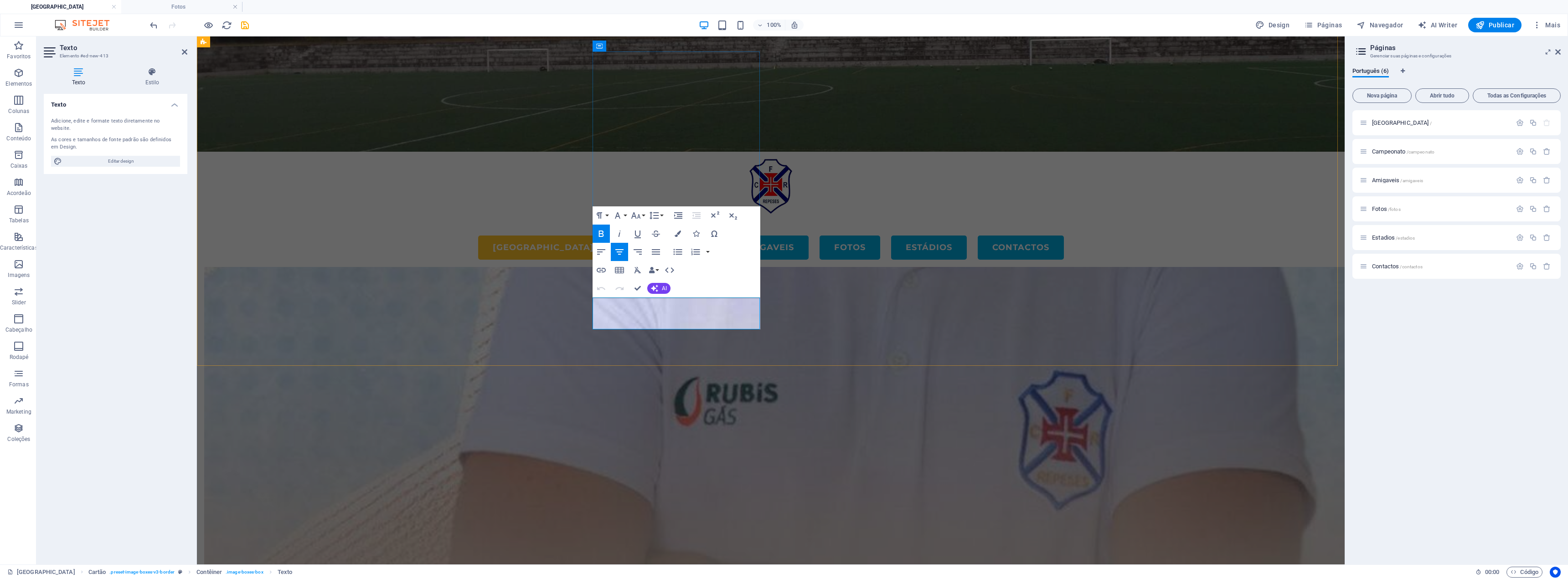
drag, startPoint x: 688, startPoint y: 312, endPoint x: 661, endPoint y: 317, distance: 27.5
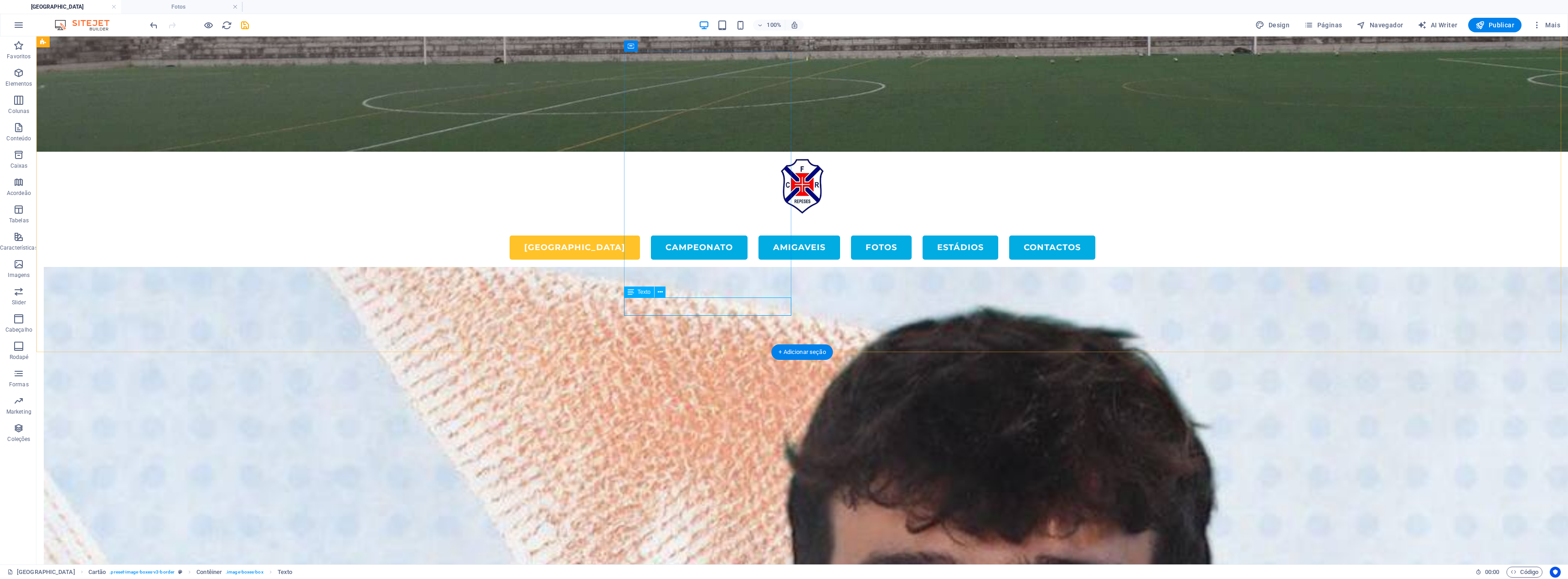
click at [151, 28] on icon "undo" at bounding box center [153, 25] width 10 height 10
drag, startPoint x: 737, startPoint y: 312, endPoint x: 576, endPoint y: 313, distance: 161.0
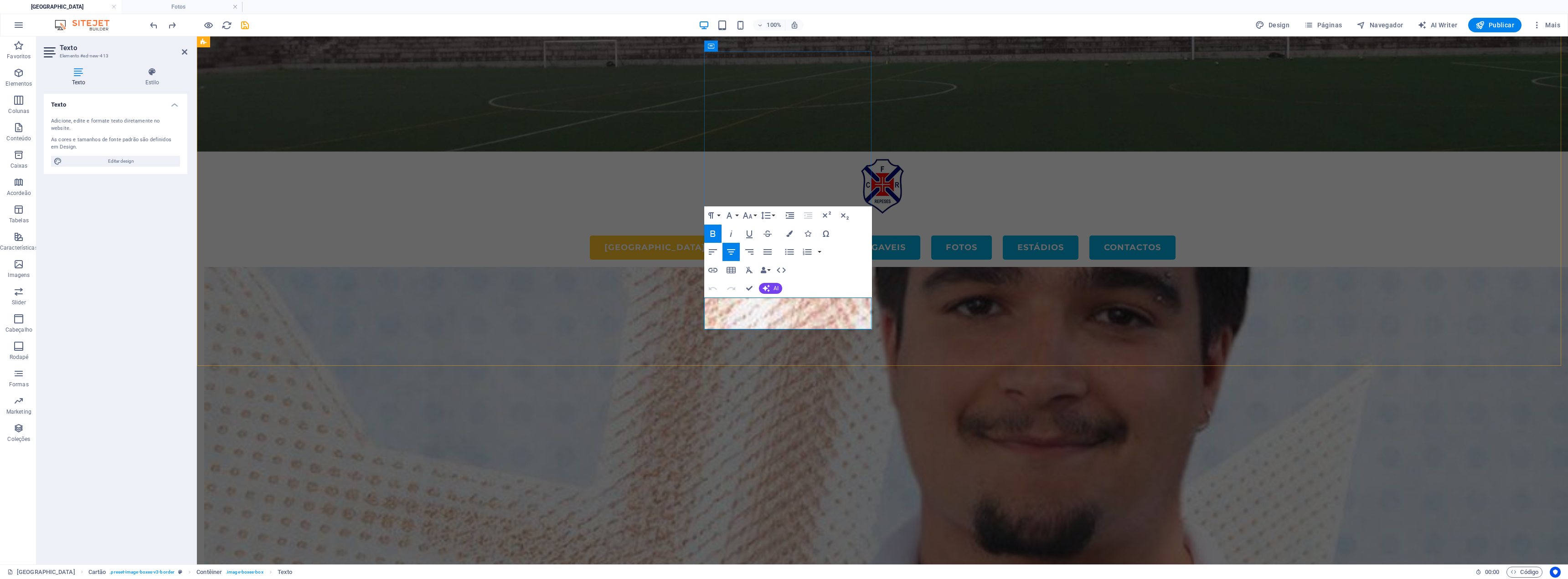
drag, startPoint x: 1246, startPoint y: 550, endPoint x: 1399, endPoint y: 542, distance: 153.2
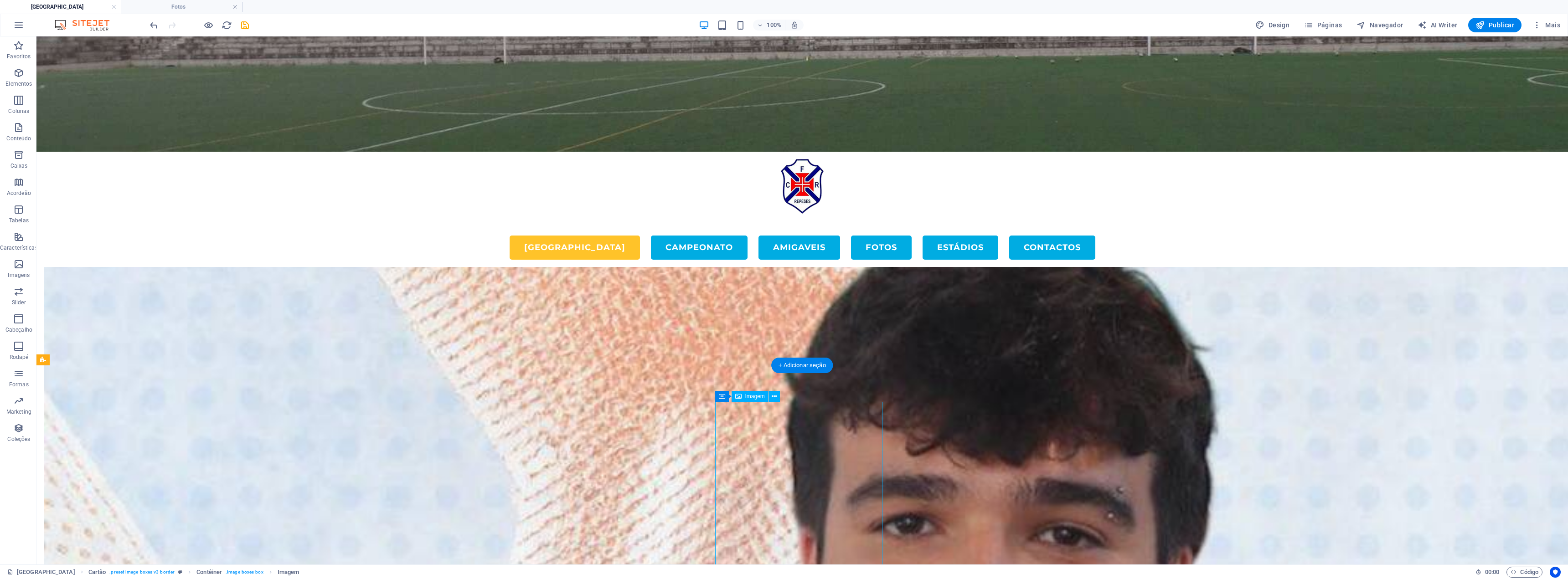
scroll to position [2913, 0]
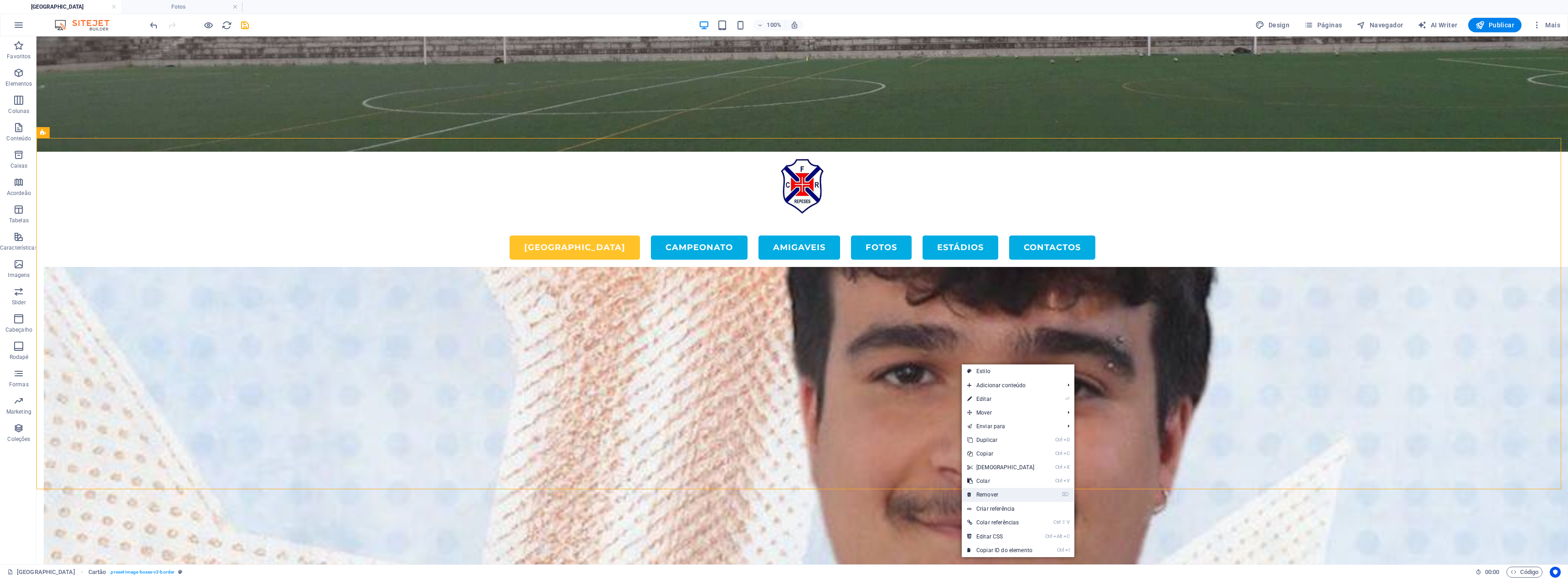
click at [783, 492] on link "⌦ Remover" at bounding box center [1001, 494] width 79 height 13
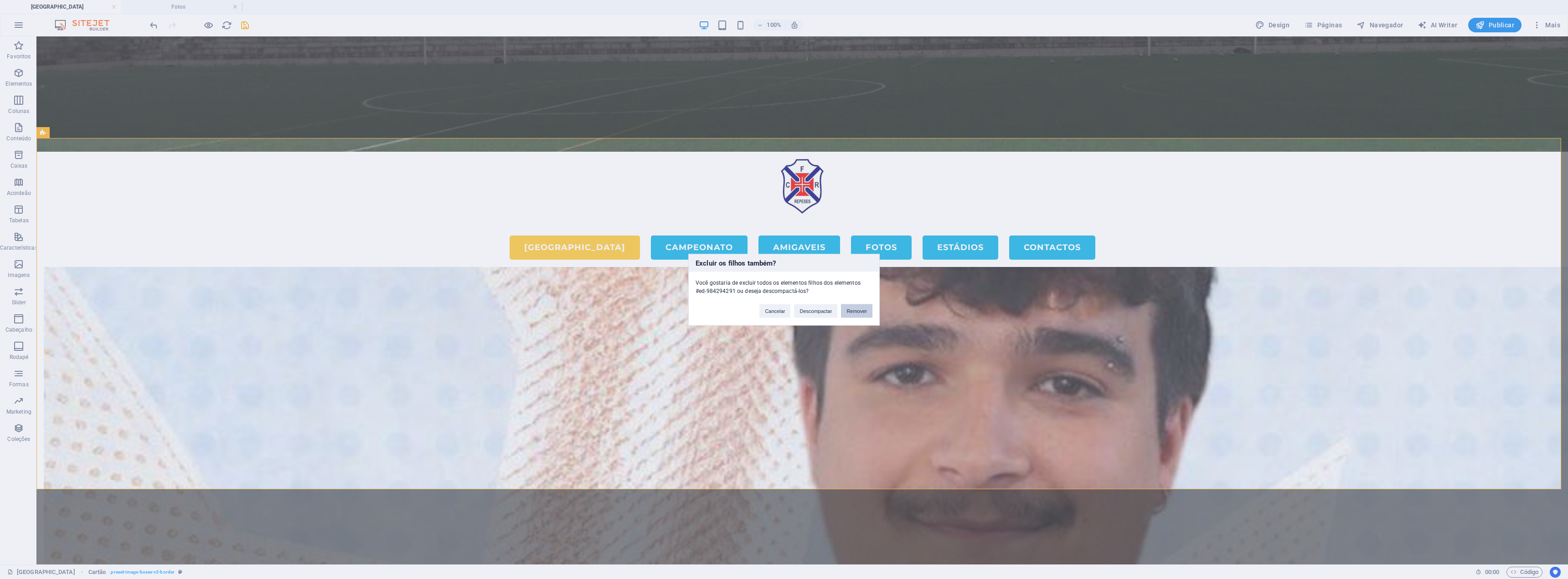
click at [783, 311] on button "Remover" at bounding box center [857, 310] width 32 height 13
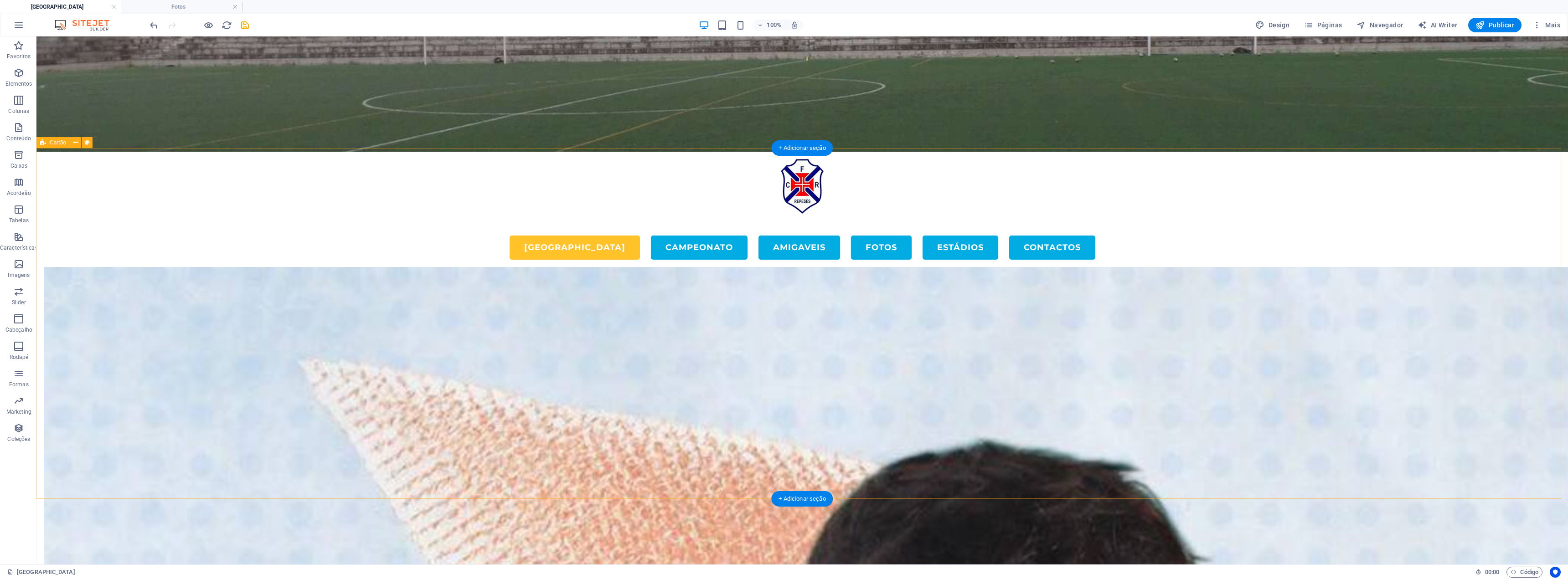
scroll to position [2548, 0]
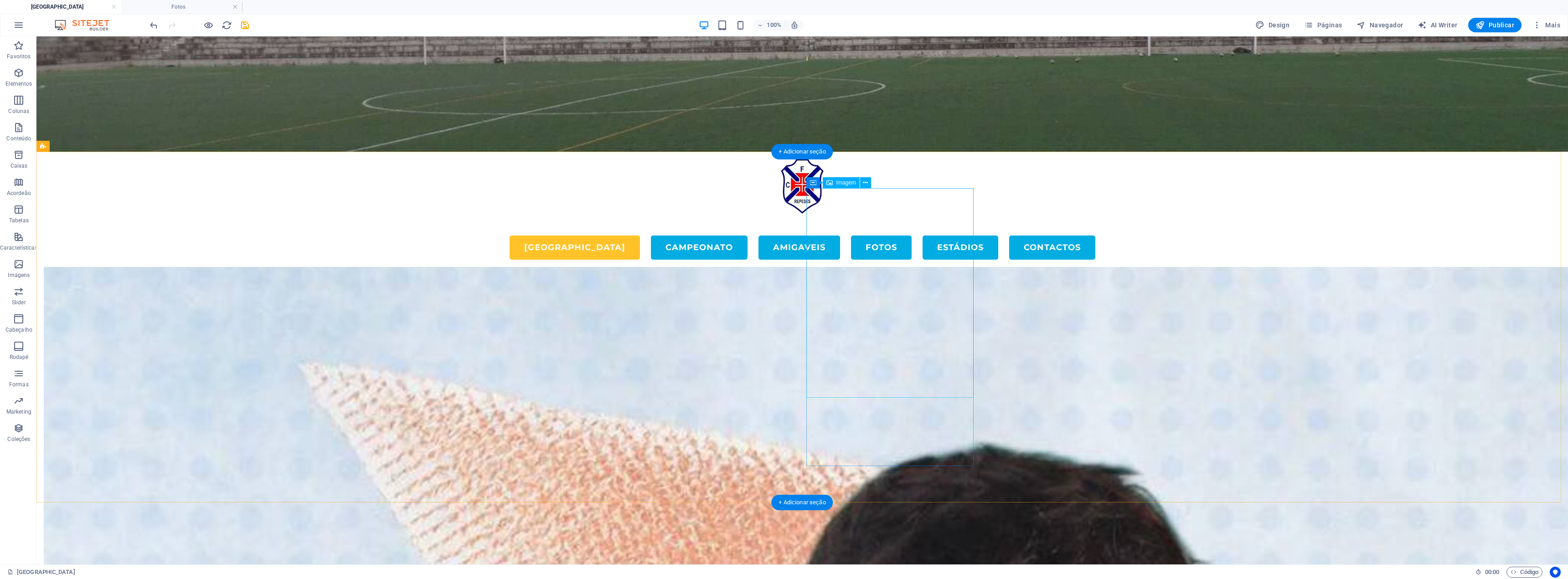
select select "%"
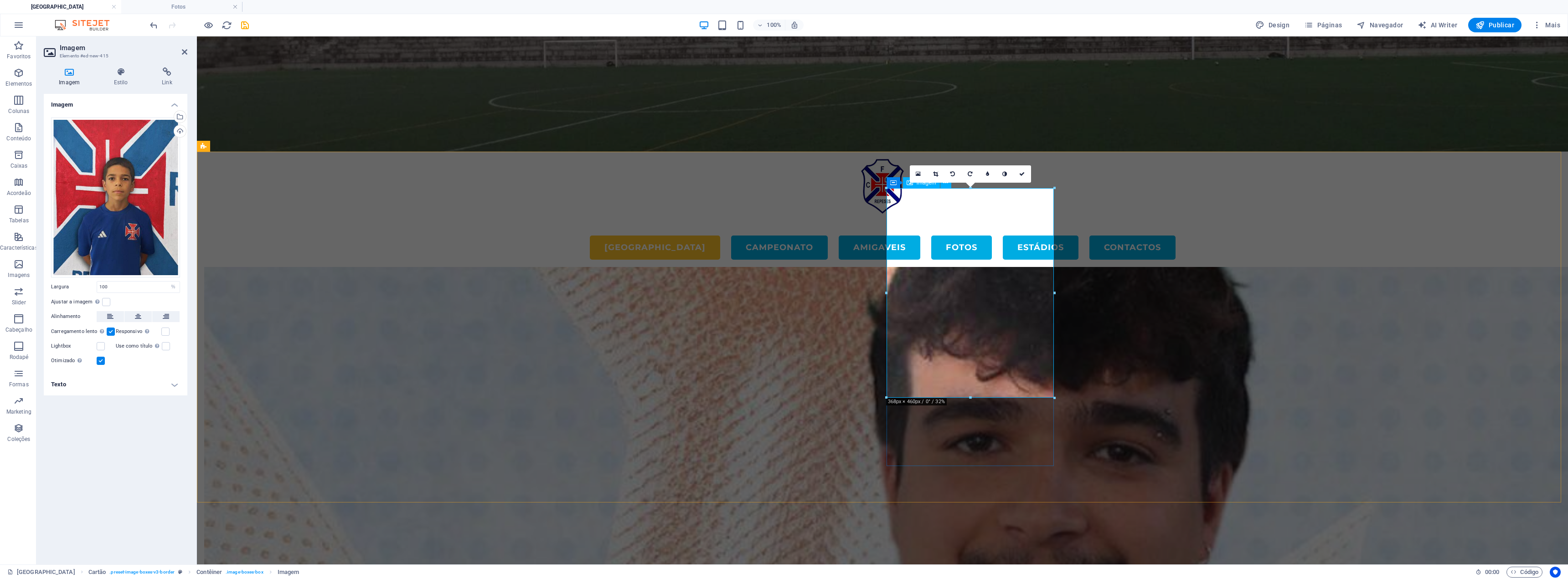
click at [94, 207] on div "Arraste os arquivos aqui, clique para escolher os arquivos ou selecione os arqu…" at bounding box center [116, 197] width 129 height 160
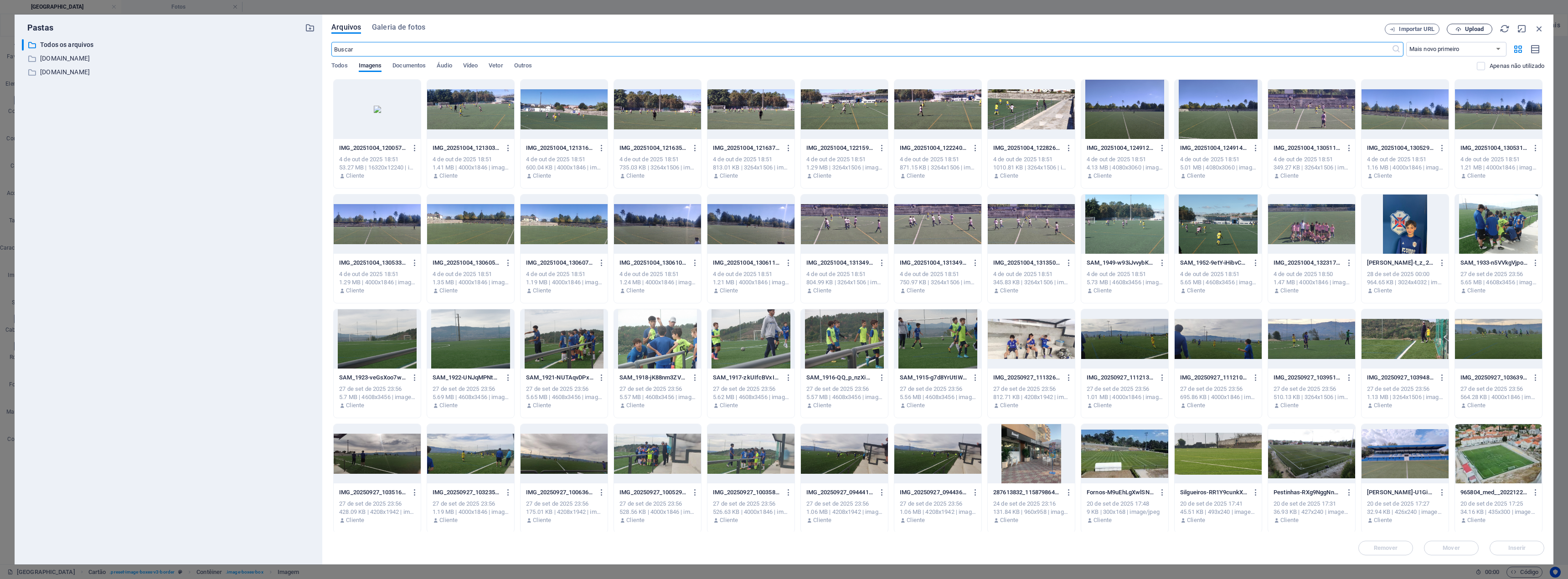
click at [783, 30] on span "Upload" at bounding box center [1474, 29] width 19 height 5
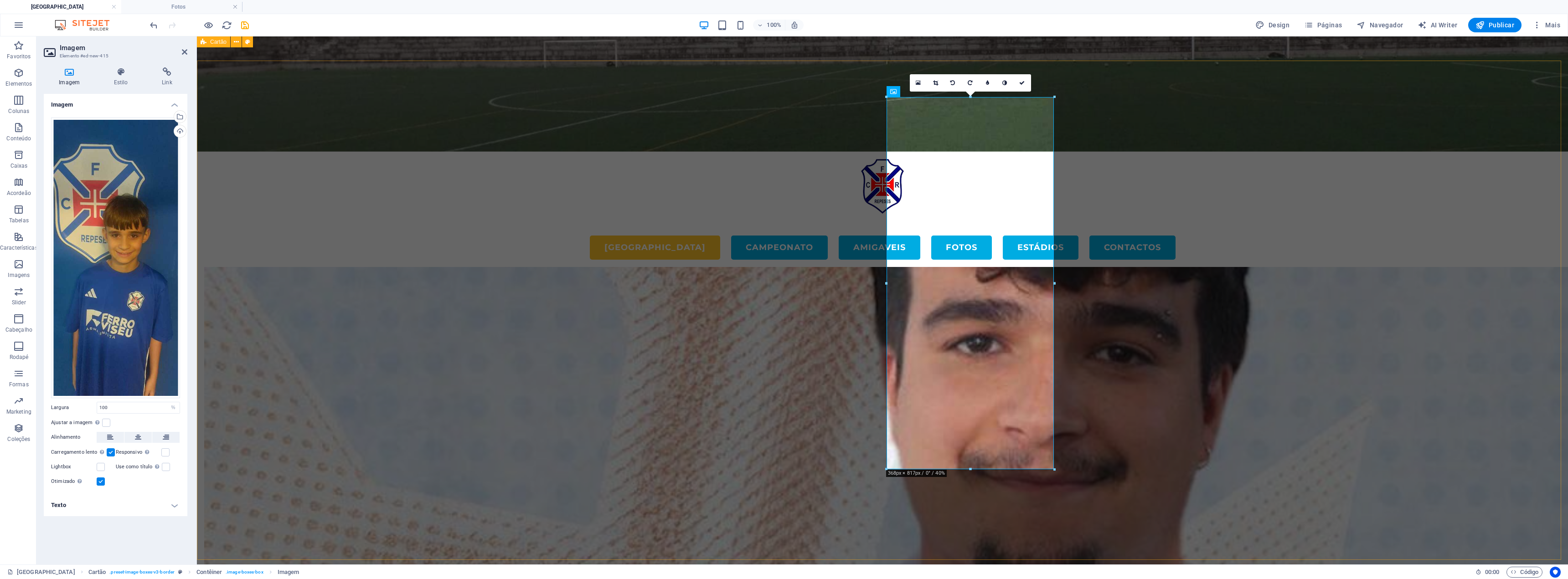
scroll to position [2640, 0]
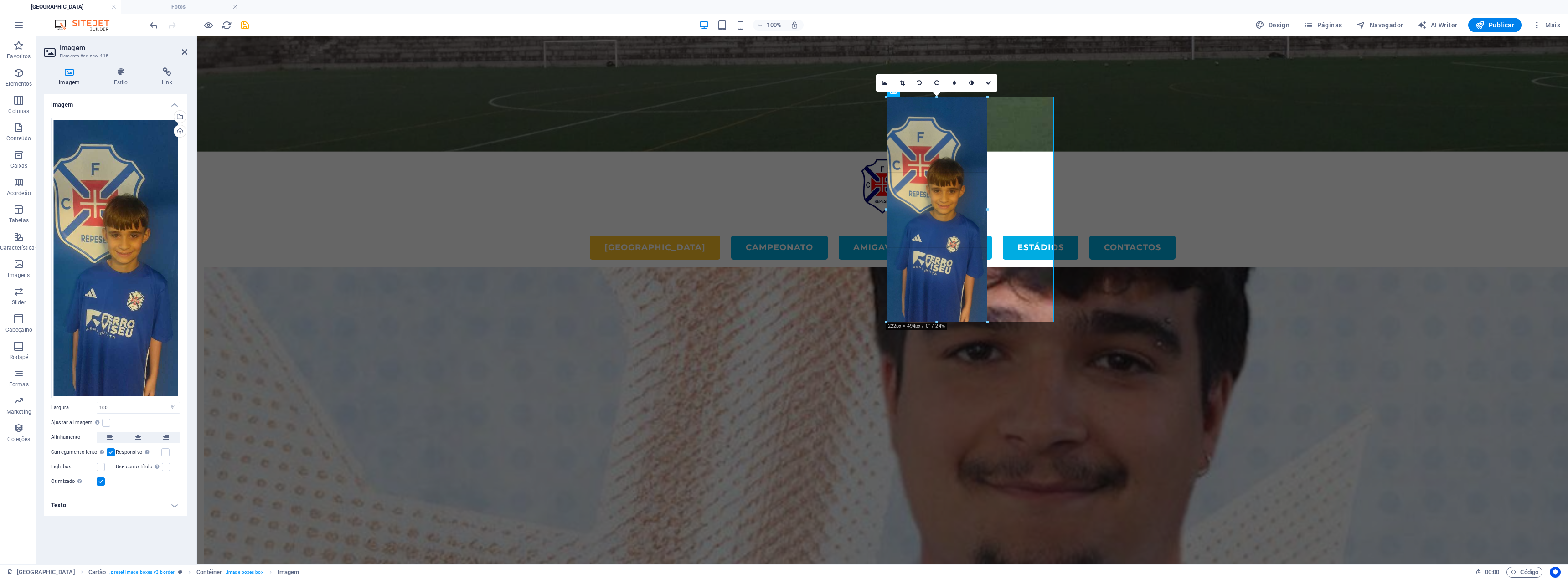
drag, startPoint x: 970, startPoint y: 470, endPoint x: 979, endPoint y: 323, distance: 147.3
type input "221"
select select "px"
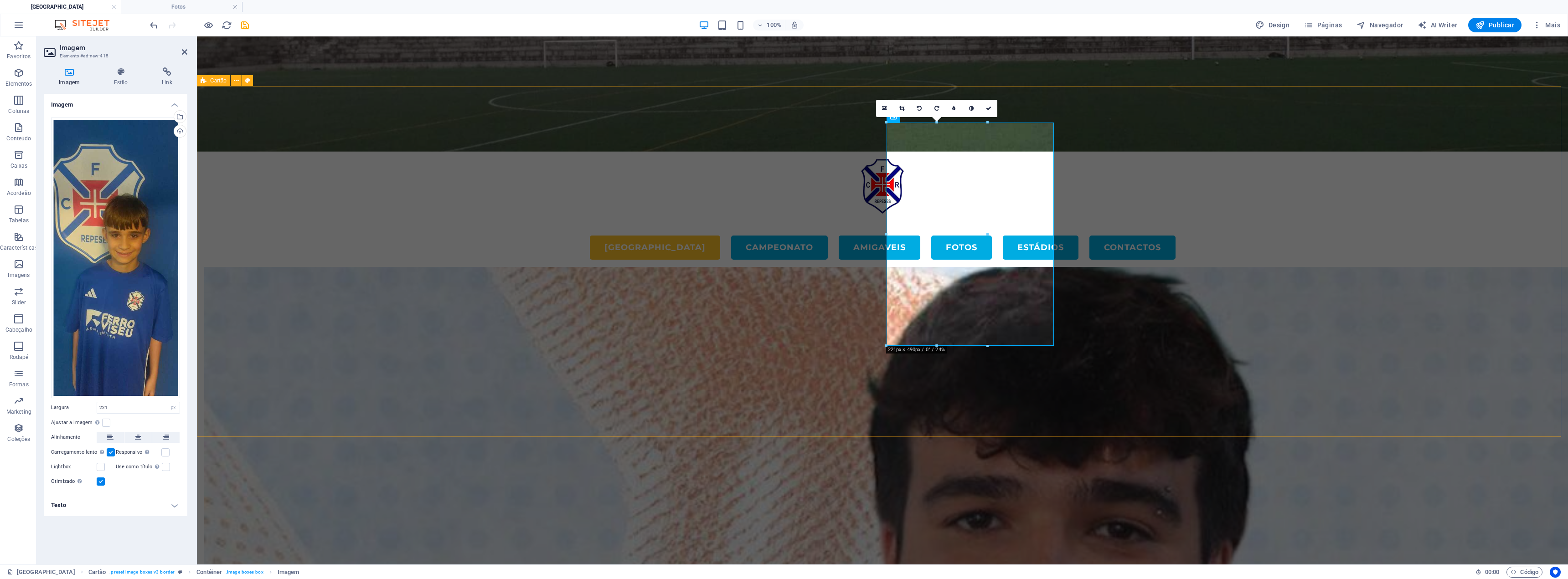
scroll to position [2458, 0]
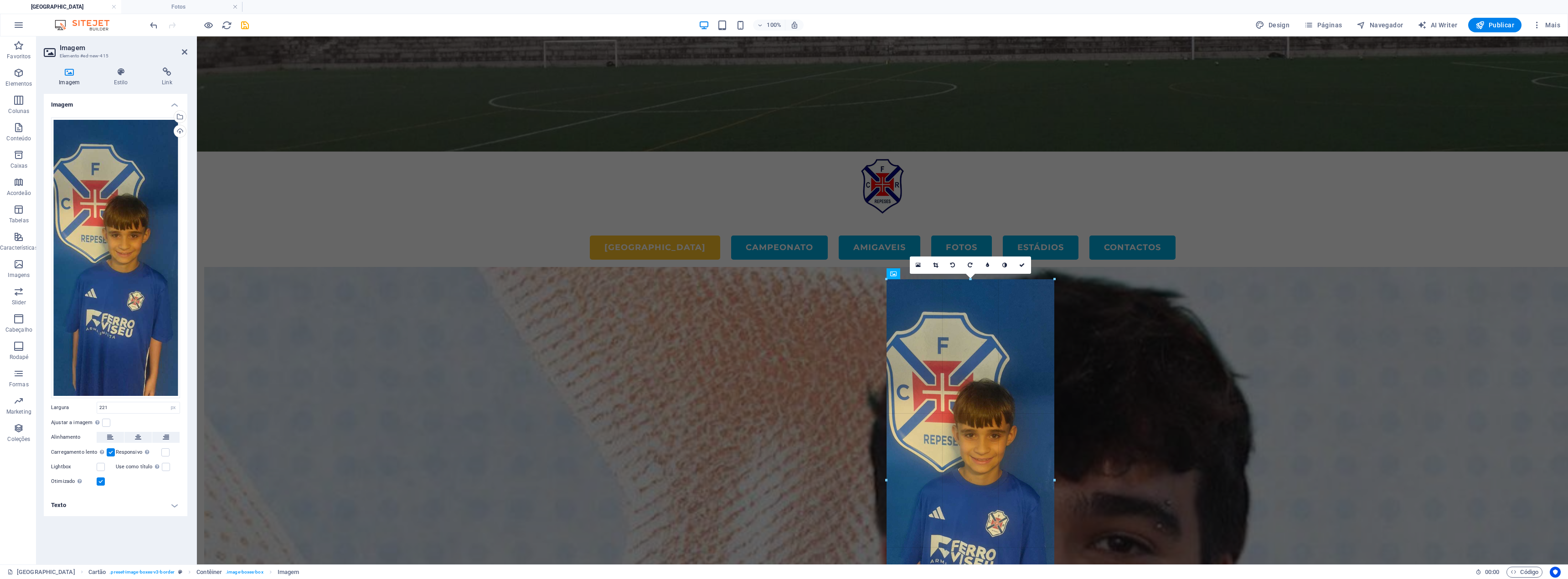
drag, startPoint x: 986, startPoint y: 392, endPoint x: 1057, endPoint y: 396, distance: 71.1
type input "368"
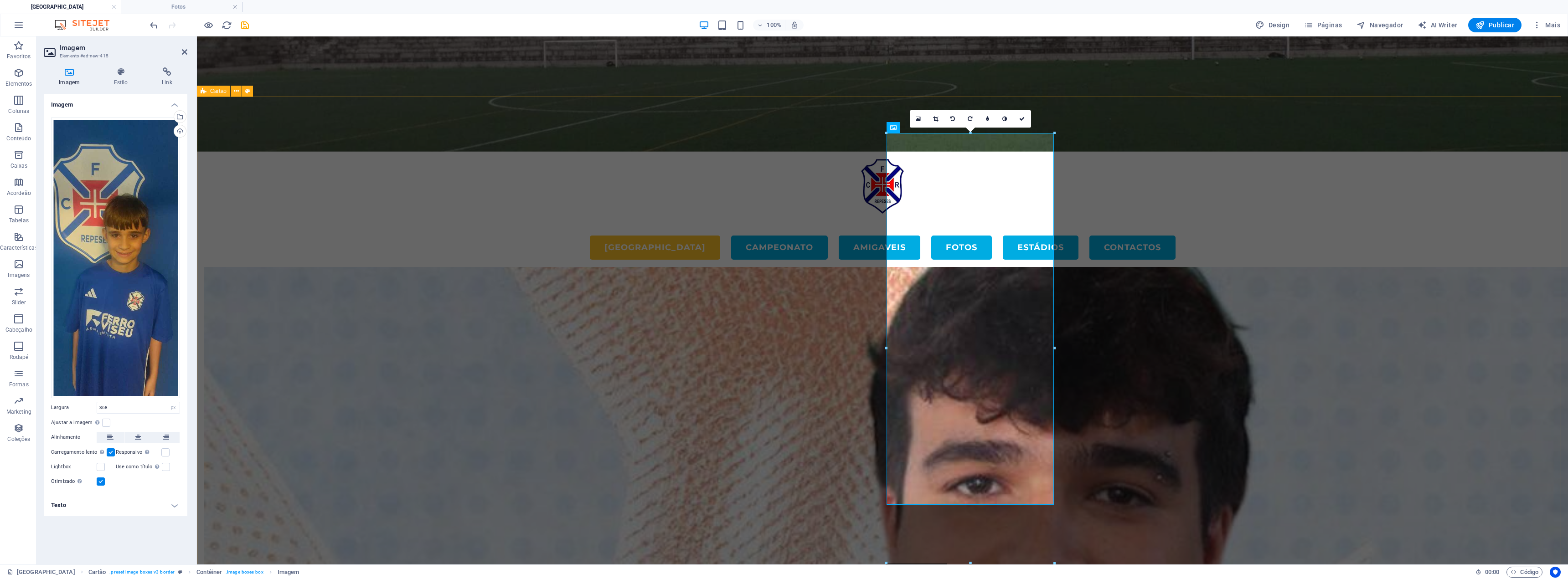
scroll to position [2640, 0]
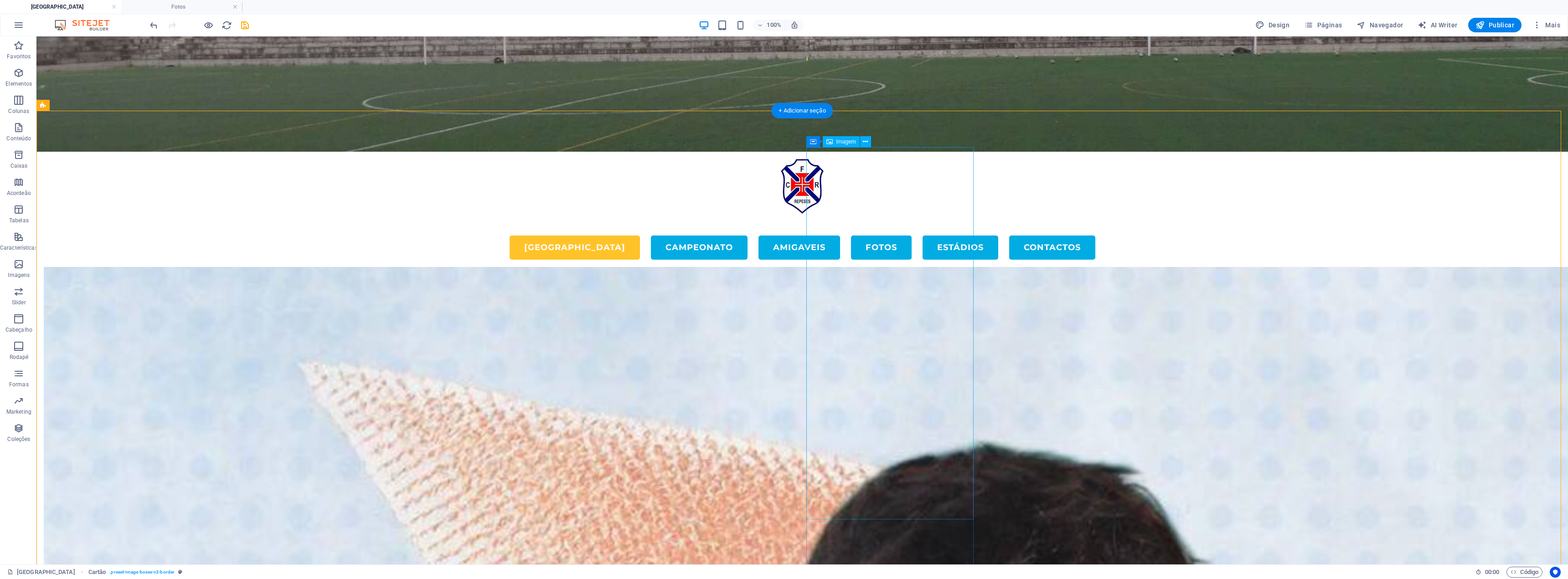
scroll to position [2548, 0]
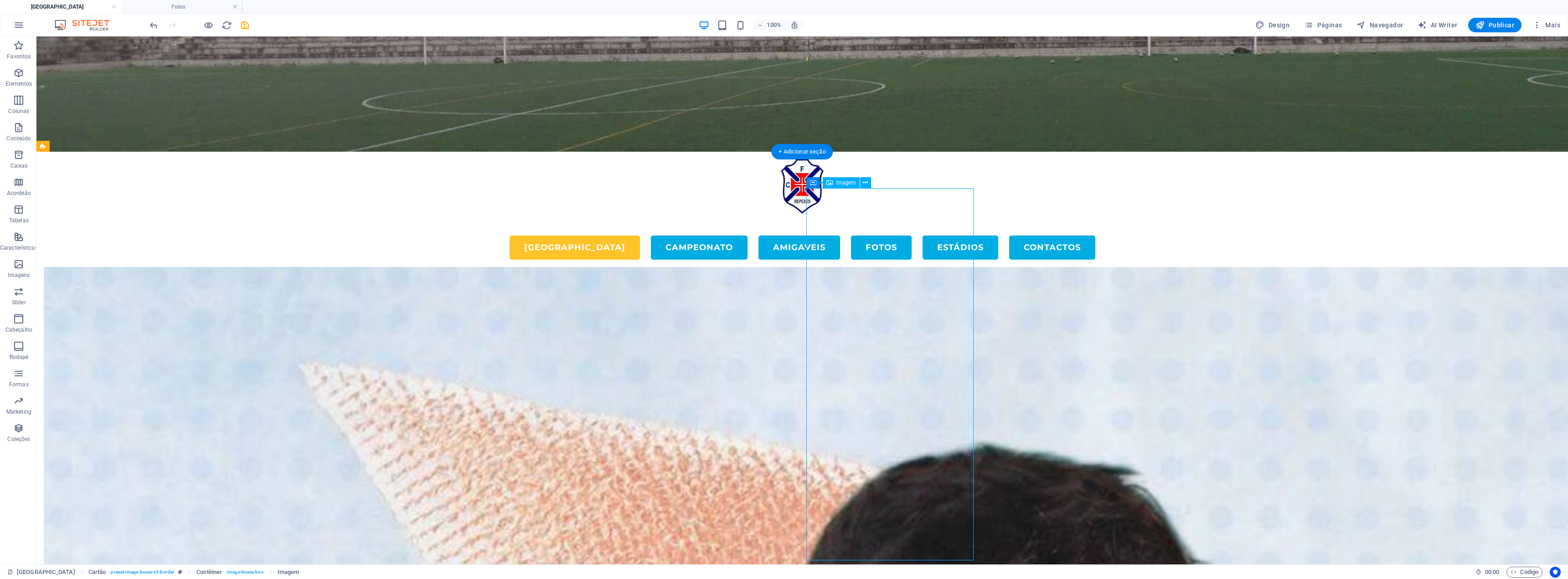
select select "px"
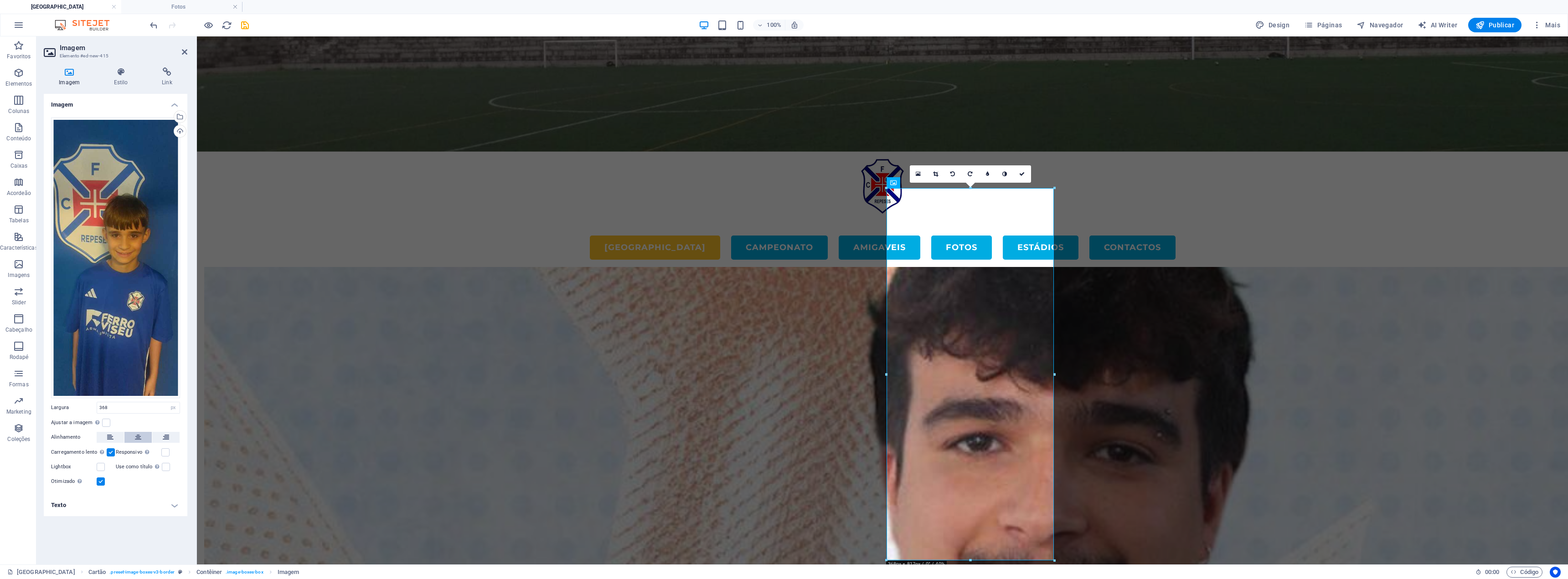
click at [131, 438] on button at bounding box center [138, 437] width 27 height 11
click at [119, 74] on icon at bounding box center [121, 72] width 44 height 9
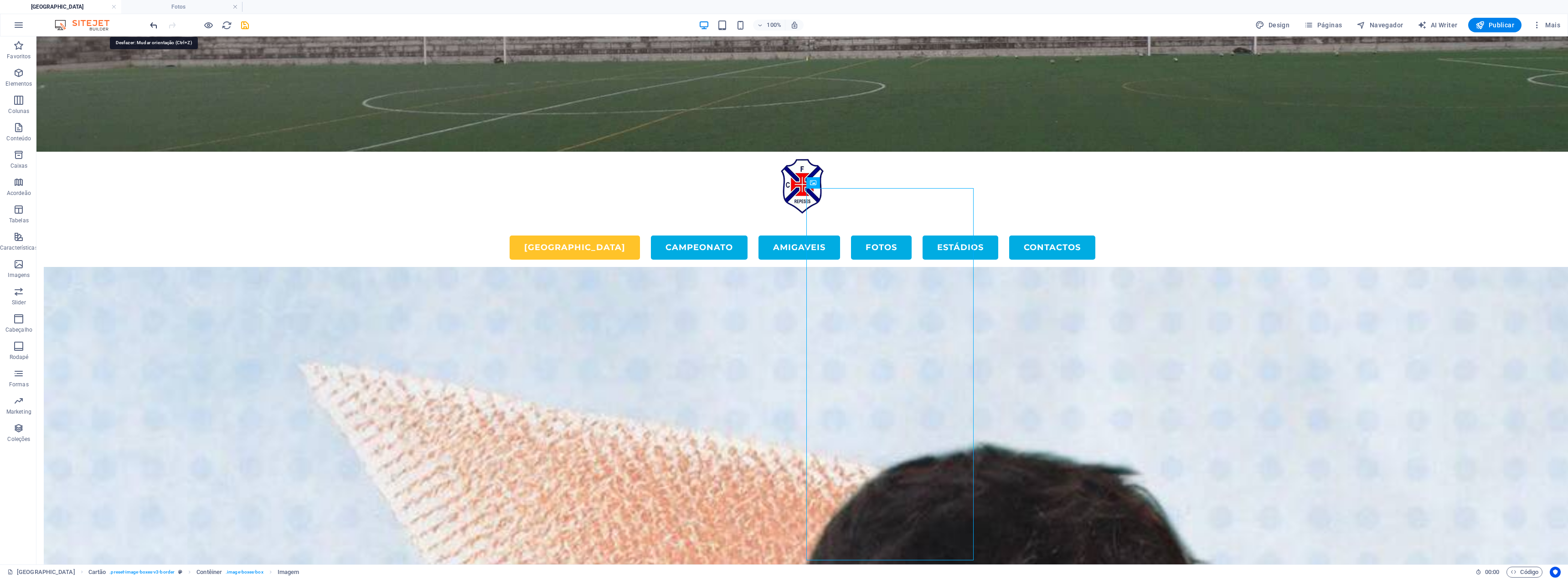
click at [151, 25] on icon "undo" at bounding box center [153, 25] width 10 height 10
click at [151, 24] on icon "undo" at bounding box center [153, 25] width 10 height 10
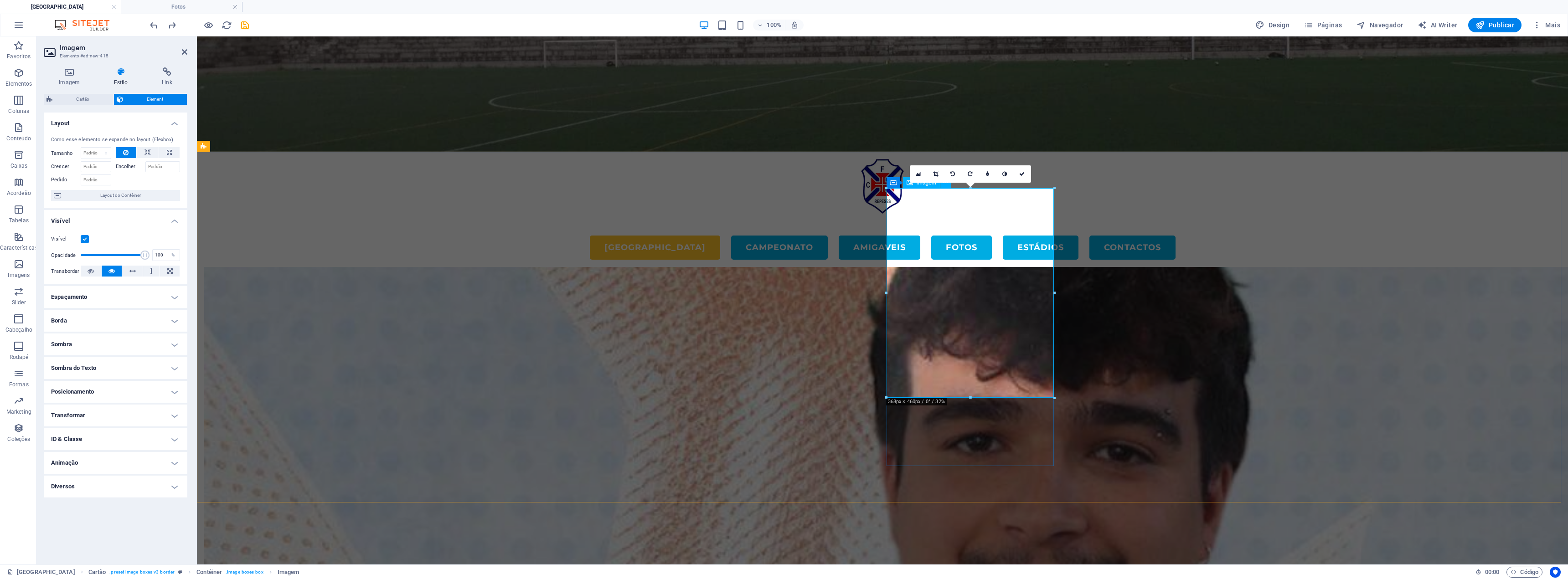
click at [69, 78] on h4 "Imagem" at bounding box center [71, 77] width 55 height 19
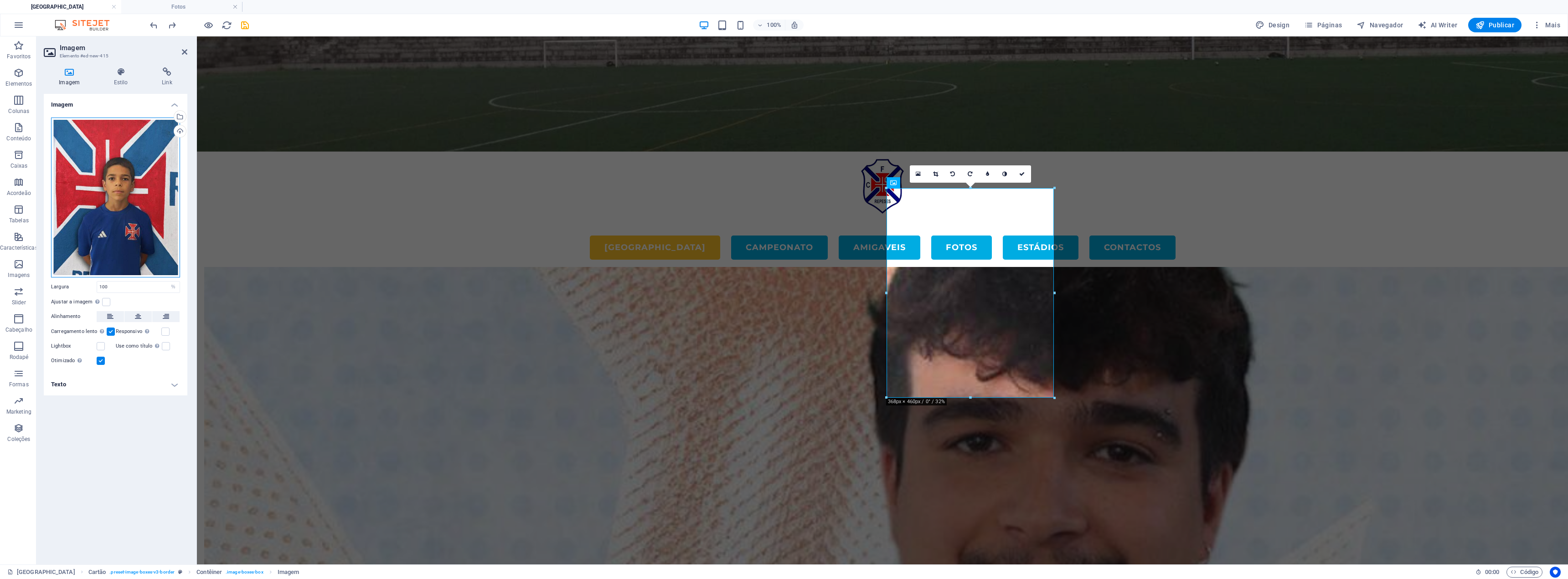
click at [119, 164] on div "Arraste os arquivos aqui, clique para escolher os arquivos ou selecione os arqu…" at bounding box center [116, 197] width 129 height 160
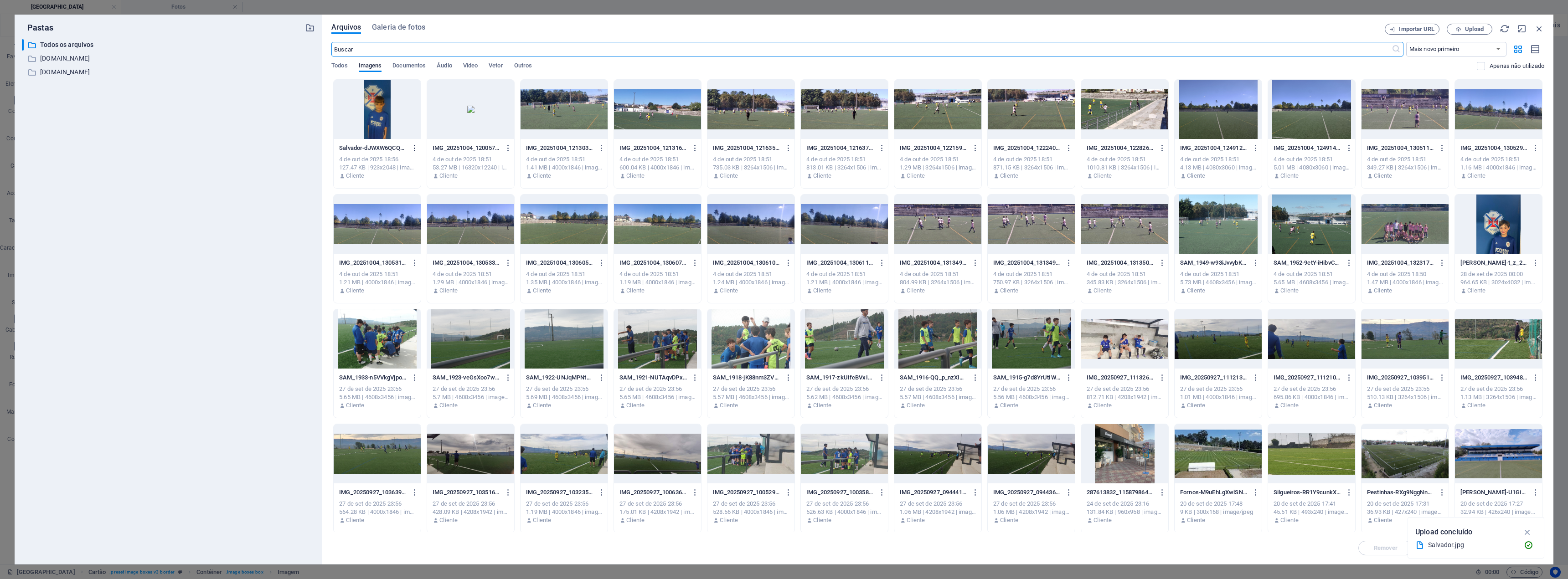
click at [416, 148] on icon "button" at bounding box center [415, 148] width 9 height 8
click at [408, 327] on h6 "Remover" at bounding box center [420, 325] width 52 height 11
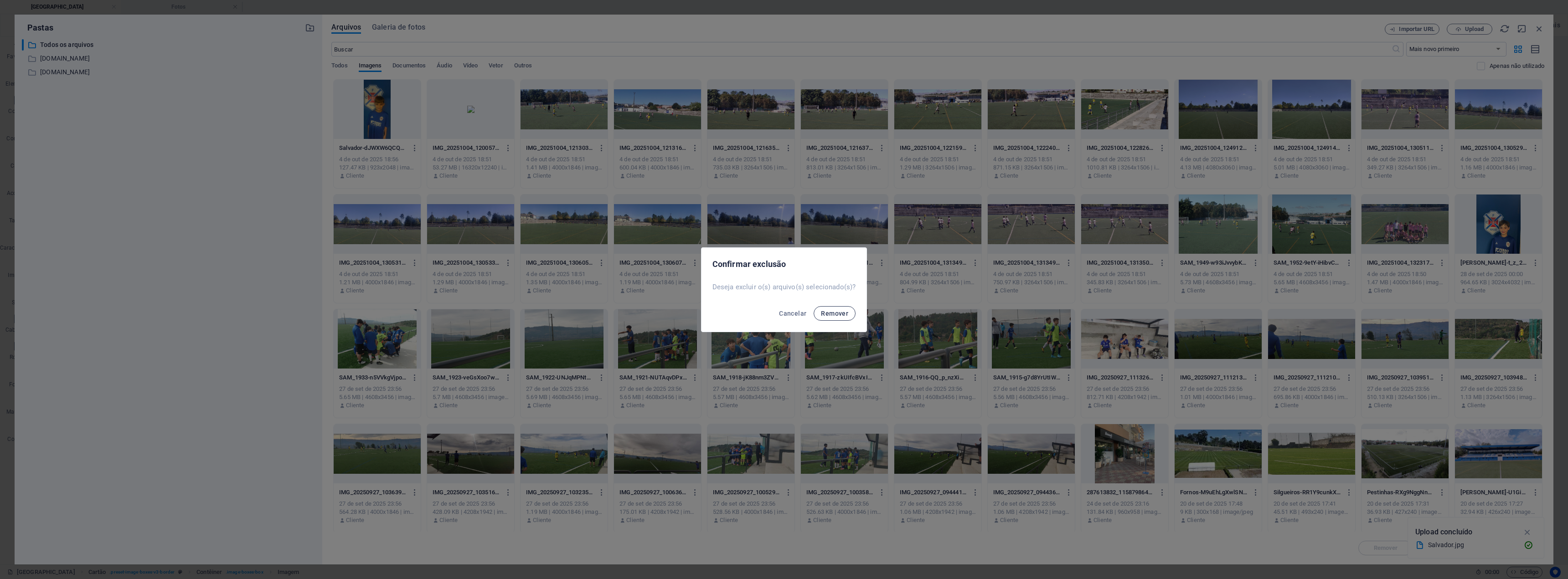
click at [783, 314] on span "Remover" at bounding box center [835, 313] width 27 height 7
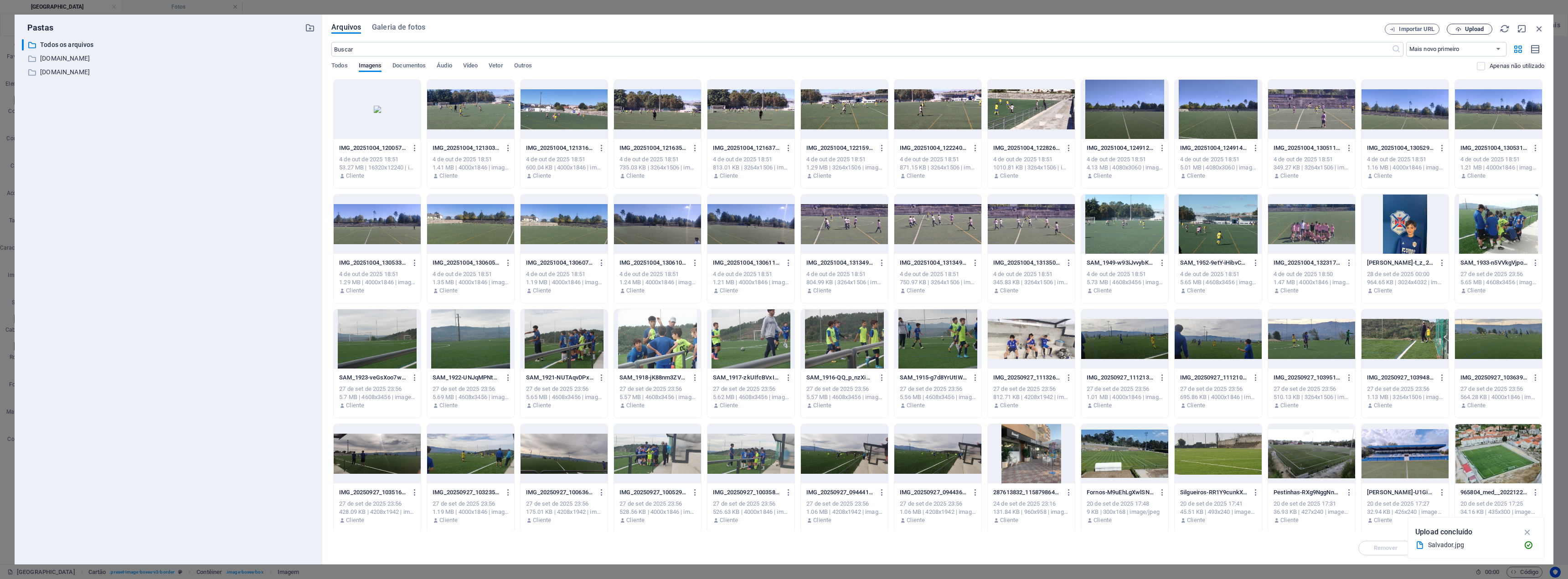
click at [783, 28] on span "Upload" at bounding box center [1469, 29] width 37 height 6
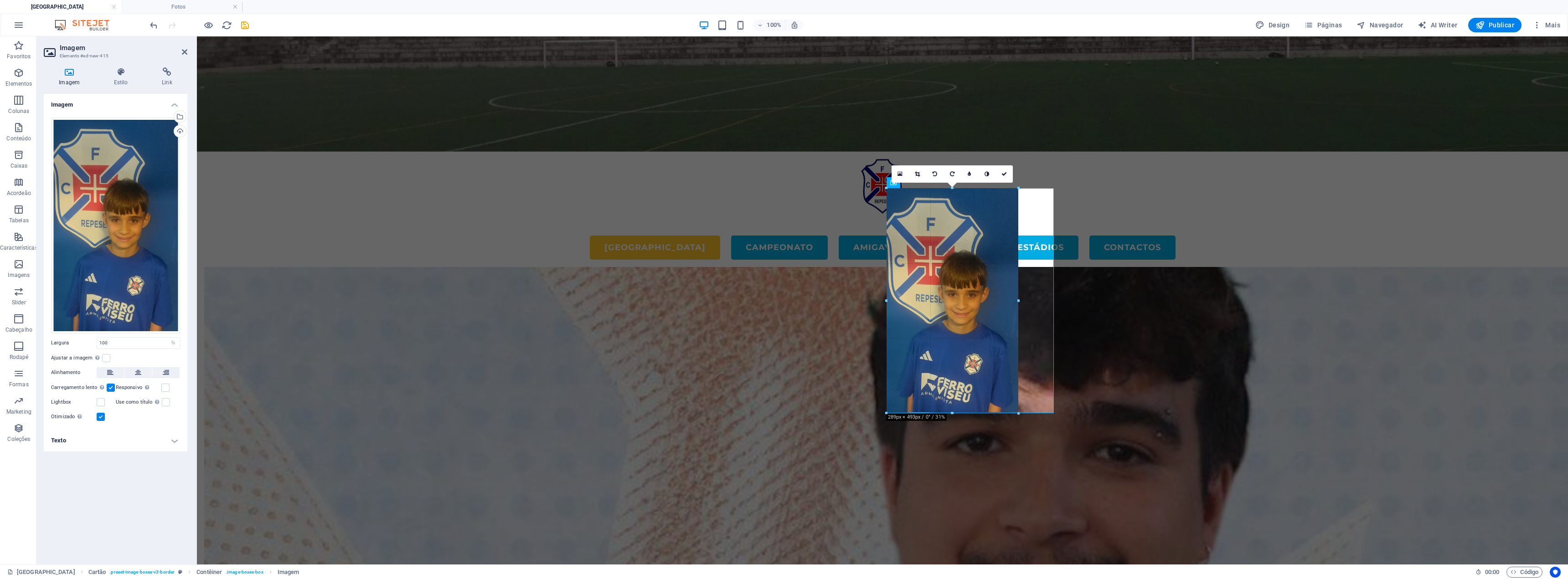
drag, startPoint x: 970, startPoint y: 474, endPoint x: 810, endPoint y: 342, distance: 207.4
type input "288"
select select "px"
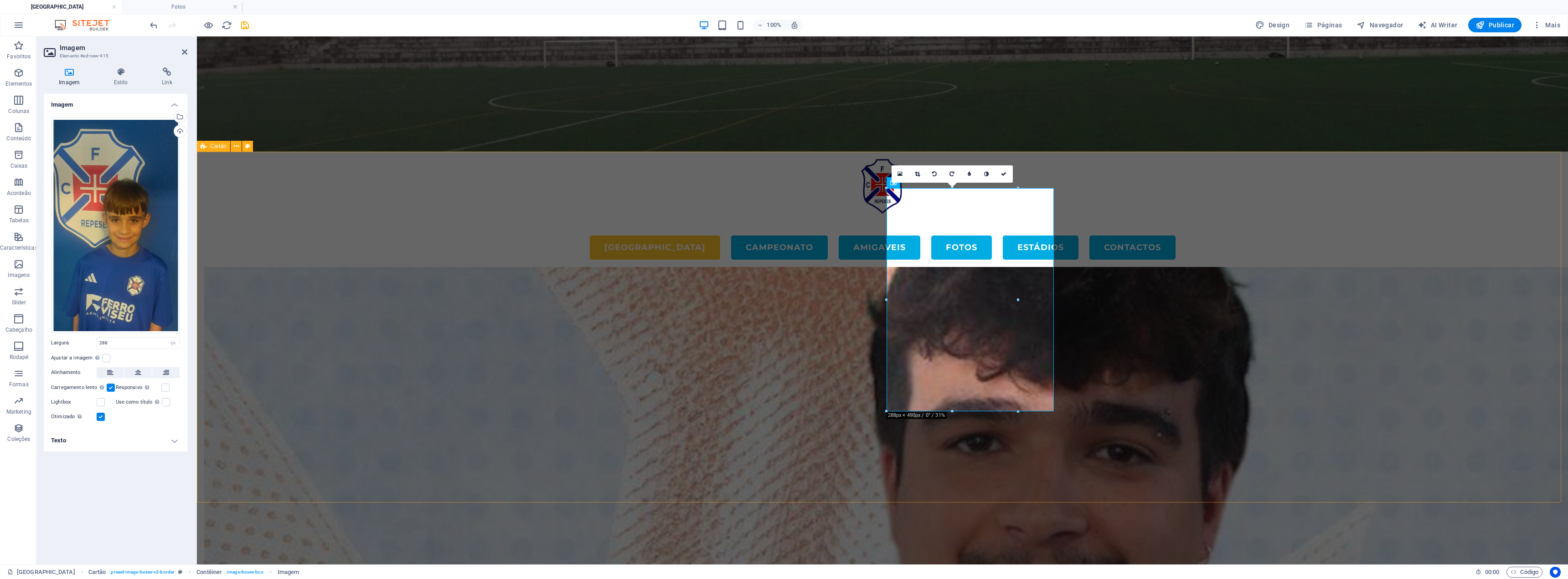
drag, startPoint x: 1216, startPoint y: 336, endPoint x: 1063, endPoint y: 300, distance: 157.2
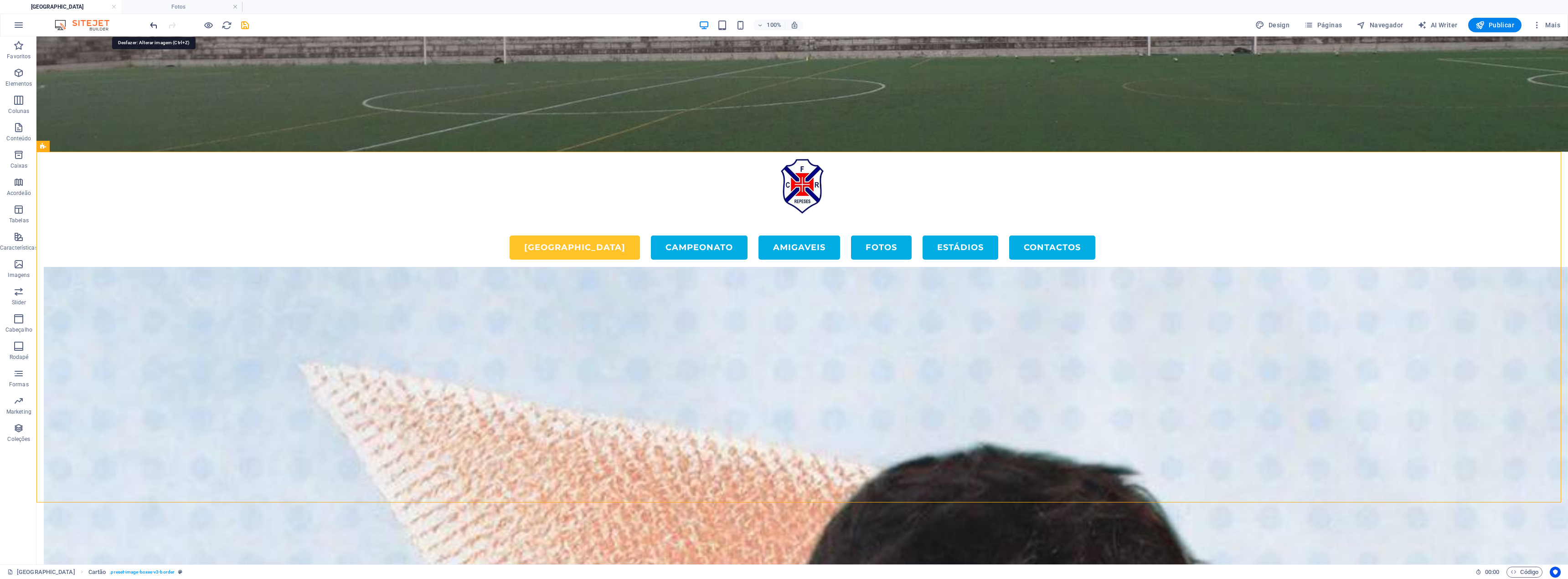
click at [152, 29] on icon "undo" at bounding box center [153, 25] width 10 height 10
click at [156, 23] on icon "undo" at bounding box center [153, 25] width 10 height 10
click at [783, 378] on div at bounding box center [799, 327] width 1525 height 351
click at [783, 342] on div at bounding box center [799, 327] width 1525 height 351
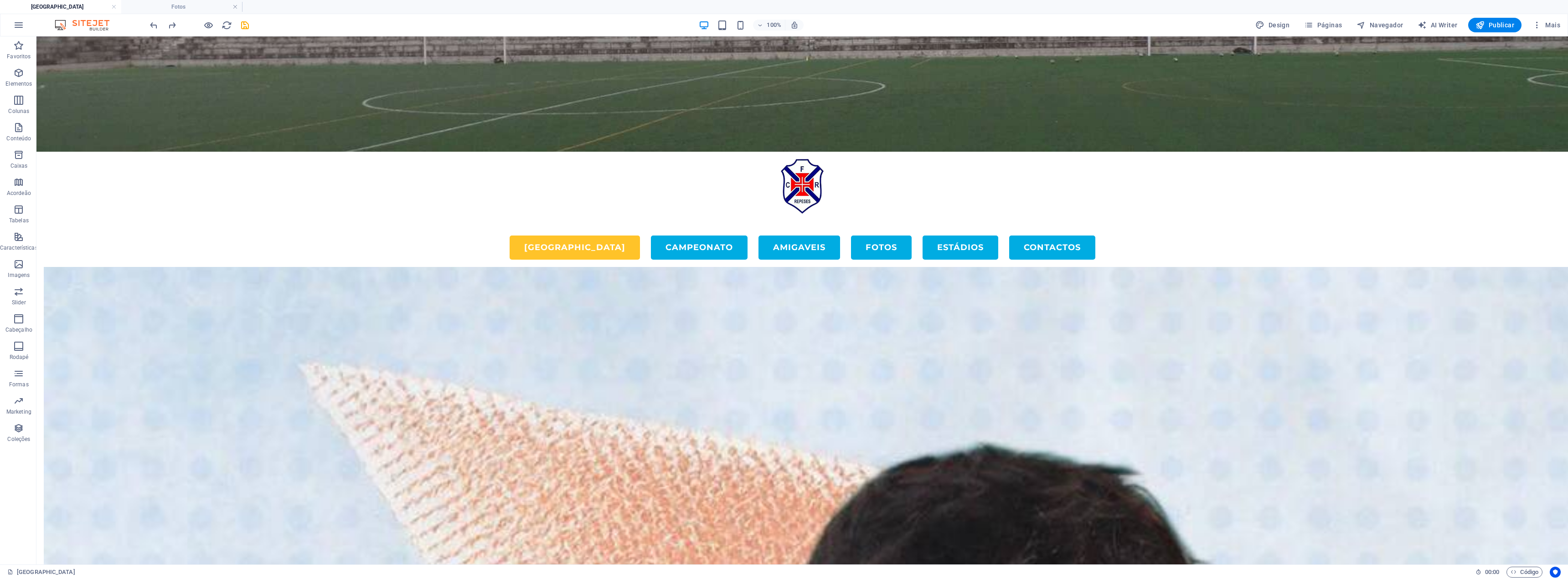
click at [783, 302] on div at bounding box center [891, 293] width 168 height 209
click at [153, 12] on li "Fotos" at bounding box center [181, 7] width 121 height 13
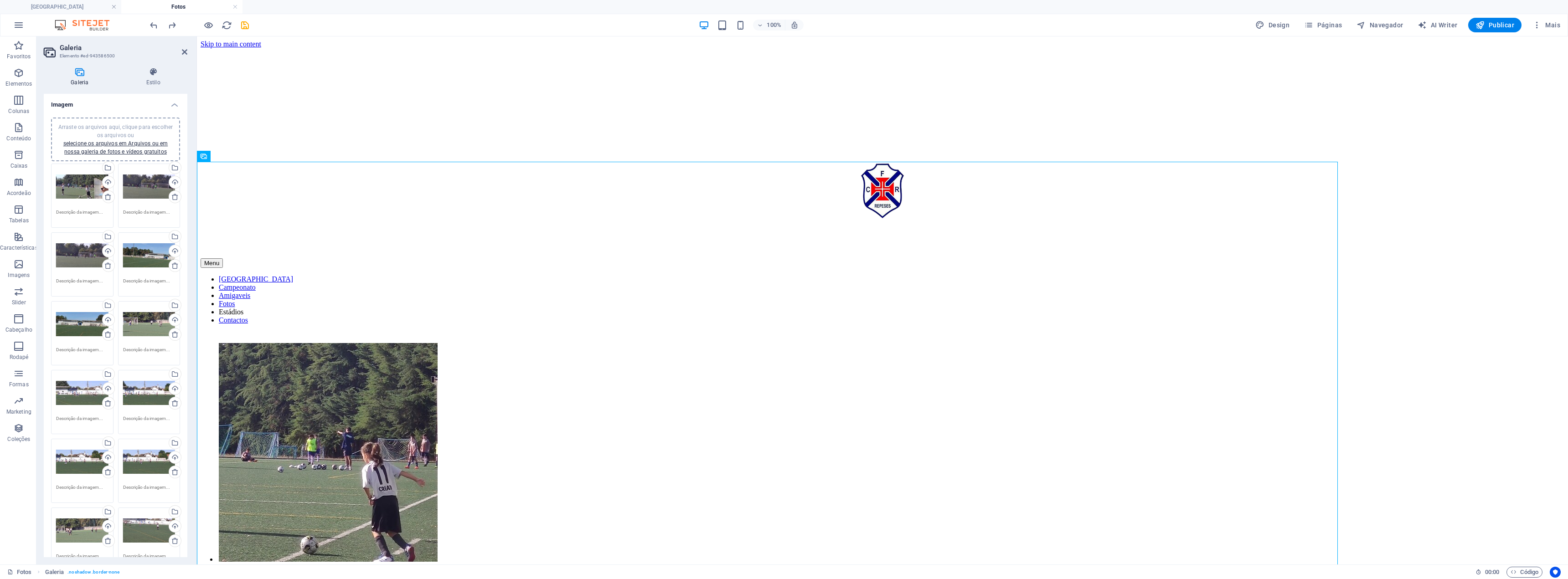
scroll to position [0, 0]
click at [155, 4] on h4 "Fotos" at bounding box center [181, 7] width 121 height 10
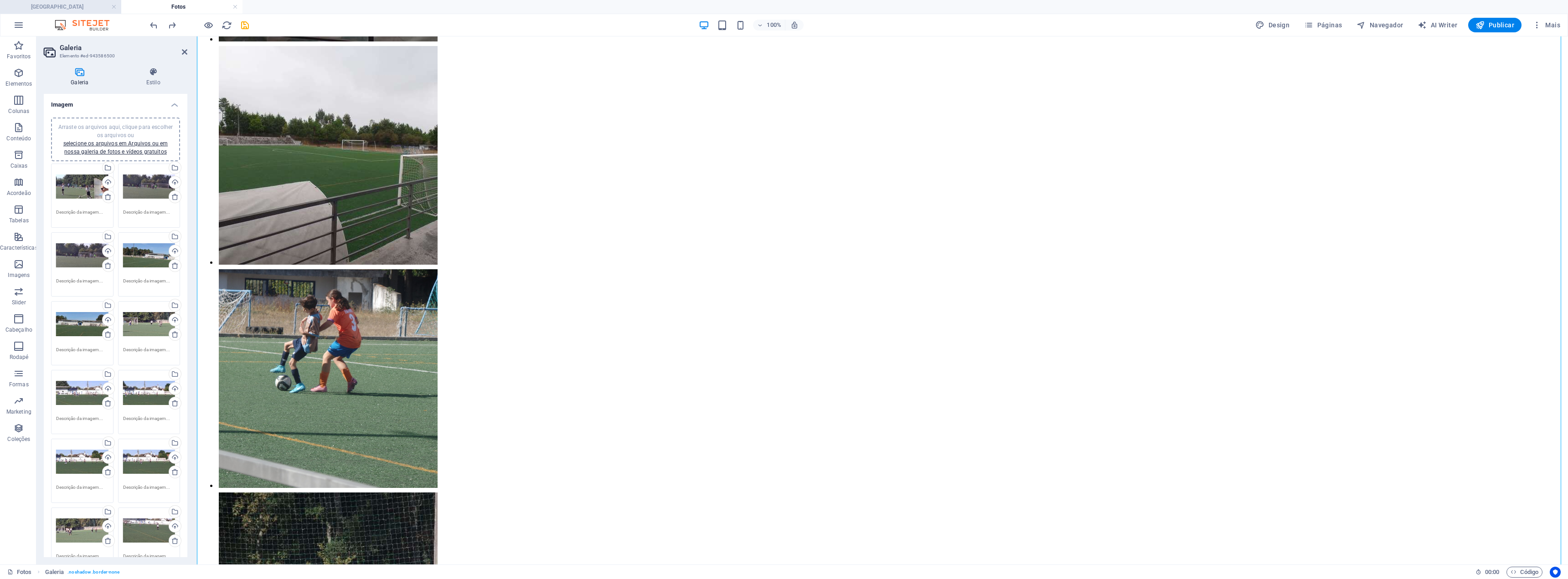
click at [79, 9] on h4 "[GEOGRAPHIC_DATA]" at bounding box center [60, 7] width 121 height 10
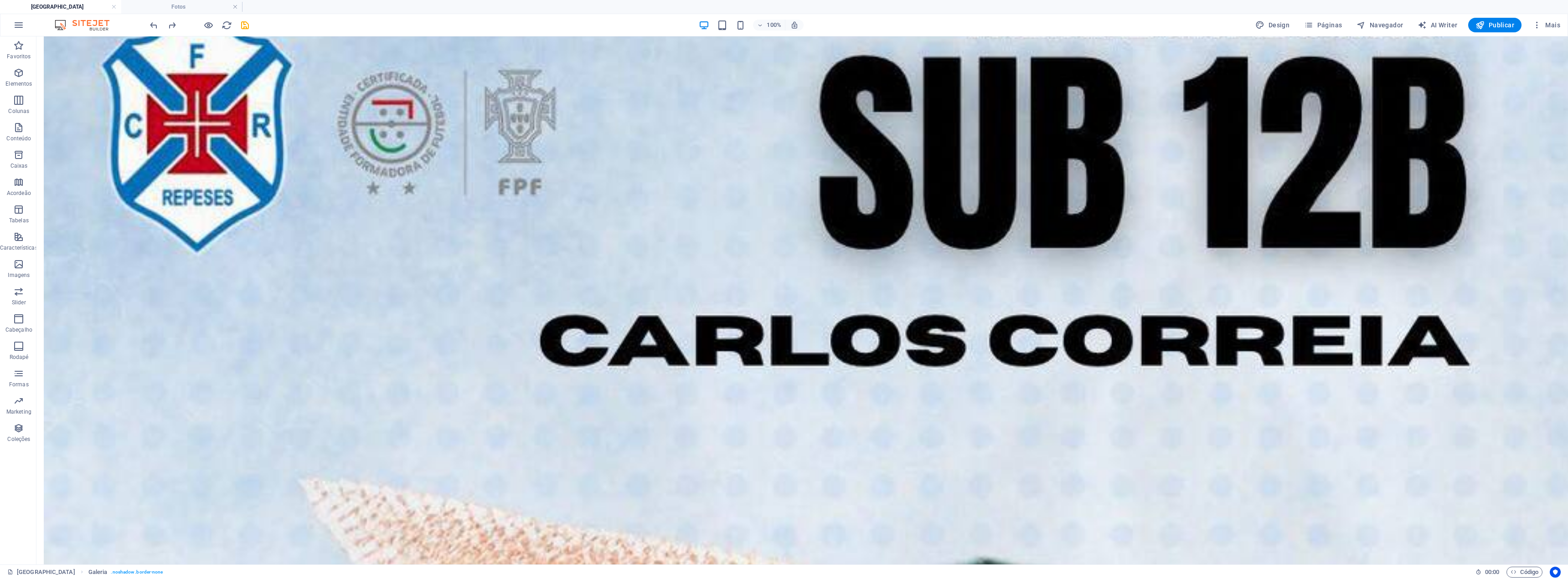
scroll to position [0, 0]
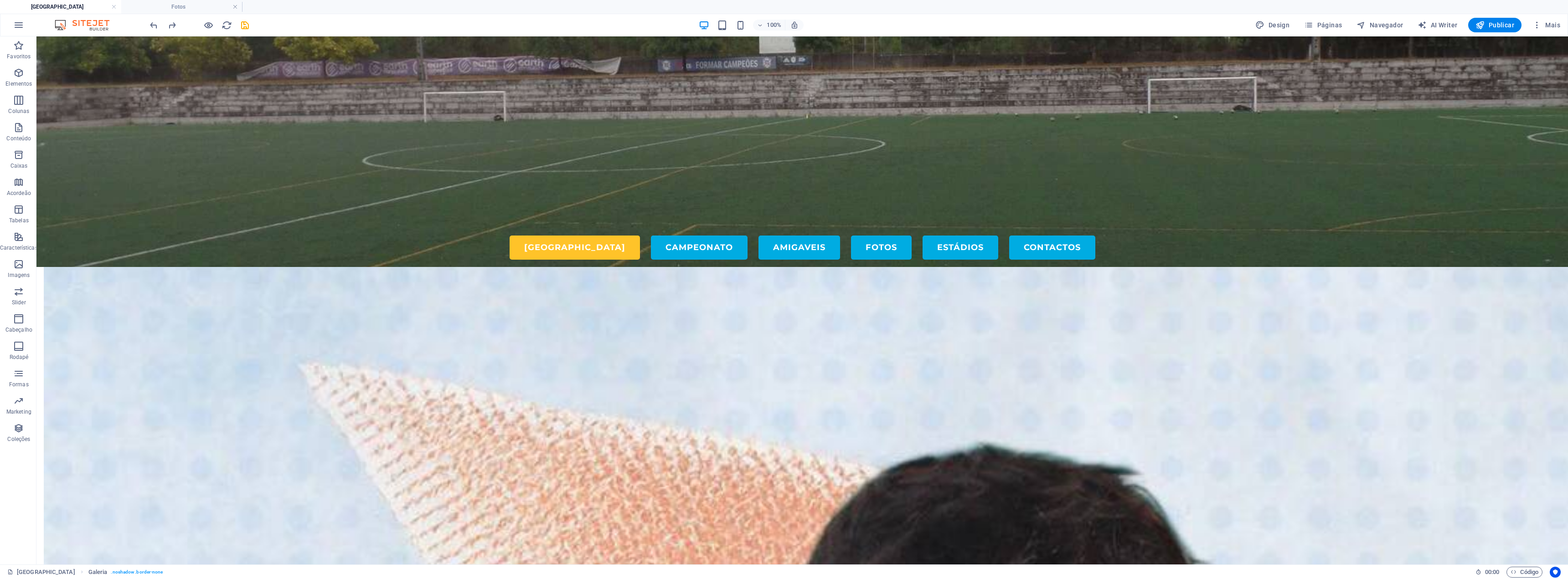
click at [783, 318] on div at bounding box center [891, 293] width 168 height 209
click at [653, 298] on div at bounding box center [708, 300] width 168 height 224
click at [242, 27] on icon "save" at bounding box center [245, 25] width 10 height 10
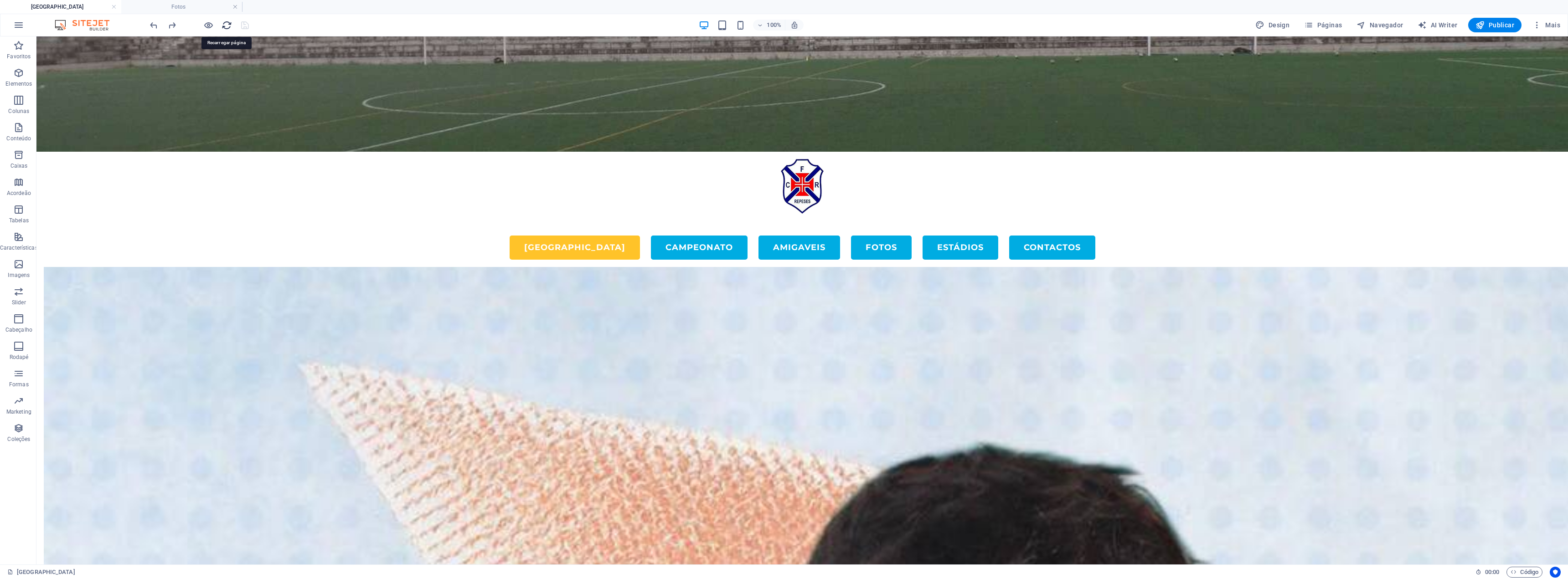
click at [226, 23] on icon "reload" at bounding box center [226, 25] width 10 height 10
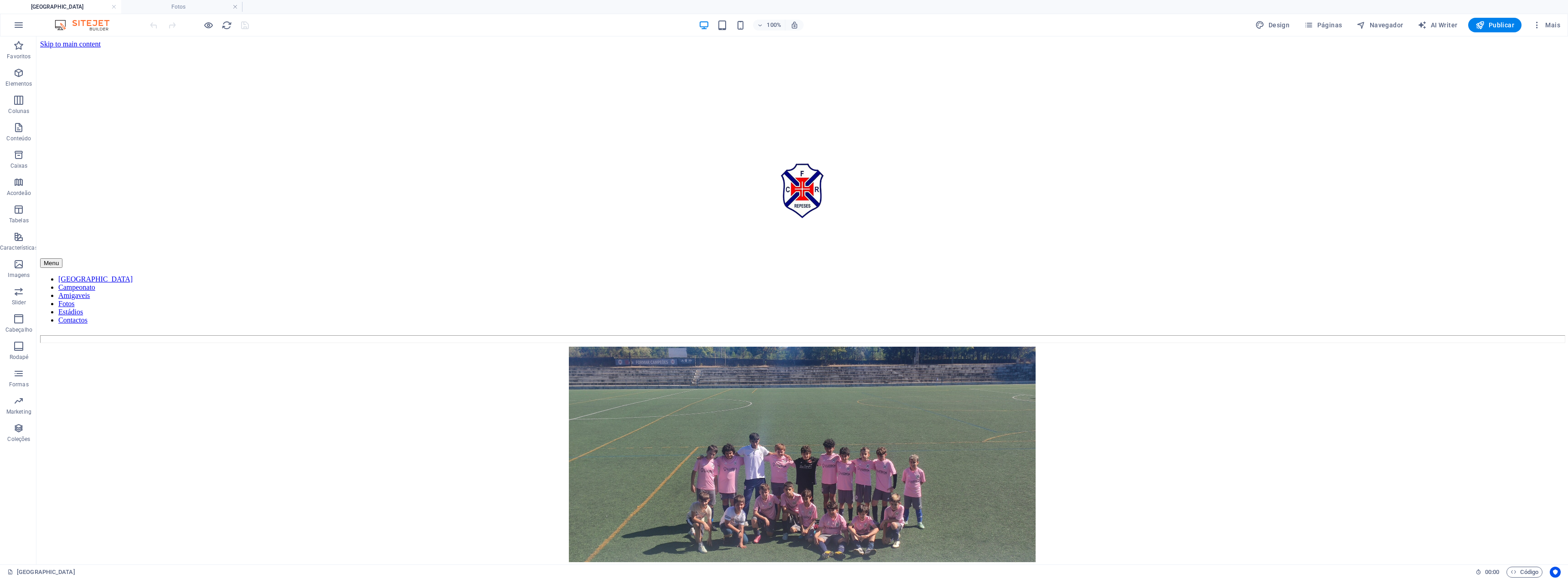
drag, startPoint x: 1567, startPoint y: 104, endPoint x: 1567, endPoint y: 119, distance: 15.0
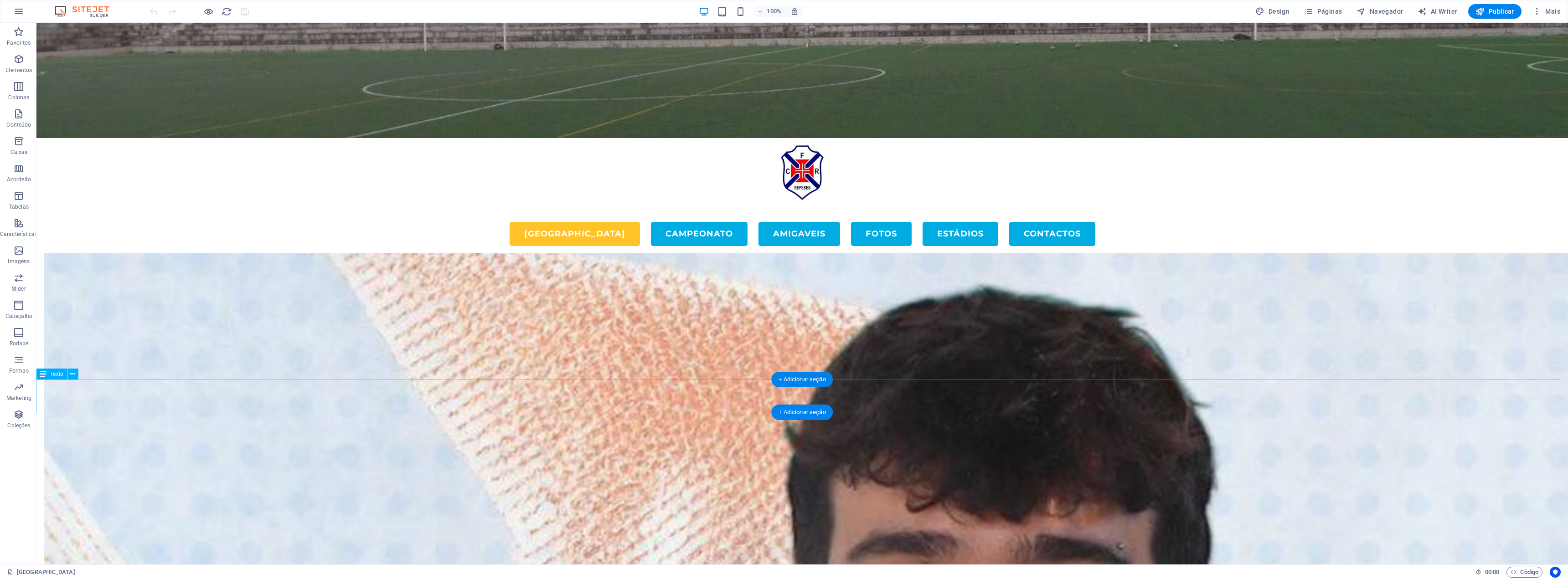
scroll to position [2575, 0]
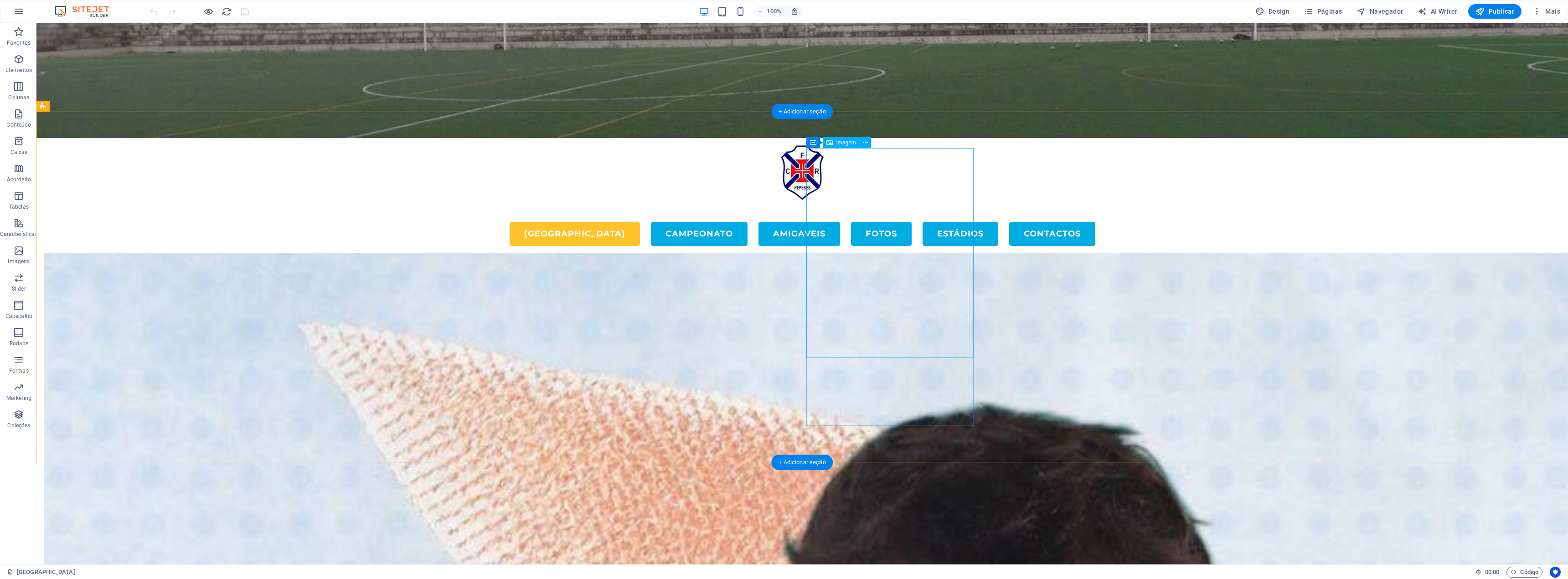
select select "%"
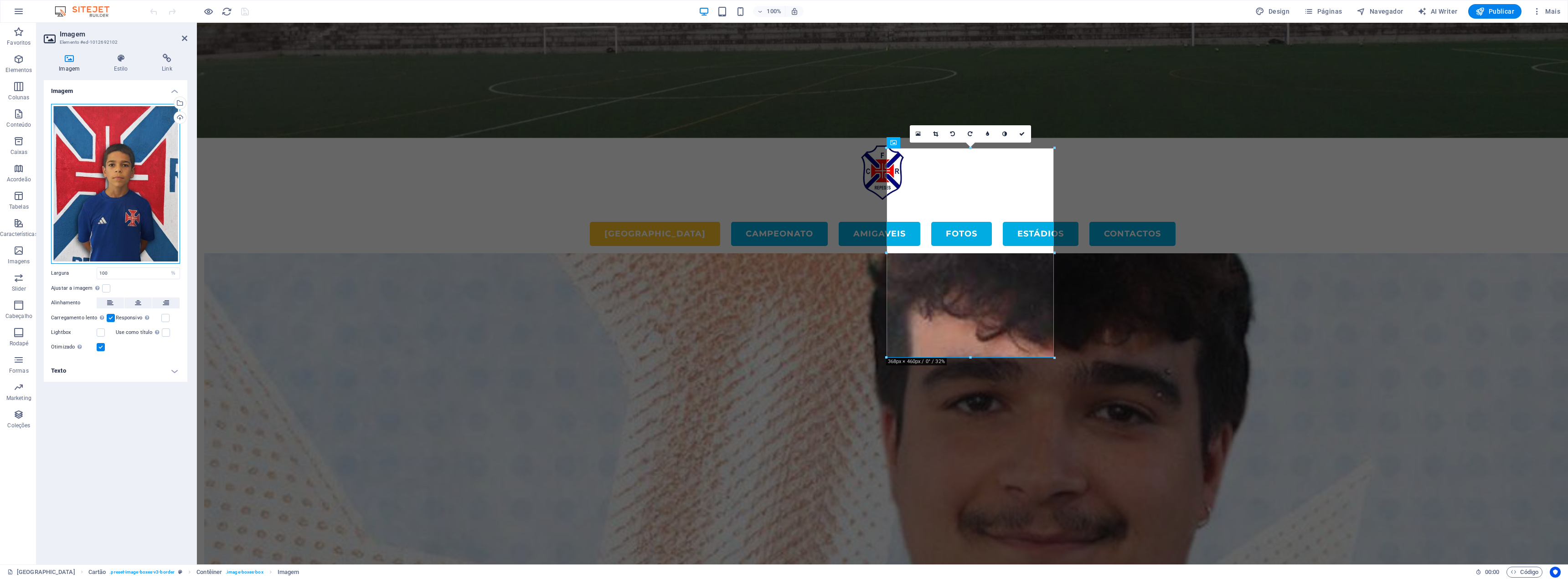
click at [126, 198] on div "Arraste os arquivos aqui, clique para escolher os arquivos ou selecione os arqu…" at bounding box center [116, 184] width 129 height 160
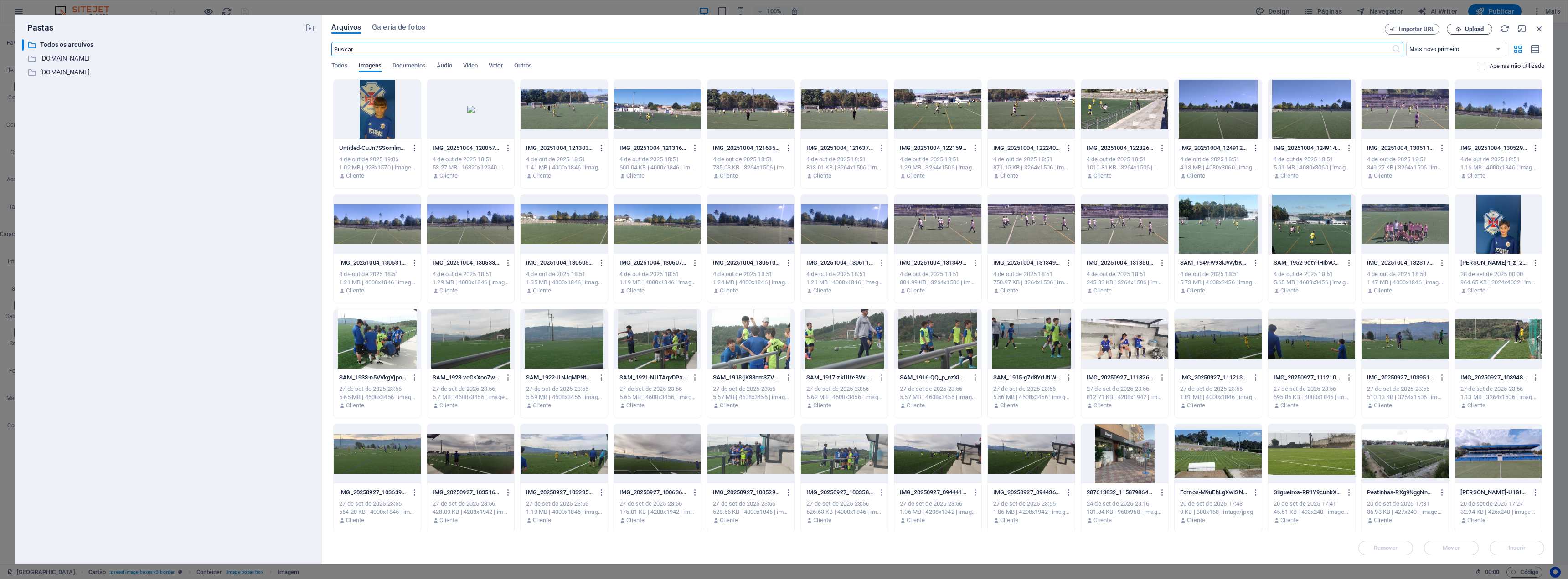
click at [1475, 30] on span "Upload" at bounding box center [1474, 29] width 19 height 5
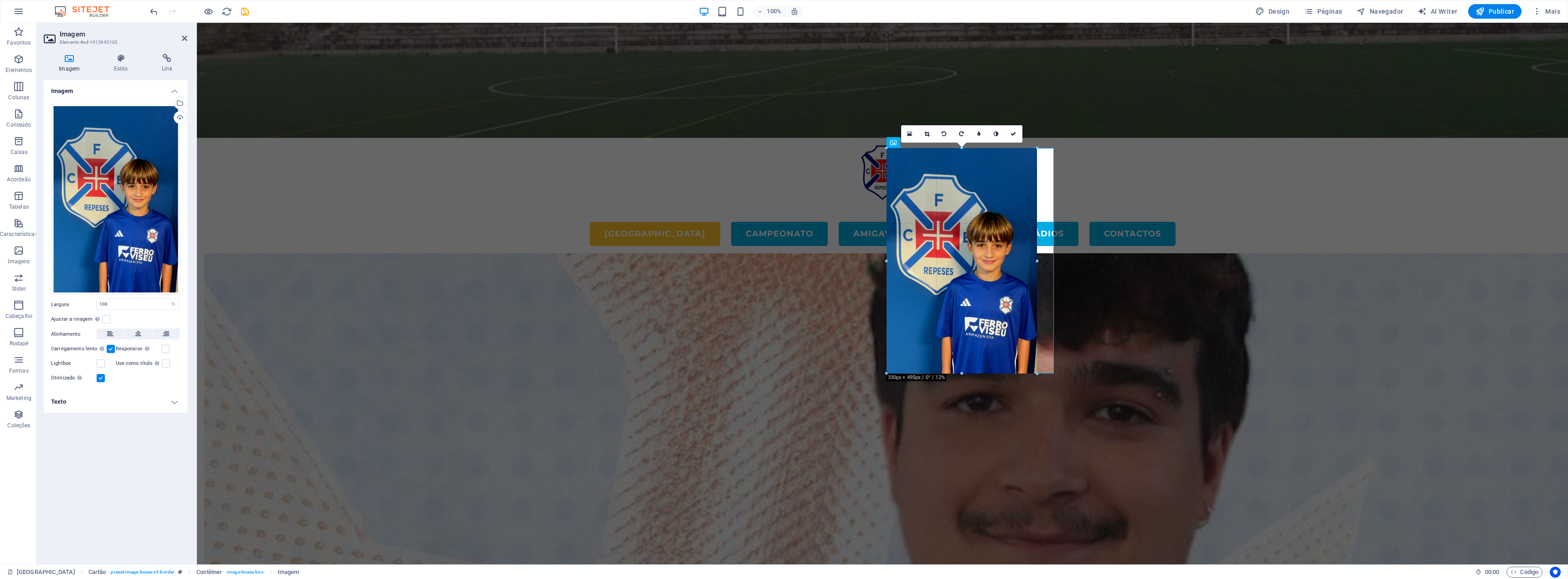
drag, startPoint x: 971, startPoint y: 400, endPoint x: 972, endPoint y: 372, distance: 28.0
type input "330"
select select "px"
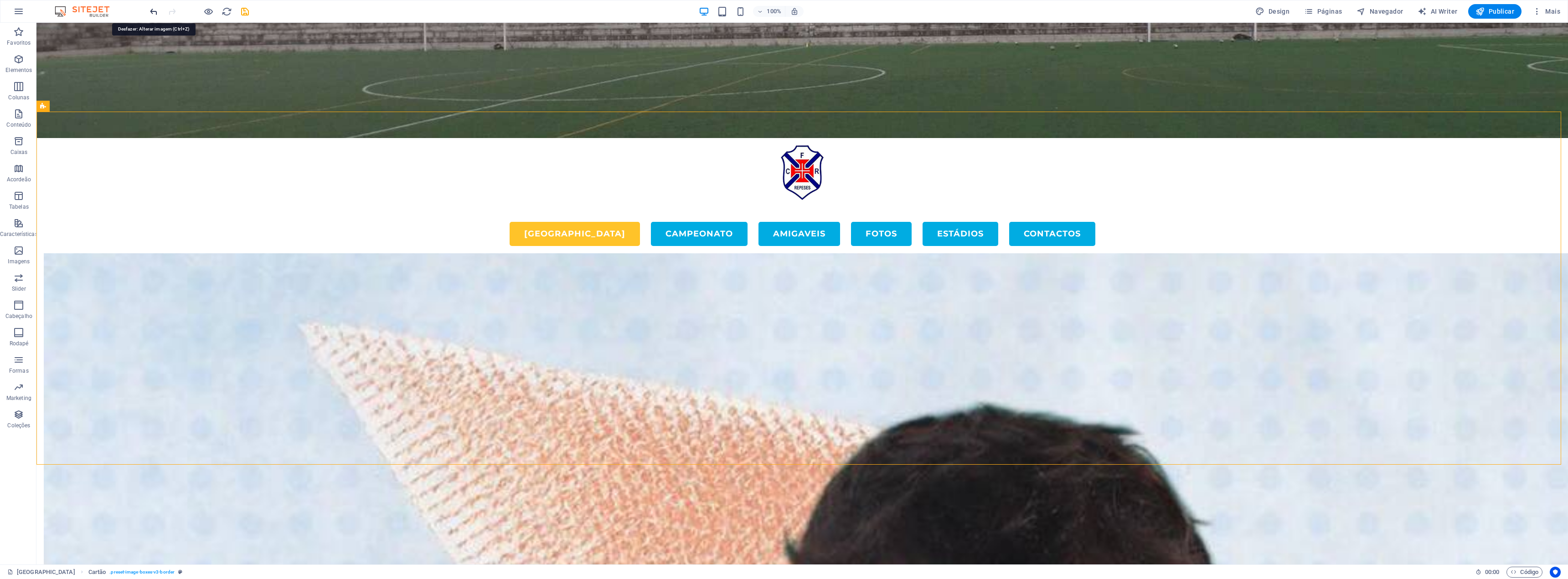
click at [152, 12] on icon "undo" at bounding box center [153, 11] width 10 height 10
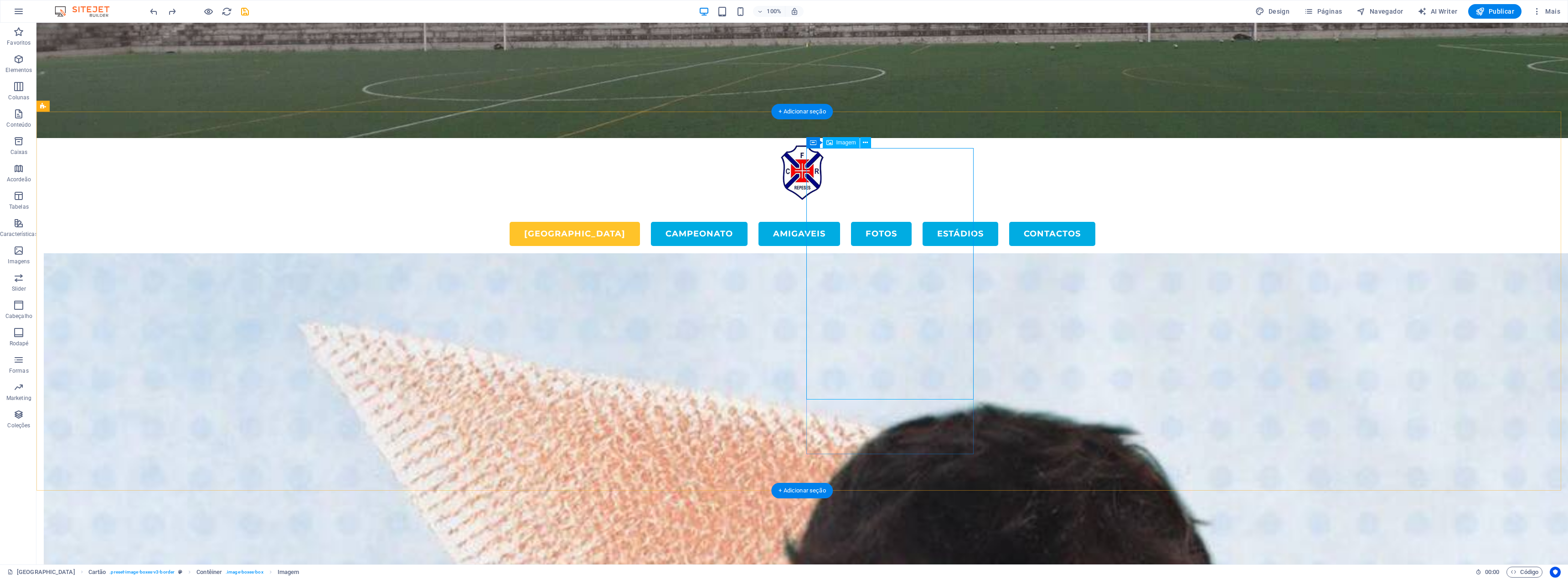
select select "%"
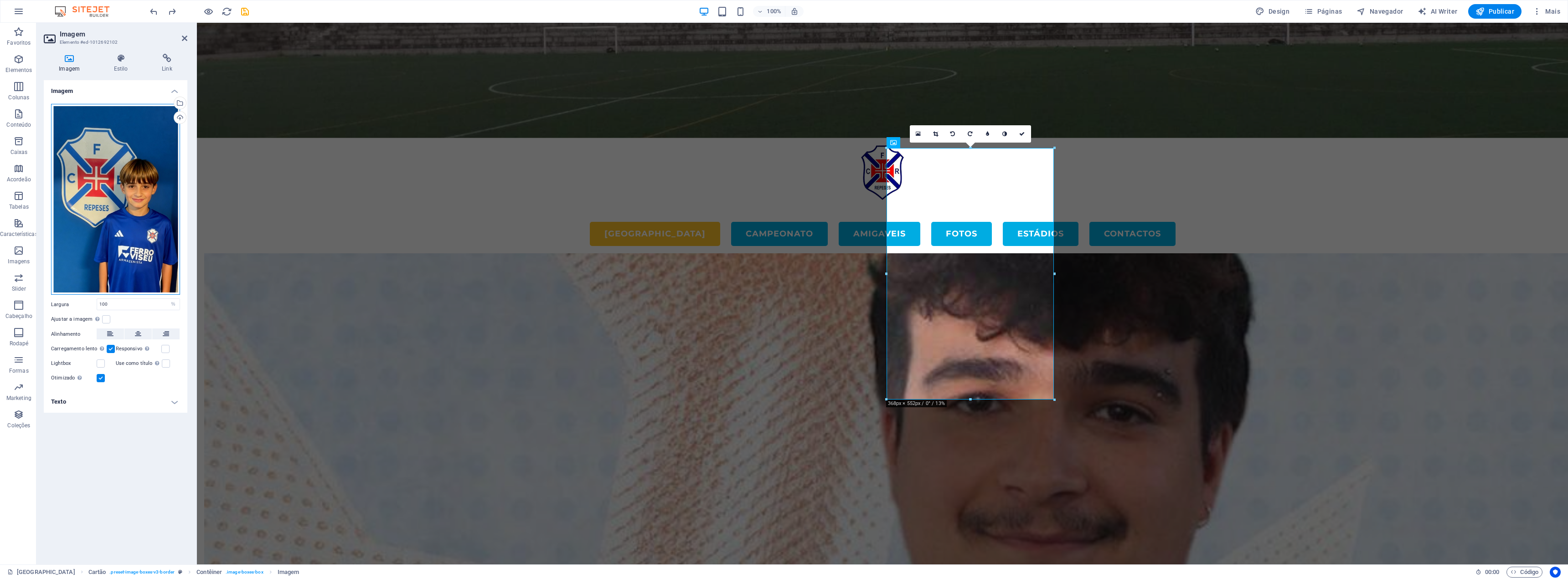
click at [108, 196] on div "Arraste os arquivos aqui, clique para escolher os arquivos ou selecione os arqu…" at bounding box center [116, 199] width 129 height 192
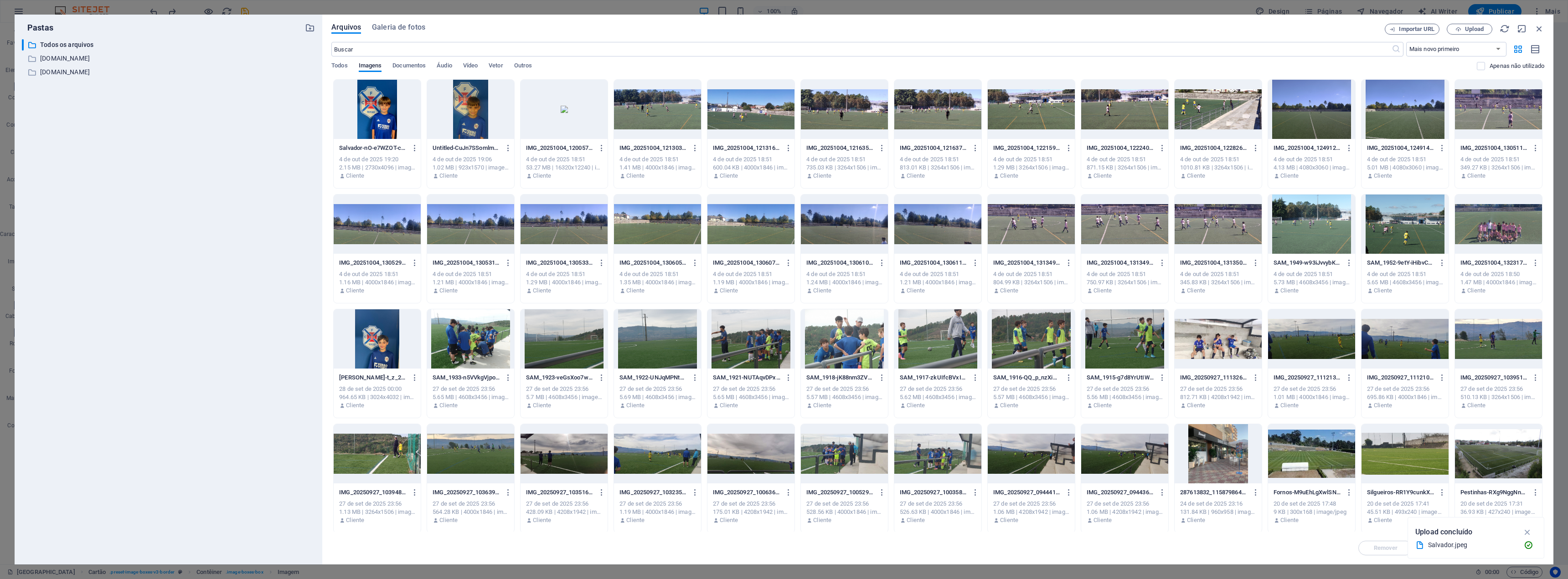
click at [108, 196] on div "​ Todos os arquivos Todos os arquivos ​ [DOMAIN_NAME] [DOMAIN_NAME] ​ [DOMAIN_N…" at bounding box center [169, 297] width 293 height 518
click at [1482, 29] on span "Upload" at bounding box center [1474, 29] width 19 height 5
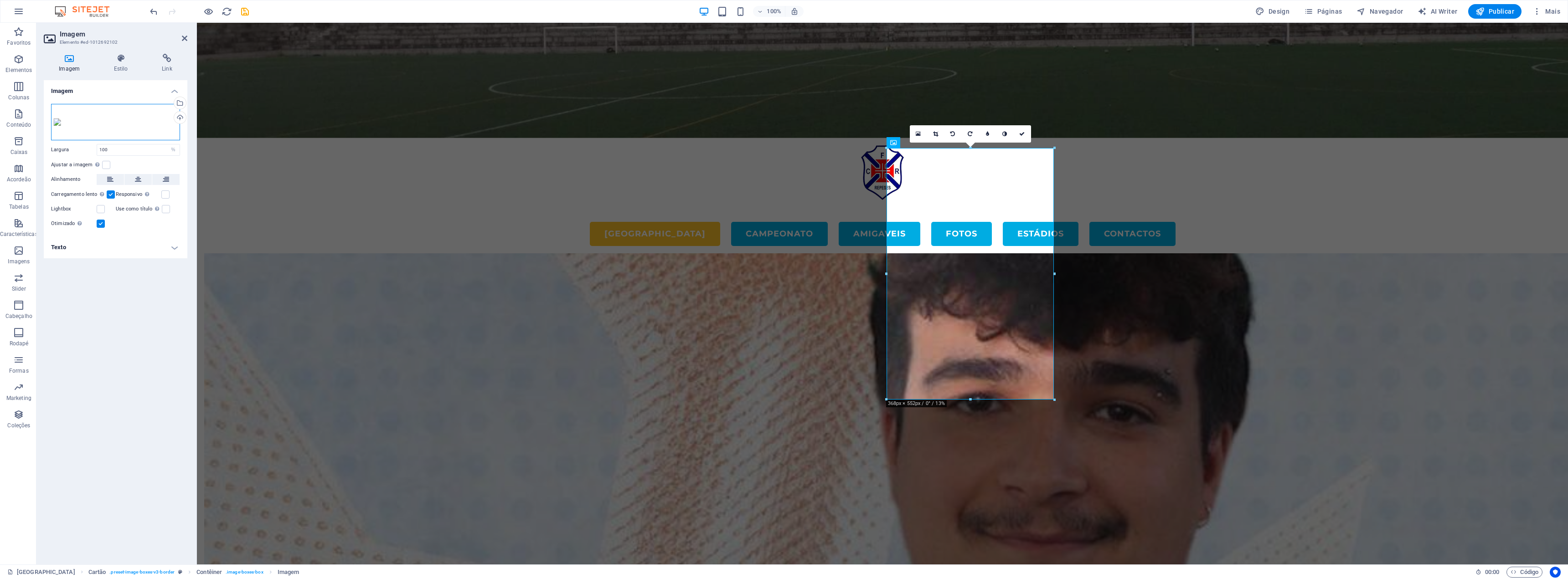
click at [130, 120] on div "Arraste os arquivos aqui, clique para escolher os arquivos ou selecione os arqu…" at bounding box center [116, 122] width 129 height 36
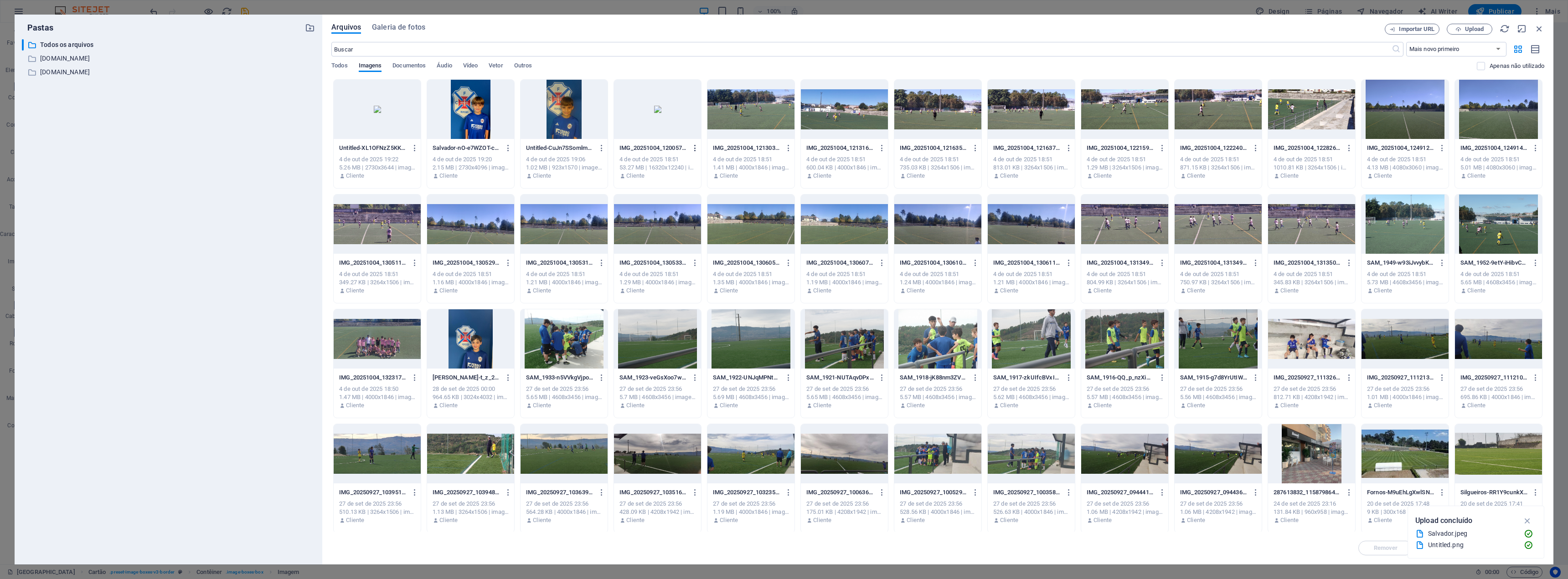
click at [695, 146] on icon "button" at bounding box center [695, 148] width 9 height 8
click at [689, 323] on h6 "Remover" at bounding box center [700, 325] width 52 height 11
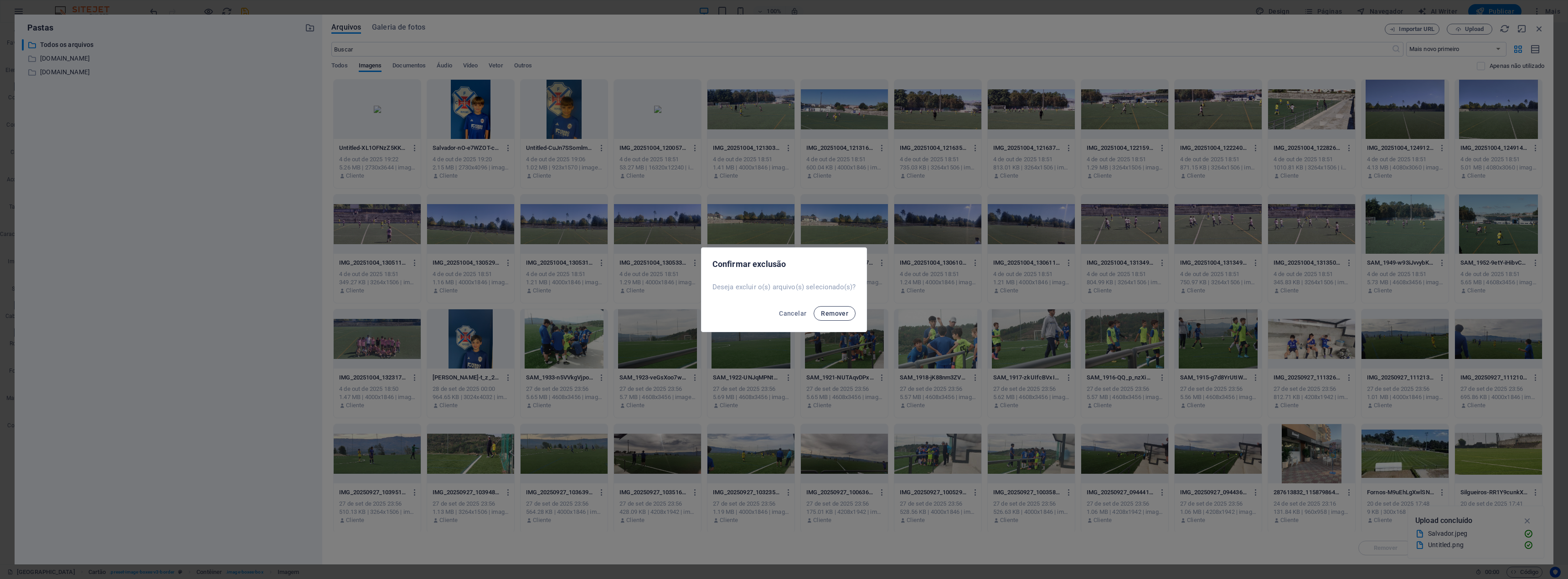
click at [831, 310] on span "Remover" at bounding box center [835, 313] width 27 height 7
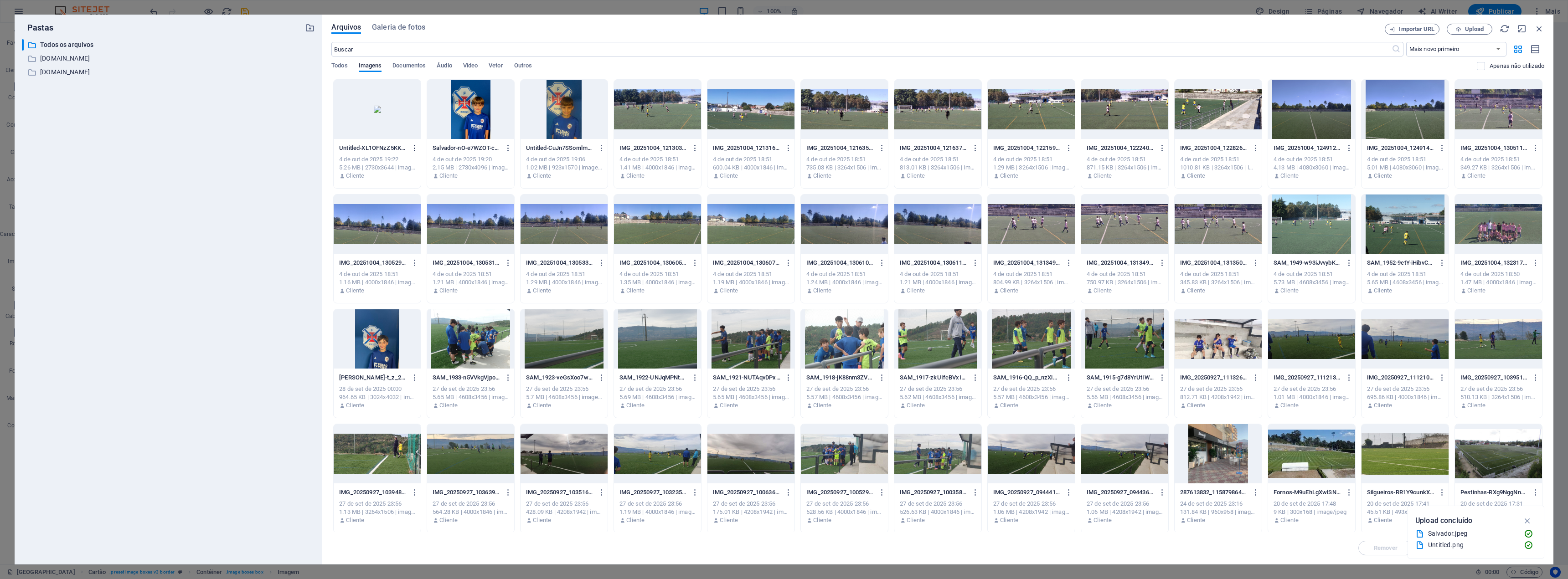
click at [413, 148] on icon "button" at bounding box center [415, 148] width 9 height 8
click at [419, 319] on h6 "Remover" at bounding box center [420, 325] width 52 height 11
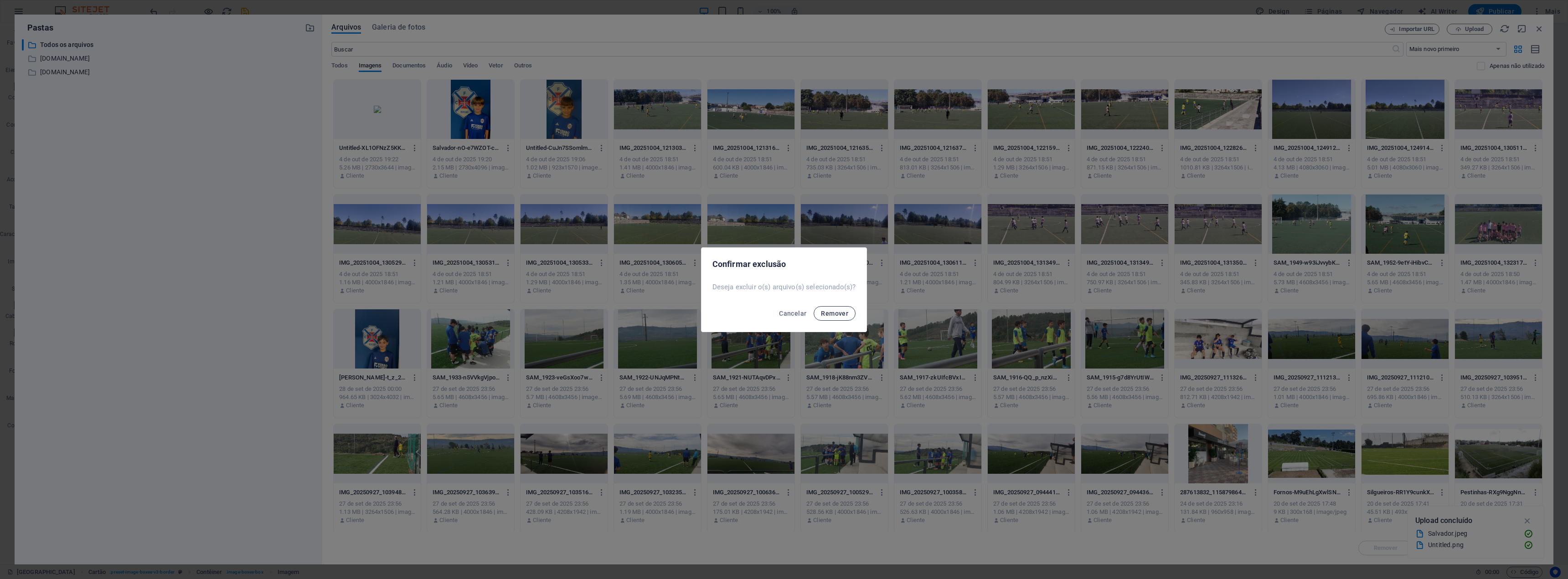
click at [841, 314] on span "Remover" at bounding box center [835, 313] width 27 height 7
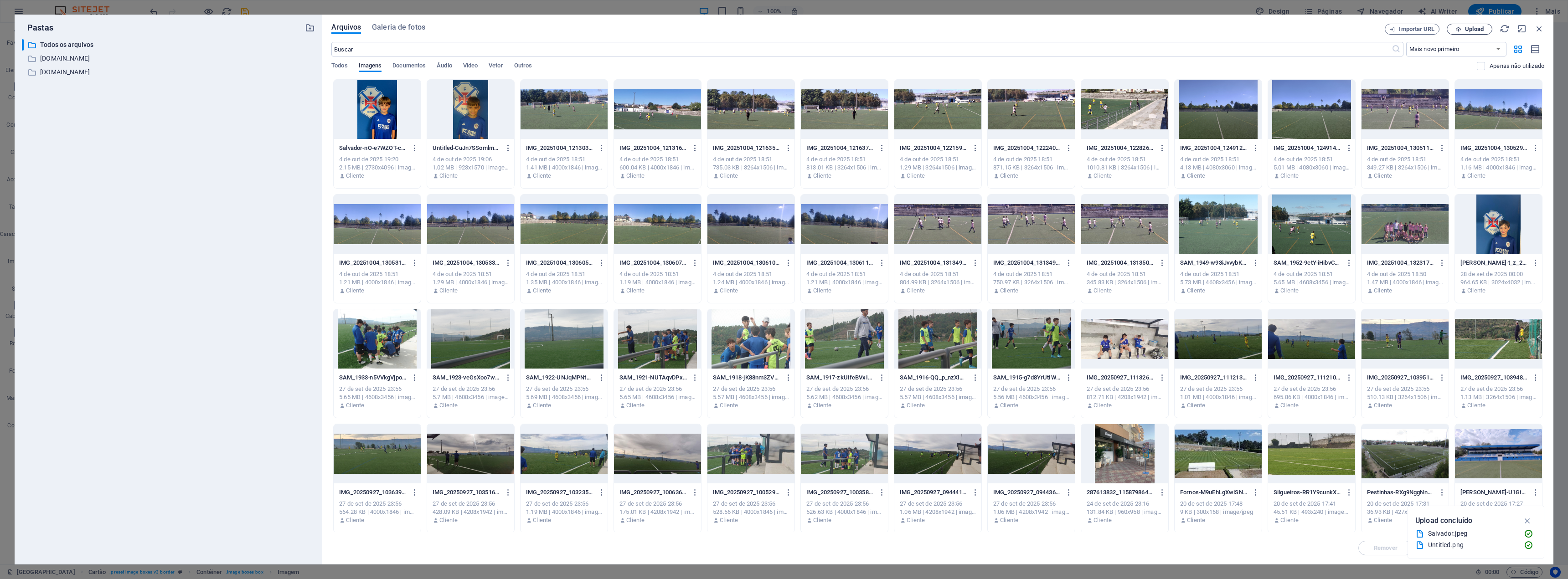
click at [1468, 26] on span "Upload" at bounding box center [1474, 29] width 19 height 5
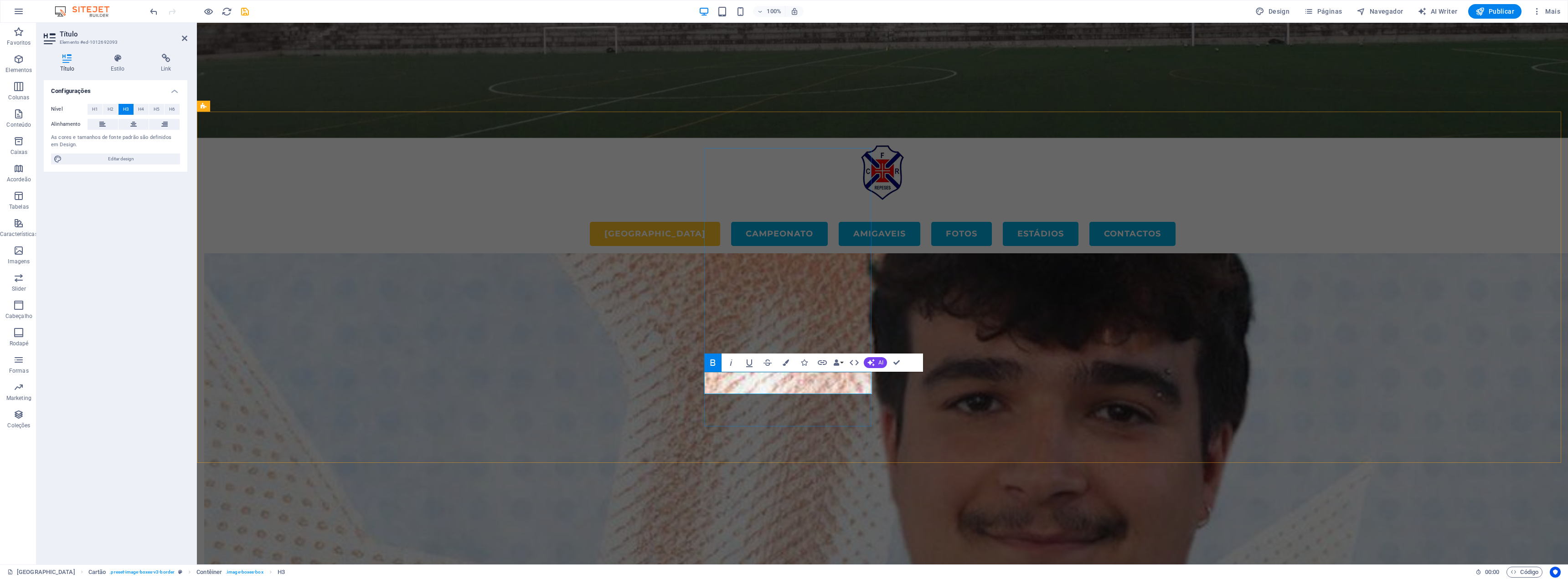
drag, startPoint x: 785, startPoint y: 387, endPoint x: 957, endPoint y: 416, distance: 174.4
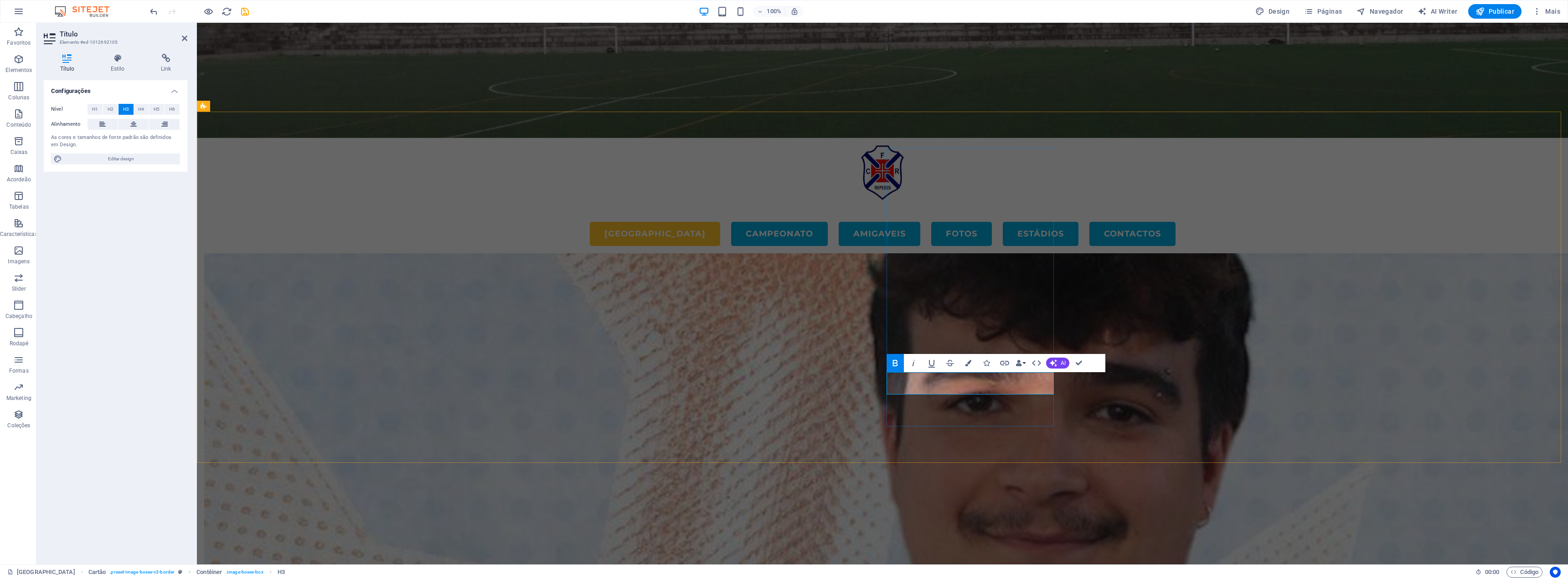
drag, startPoint x: 932, startPoint y: 389, endPoint x: 971, endPoint y: 389, distance: 39.0
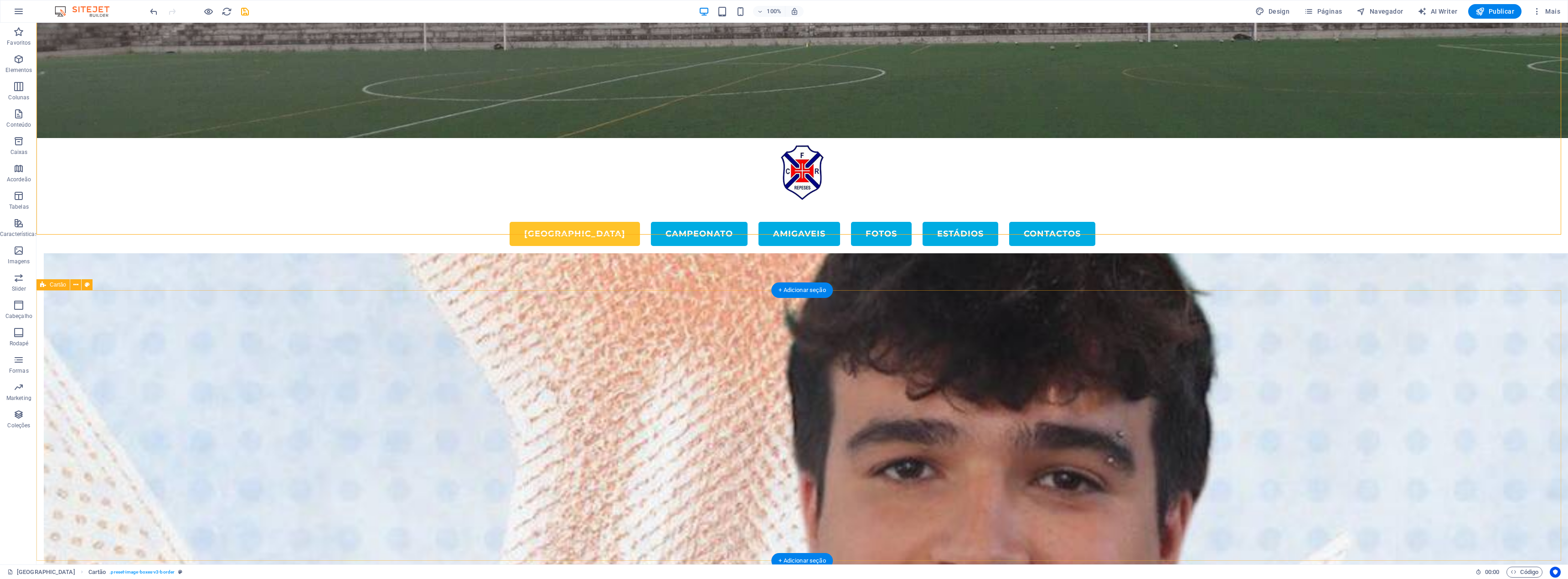
scroll to position [2803, 0]
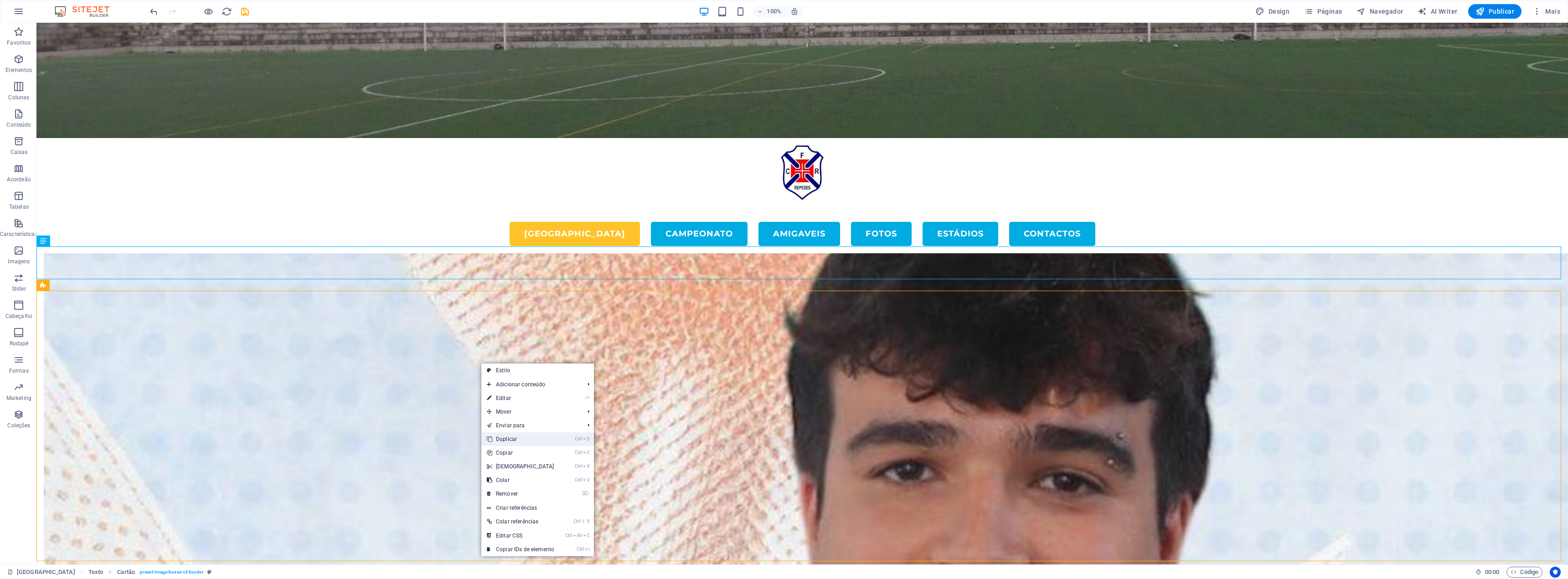
click at [524, 443] on link "Ctrl D Duplicar" at bounding box center [520, 439] width 79 height 13
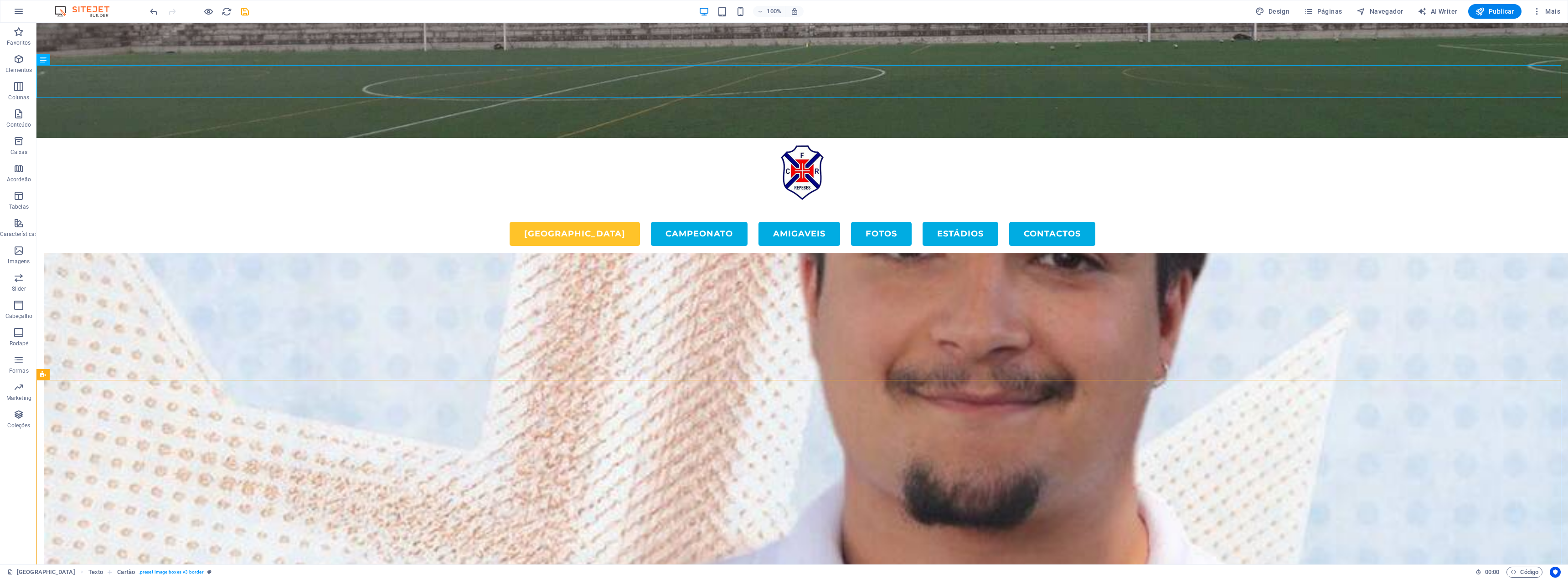
scroll to position [3028, 0]
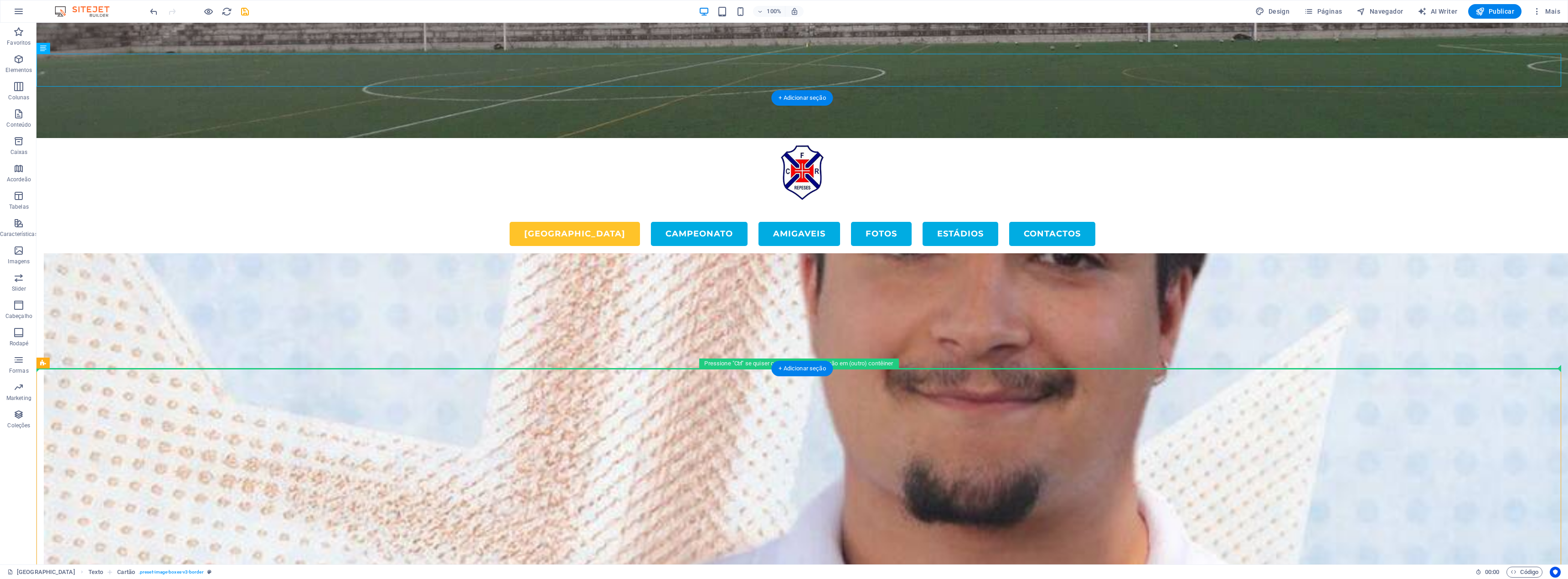
drag, startPoint x: 619, startPoint y: 298, endPoint x: 604, endPoint y: 364, distance: 67.7
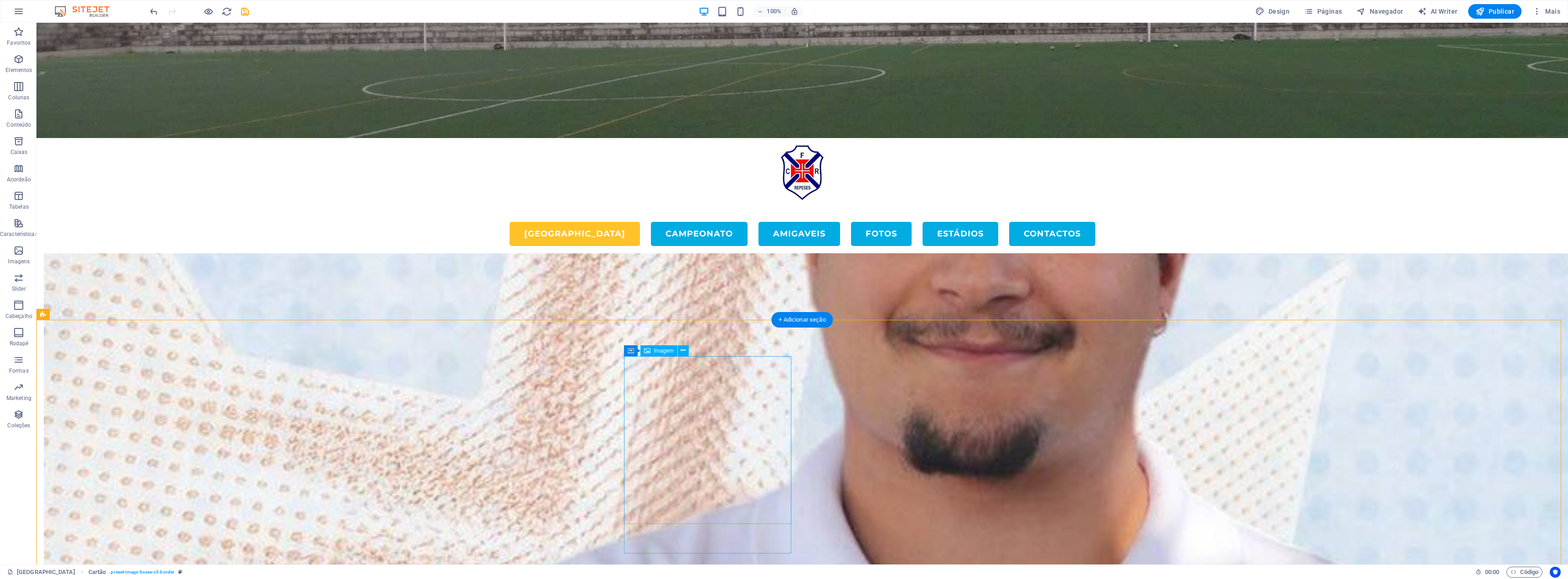
scroll to position [3122, 0]
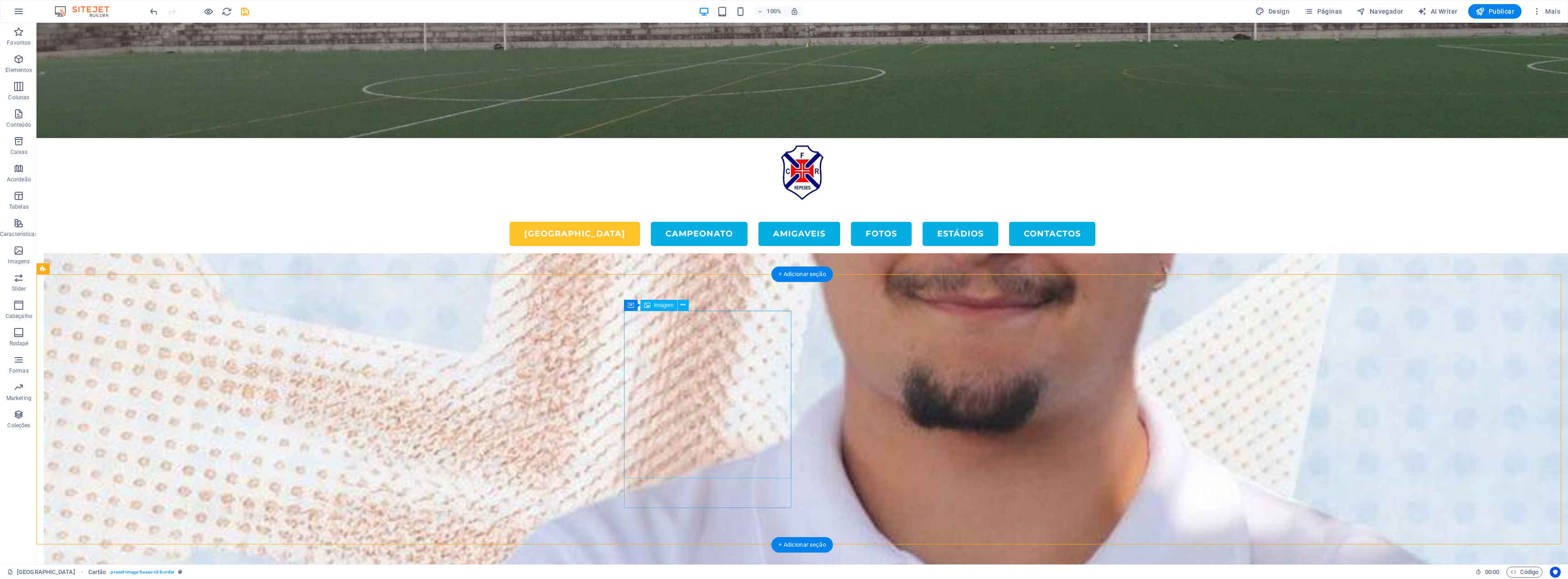
select select "%"
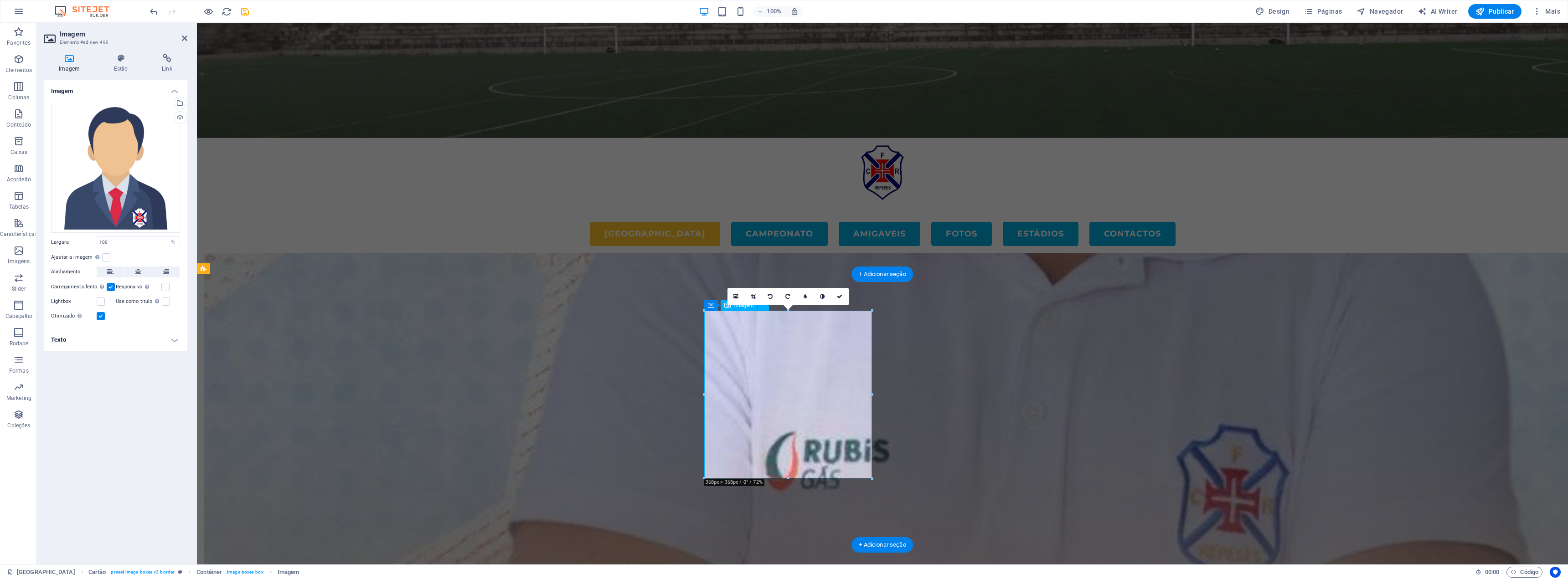
click at [119, 183] on div "Arraste os arquivos aqui, clique para escolher os arquivos ou selecione os arqu…" at bounding box center [116, 168] width 129 height 129
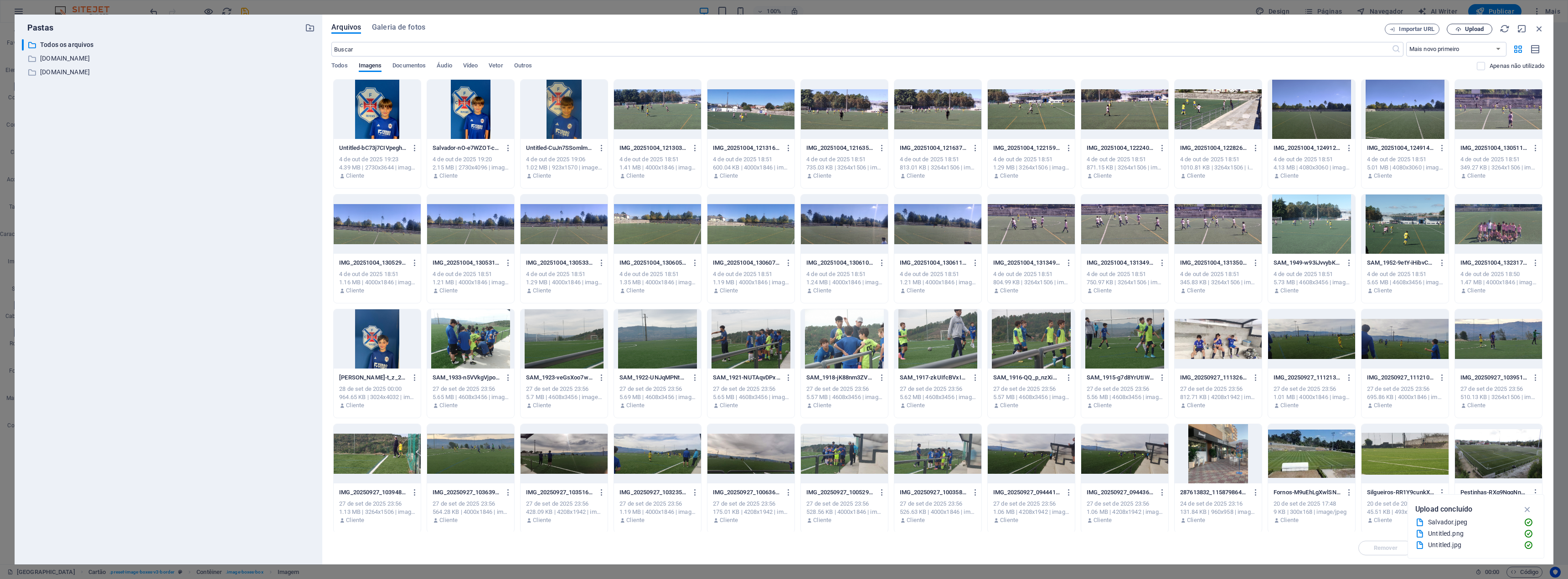
click at [1460, 26] on button "Upload" at bounding box center [1469, 29] width 46 height 11
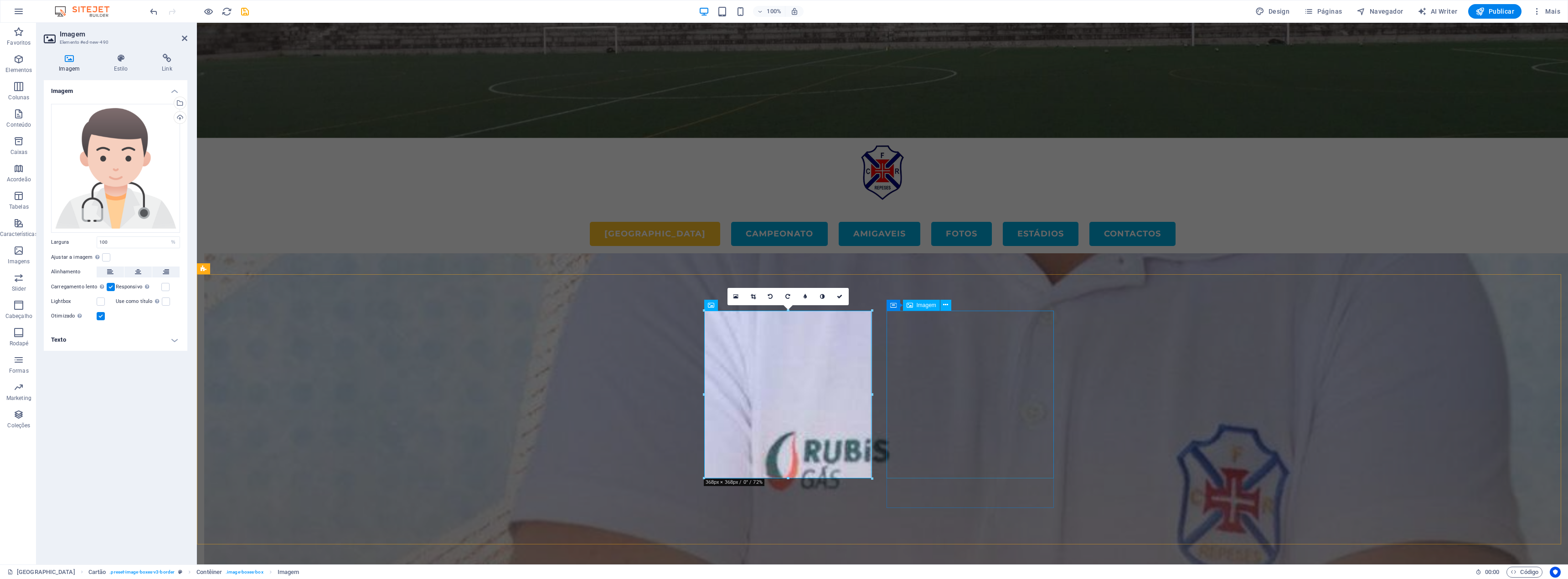
drag, startPoint x: 957, startPoint y: 367, endPoint x: 1121, endPoint y: 369, distance: 164.0
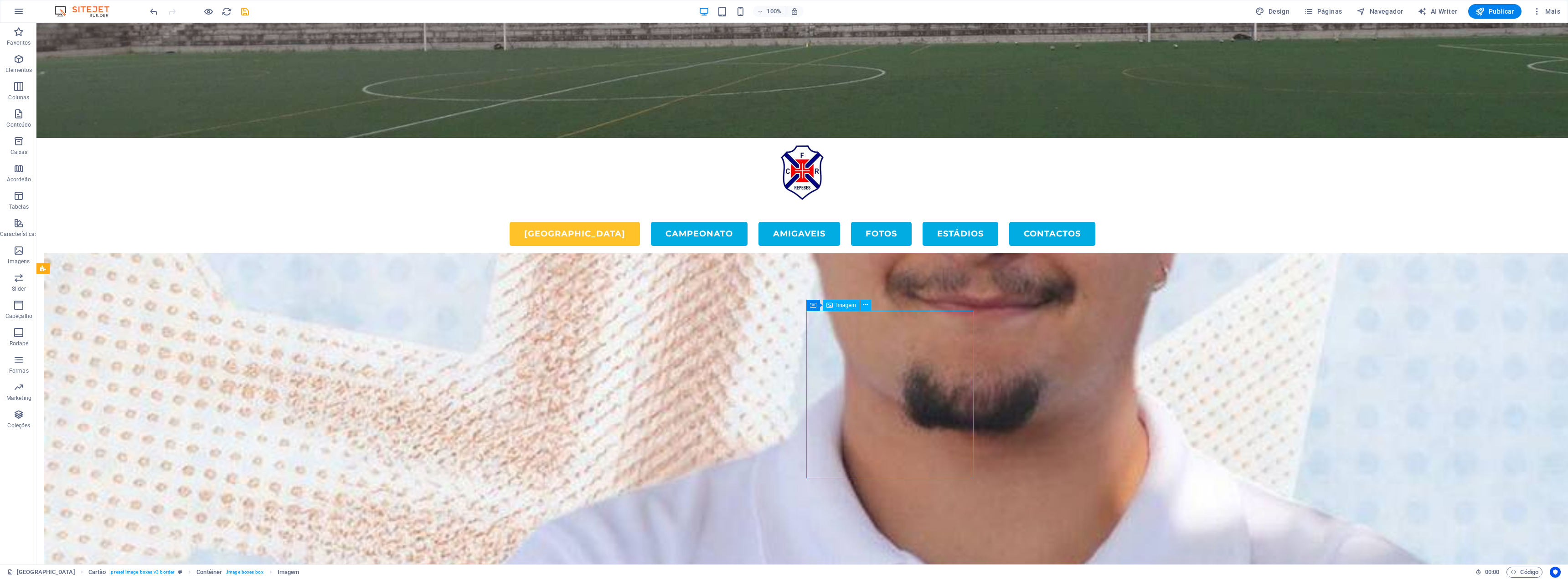
select select "%"
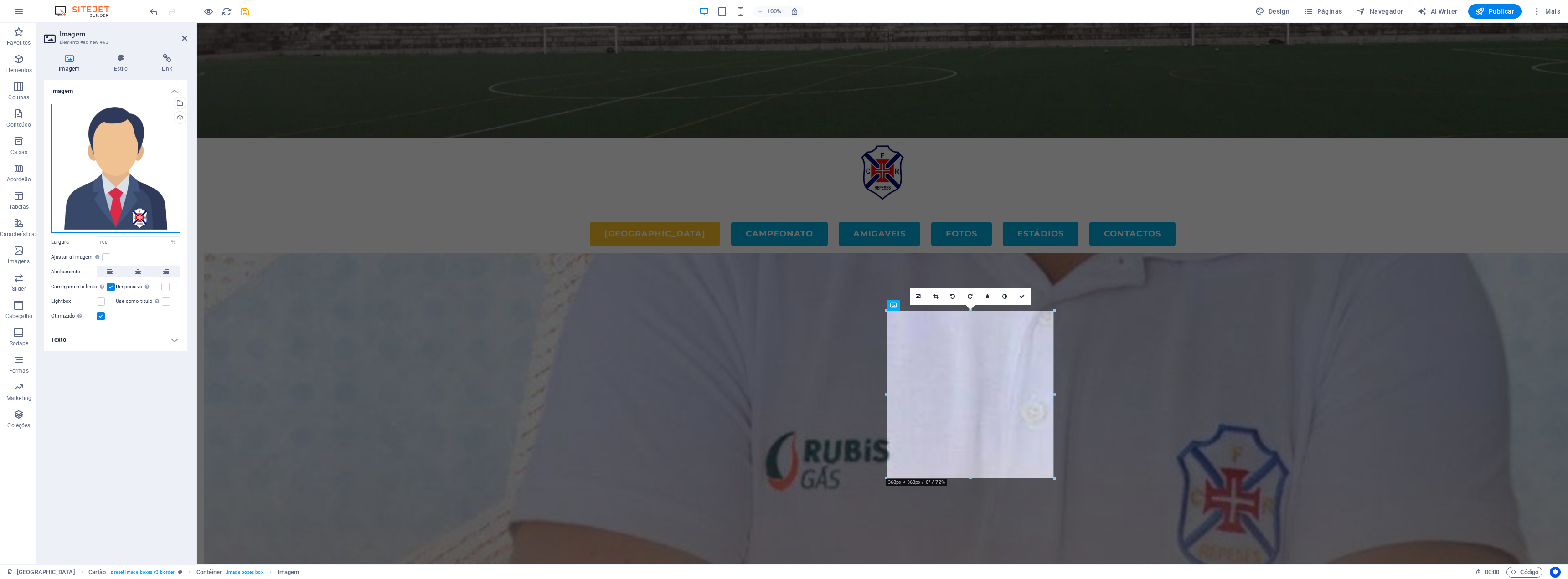
click at [86, 181] on div "Arraste os arquivos aqui, clique para escolher os arquivos ou selecione os arqu…" at bounding box center [116, 168] width 129 height 129
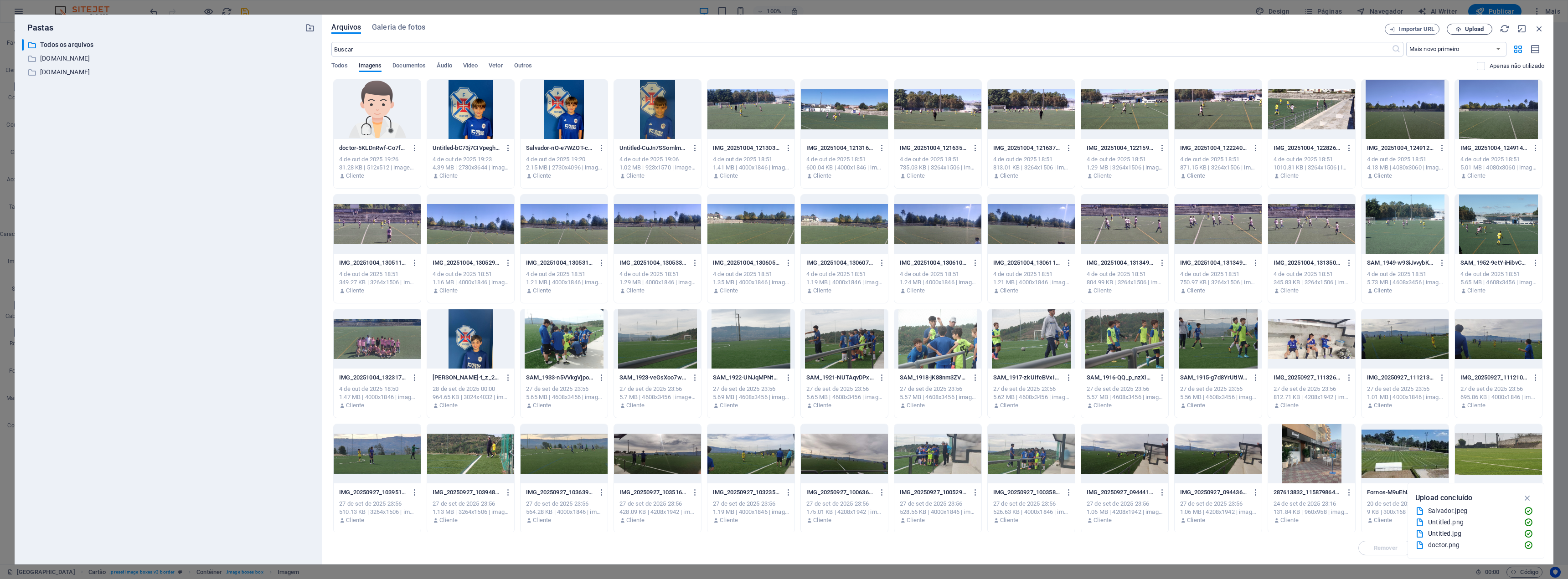
click at [1460, 30] on icon "button" at bounding box center [1458, 29] width 6 height 6
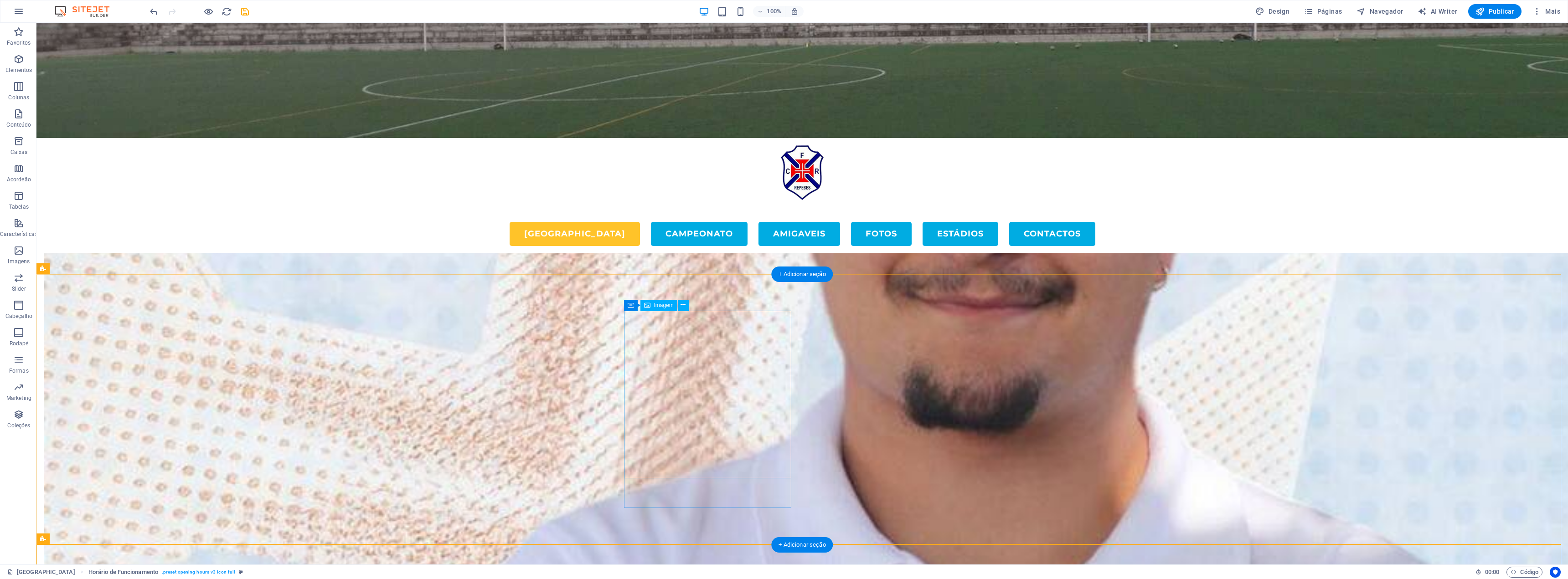
select select "%"
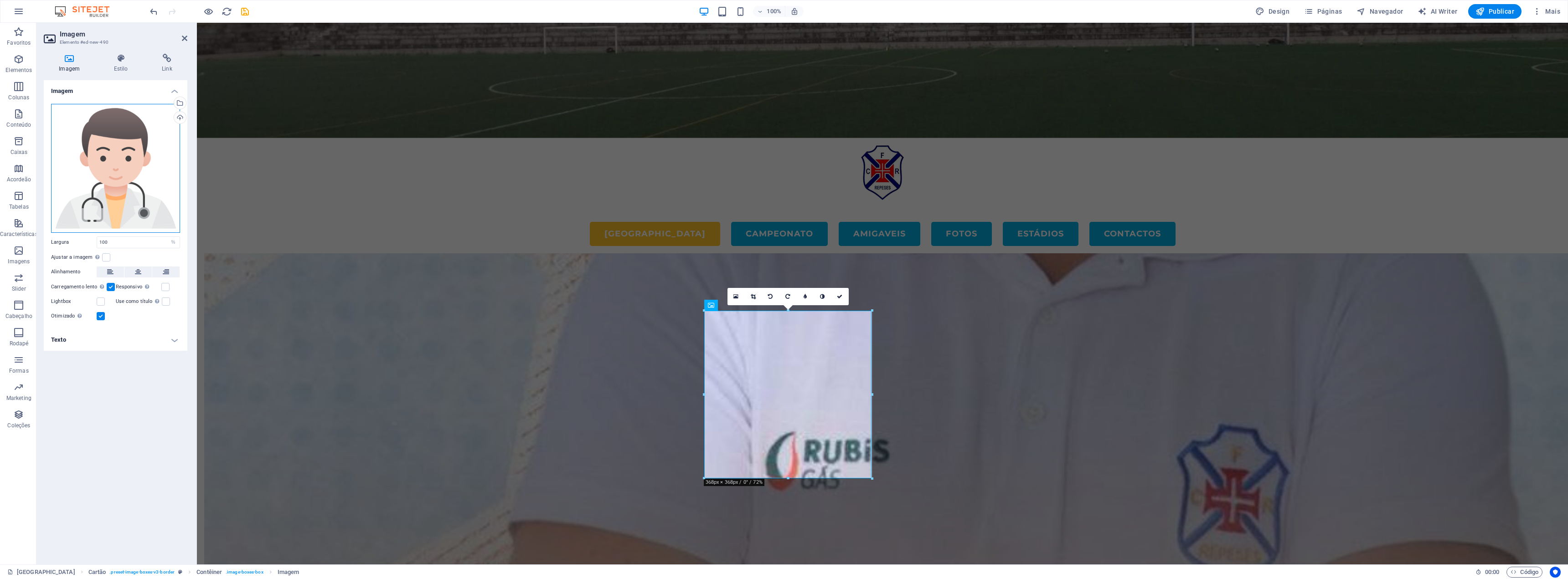
click at [141, 188] on div "Arraste os arquivos aqui, clique para escolher os arquivos ou selecione os arqu…" at bounding box center [116, 168] width 129 height 129
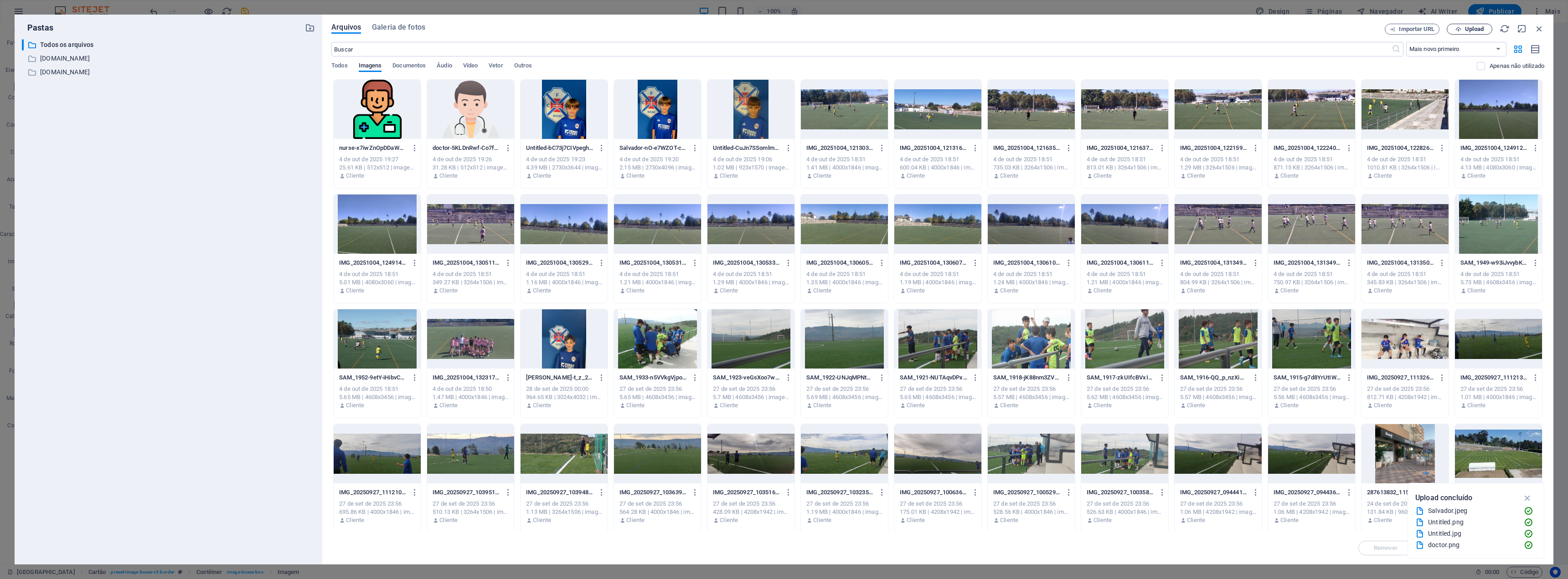
click at [1461, 28] on span "Upload" at bounding box center [1469, 29] width 37 height 6
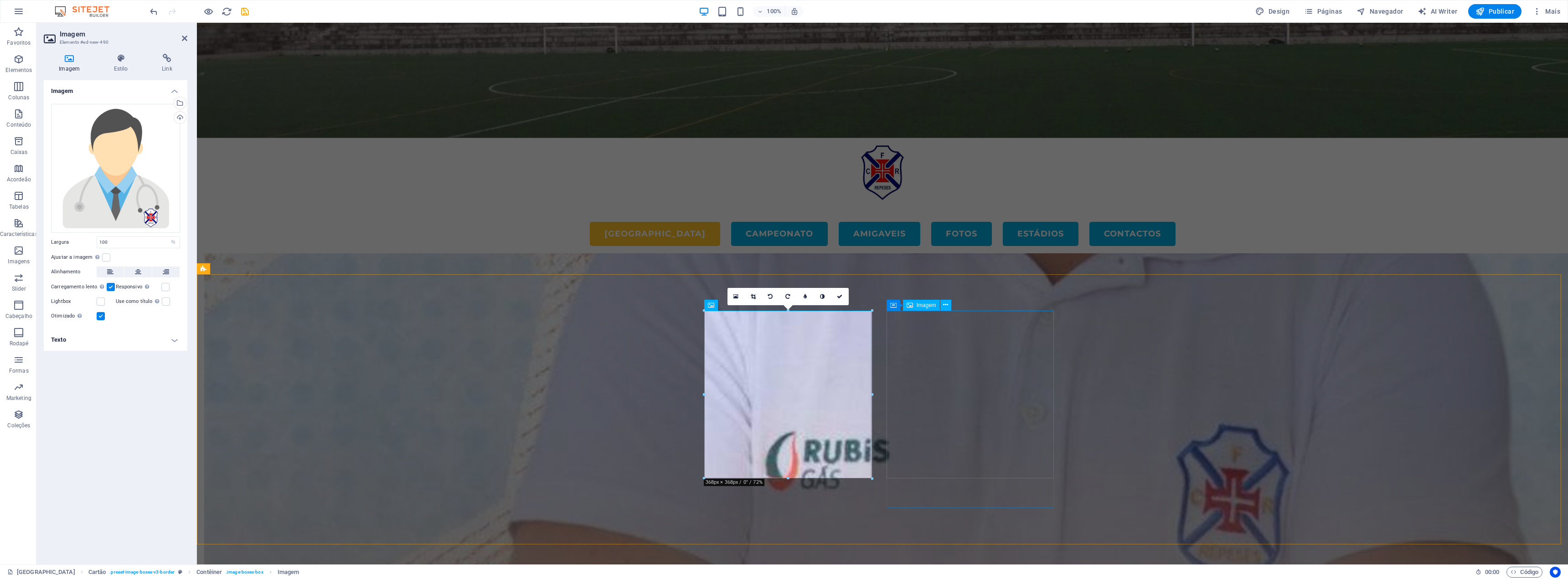
select select "%"
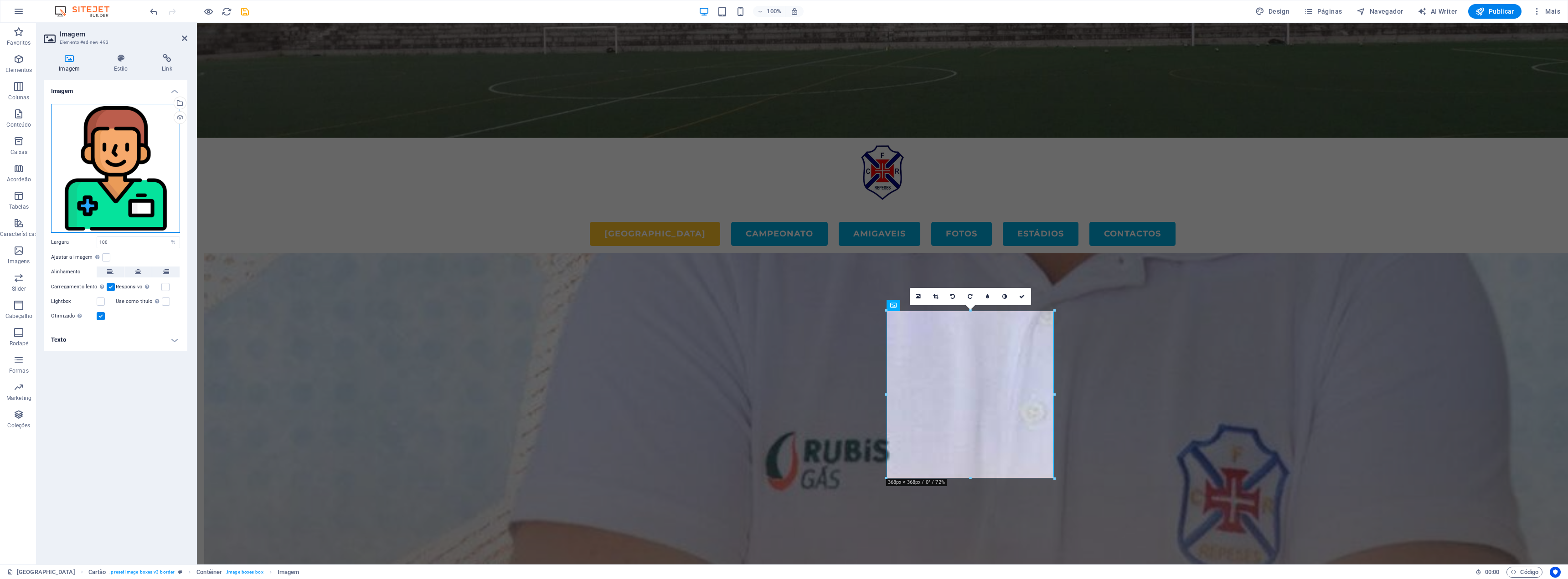
click at [144, 192] on div "Arraste os arquivos aqui, clique para escolher os arquivos ou selecione os arqu…" at bounding box center [116, 168] width 129 height 129
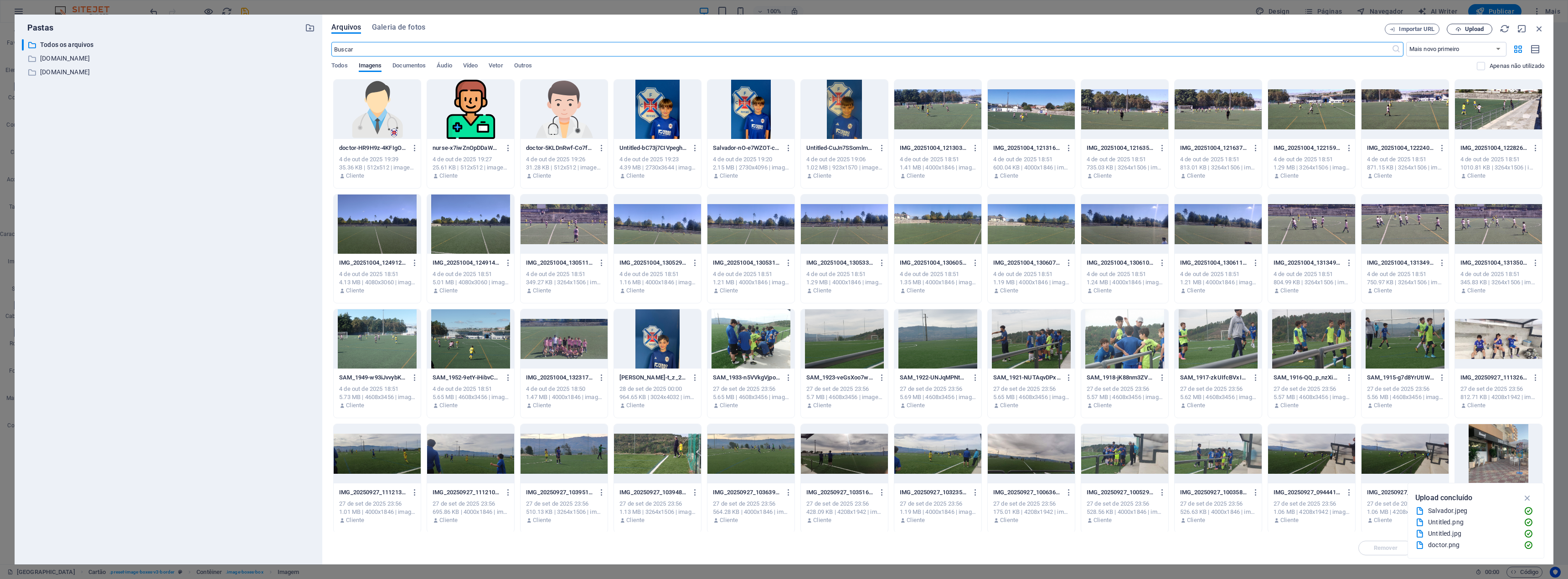
click at [1477, 26] on button "Upload" at bounding box center [1469, 29] width 46 height 11
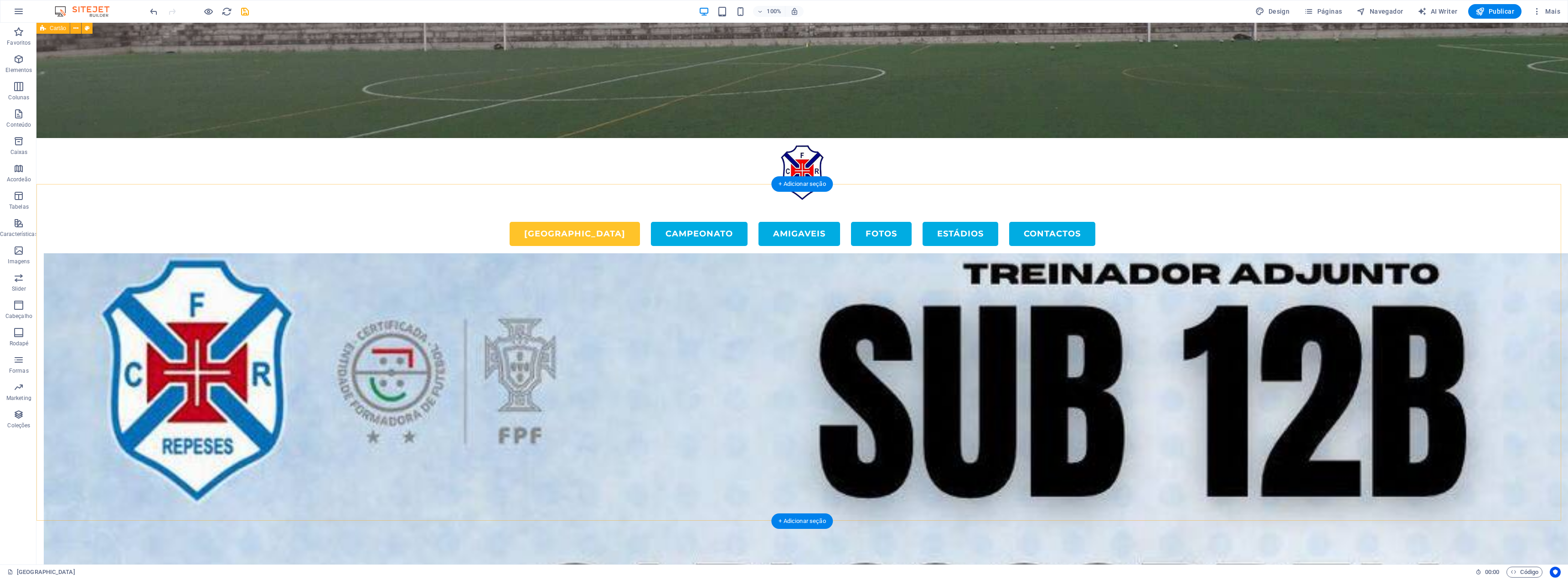
scroll to position [2166, 0]
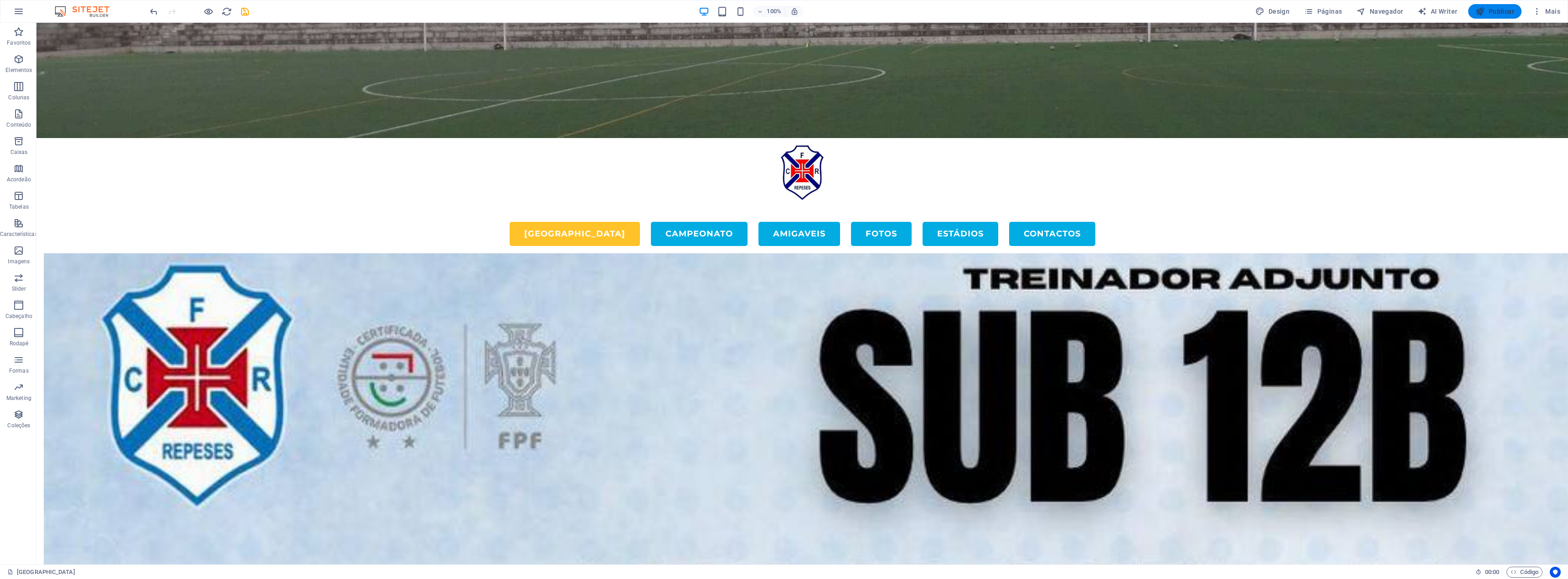
click at [1500, 10] on span "Publicar" at bounding box center [1495, 11] width 39 height 9
